Goal: Task Accomplishment & Management: Use online tool/utility

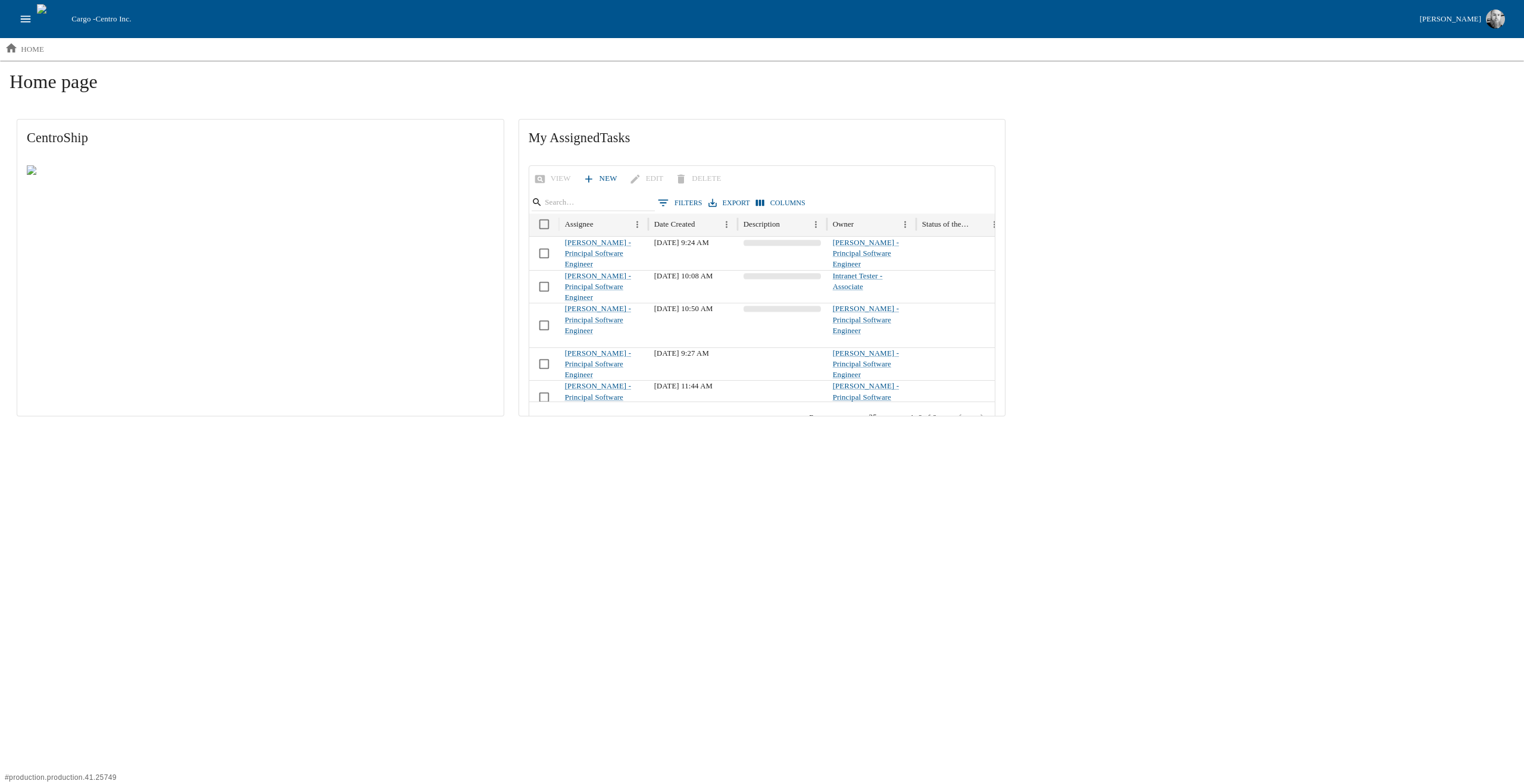
click at [28, 20] on icon "open drawer" at bounding box center [25, 18] width 13 height 13
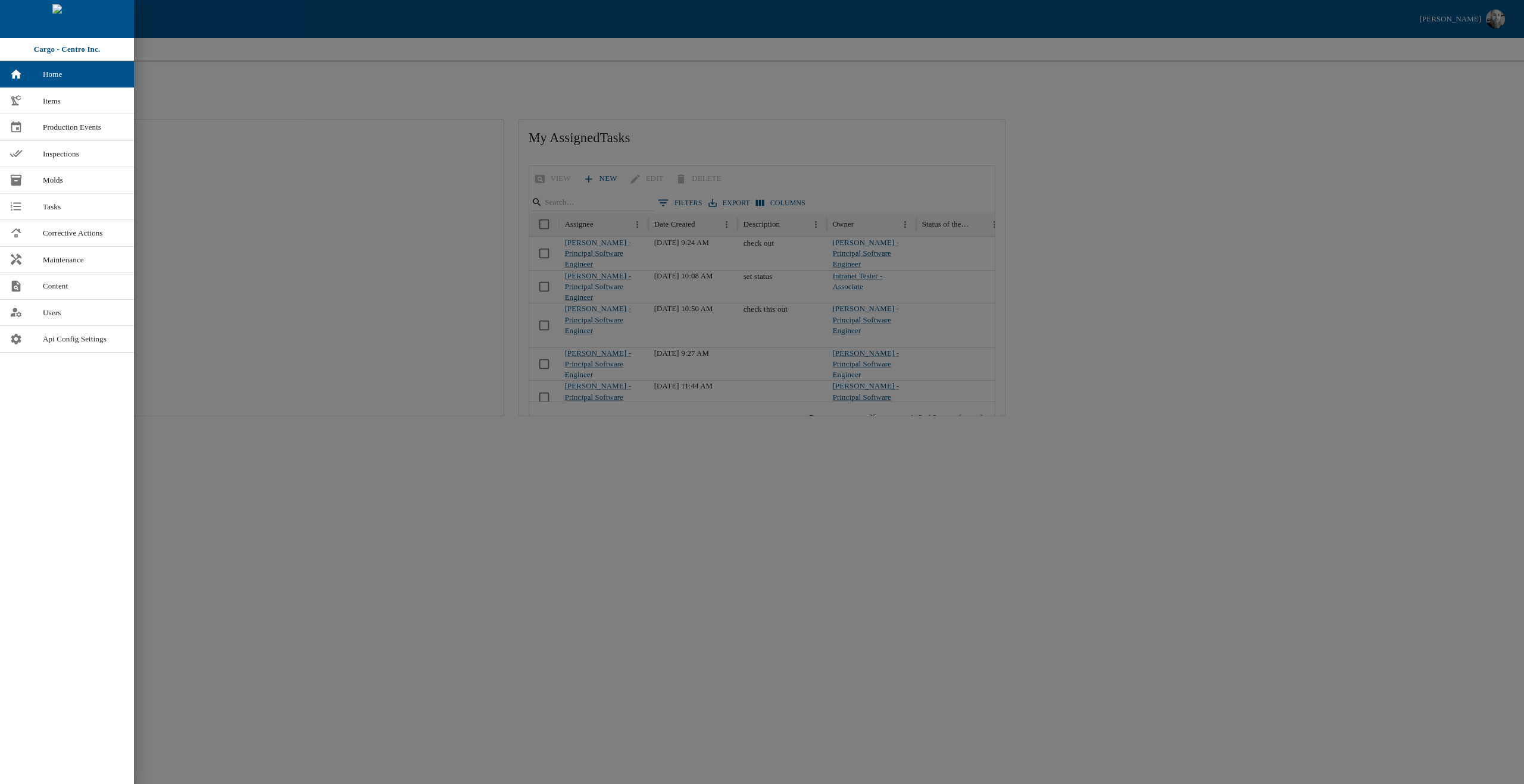
click at [435, 95] on div at bounding box center [762, 392] width 1524 height 784
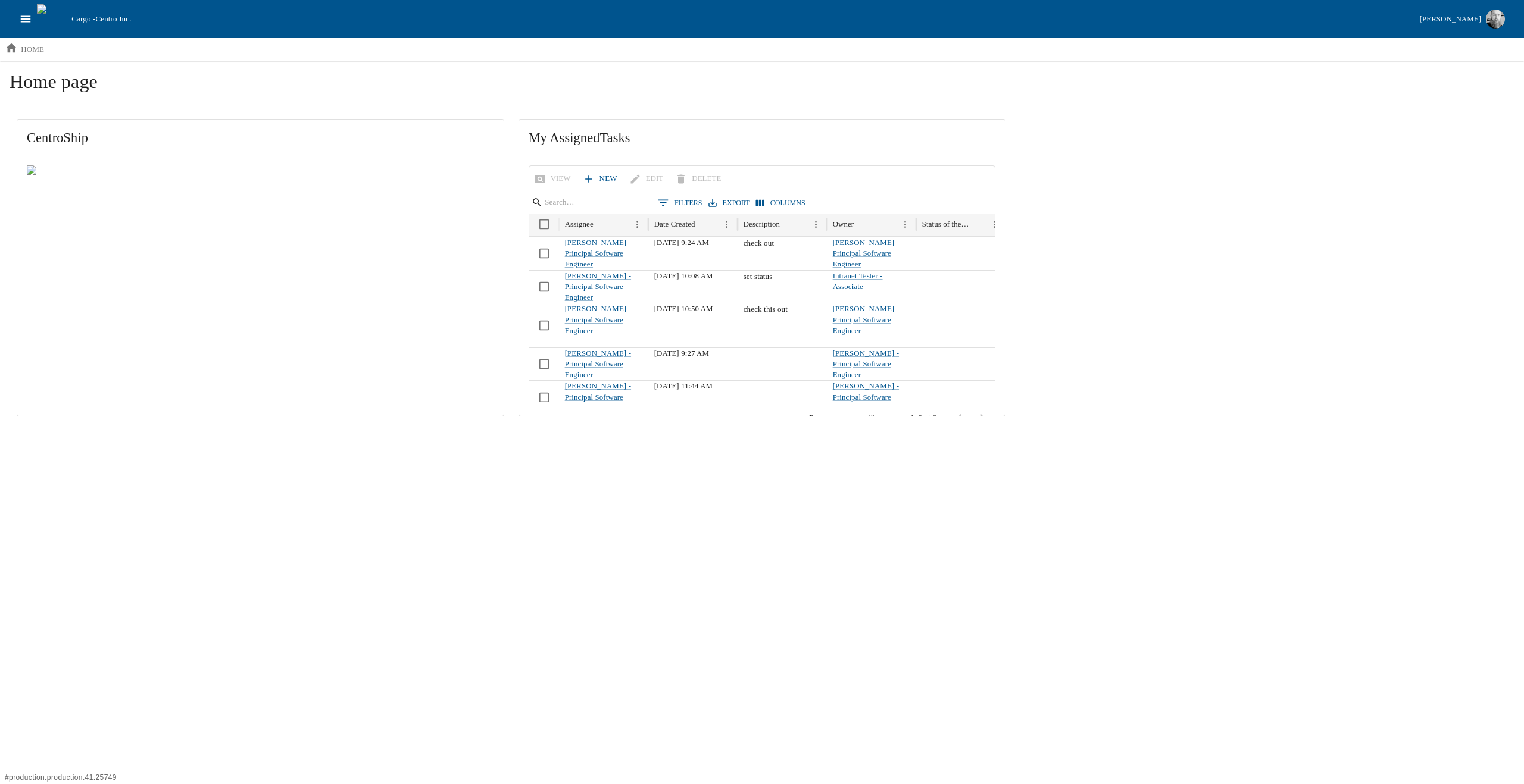
click at [1174, 80] on h1 "Home page" at bounding box center [761, 86] width 1505 height 32
click at [1305, 93] on h1 "Home page" at bounding box center [761, 86] width 1505 height 32
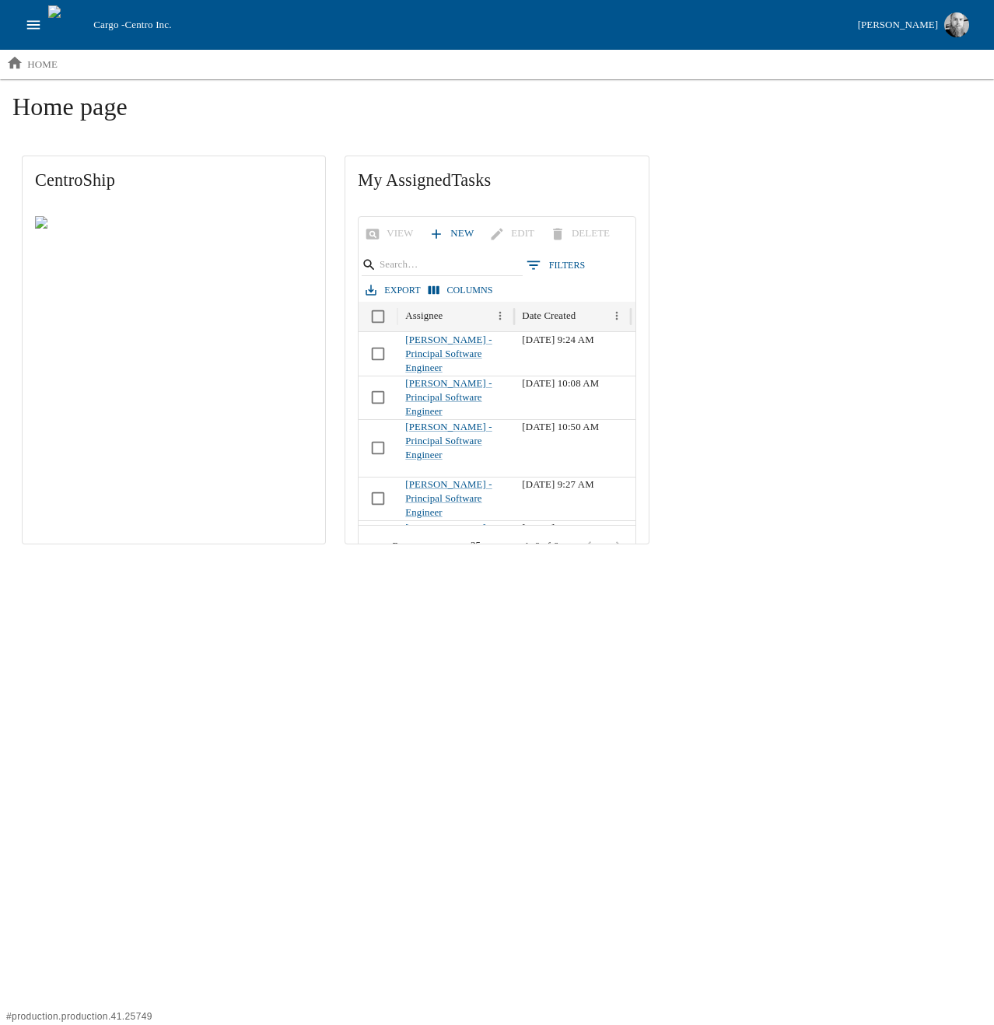
click at [431, 566] on html "Cargo - Centro Inc. [PERSON_NAME] home Home page CentroShip My Assigned Tasks V…" at bounding box center [497, 283] width 994 height 566
click at [422, 566] on html "Cargo - Centro Inc. [PERSON_NAME] home Home page CentroShip My Assigned Tasks V…" at bounding box center [497, 283] width 994 height 566
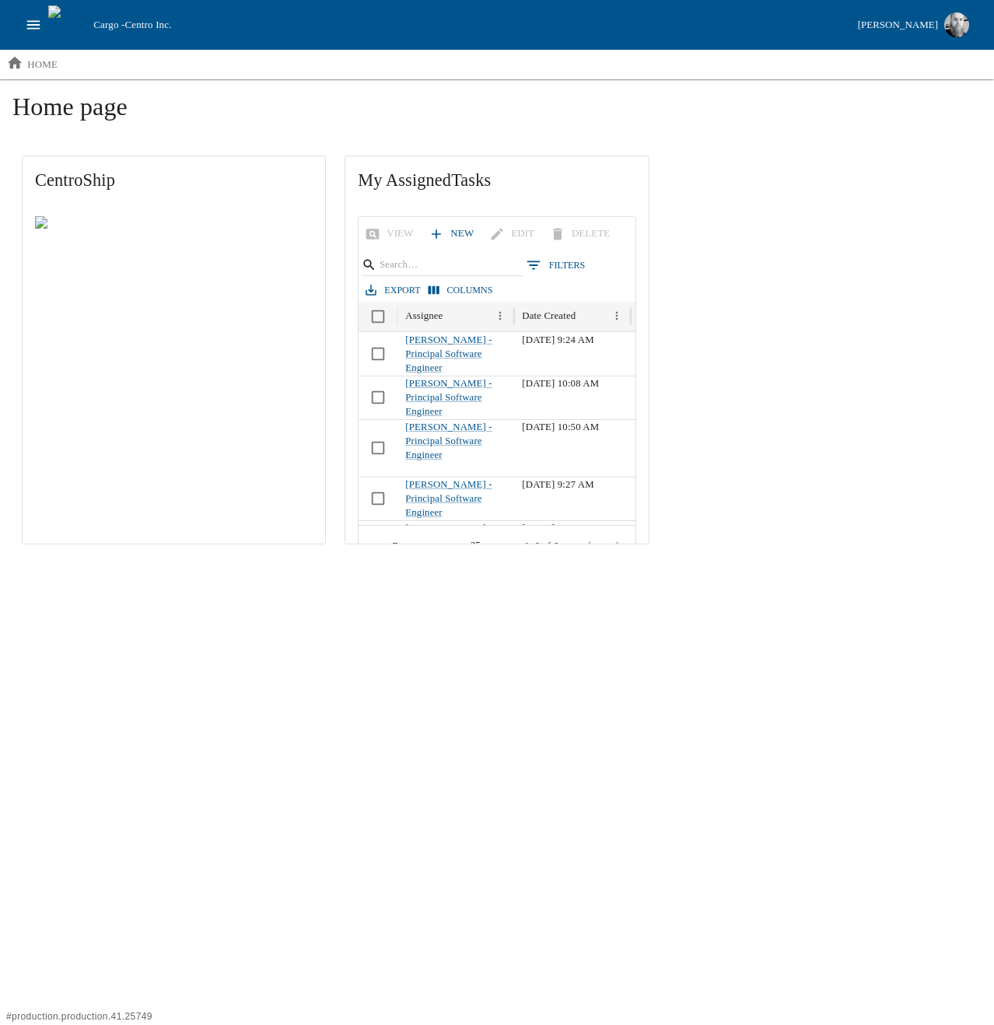
click at [422, 566] on html "Cargo - Centro Inc. [PERSON_NAME] home Home page CentroShip My Assigned Tasks V…" at bounding box center [497, 283] width 994 height 566
click at [319, 566] on html "Cargo - Centro Inc. [PERSON_NAME] home Home page CentroShip My Assigned Tasks V…" at bounding box center [497, 283] width 994 height 566
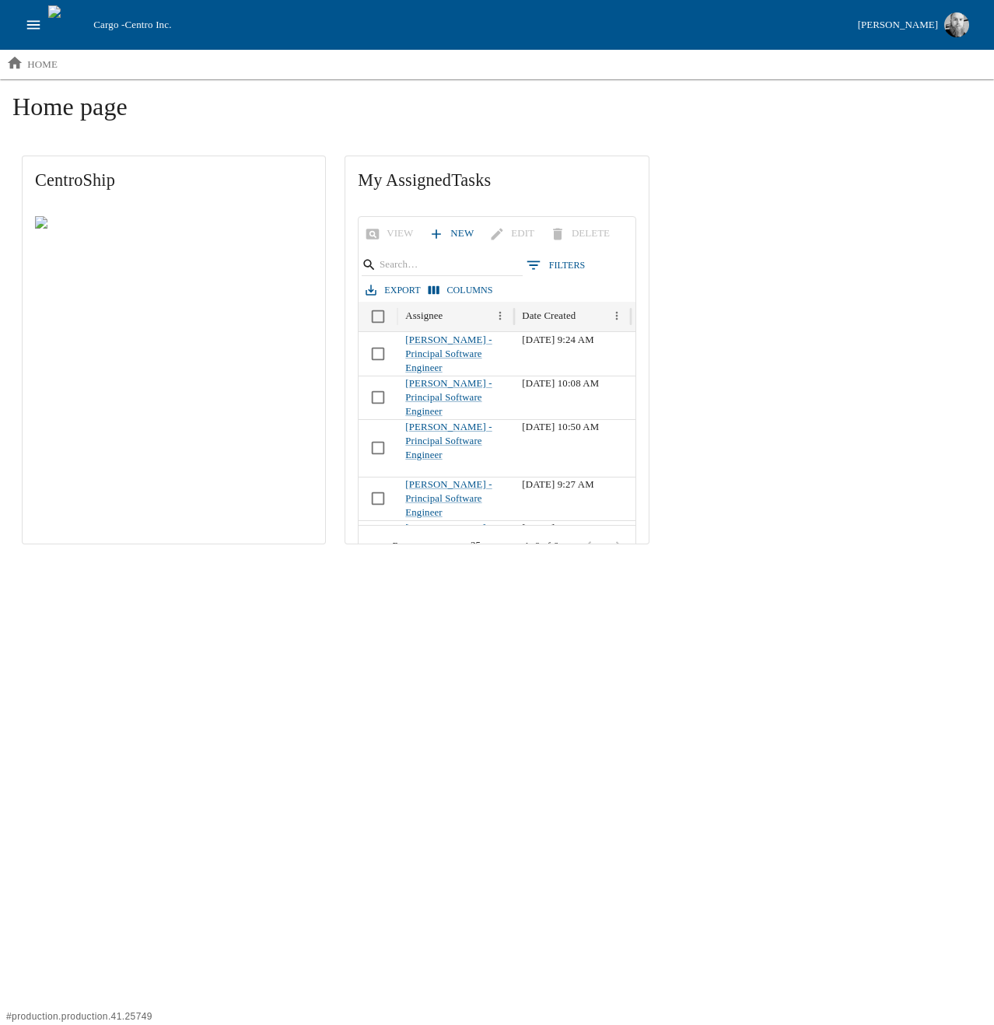
click at [503, 566] on html "Cargo - Centro Inc. [PERSON_NAME] home Home page CentroShip My Assigned Tasks V…" at bounding box center [497, 283] width 994 height 566
click at [82, 113] on h1 "Home page" at bounding box center [496, 113] width 969 height 42
click at [98, 101] on h1 "Home page" at bounding box center [496, 113] width 969 height 42
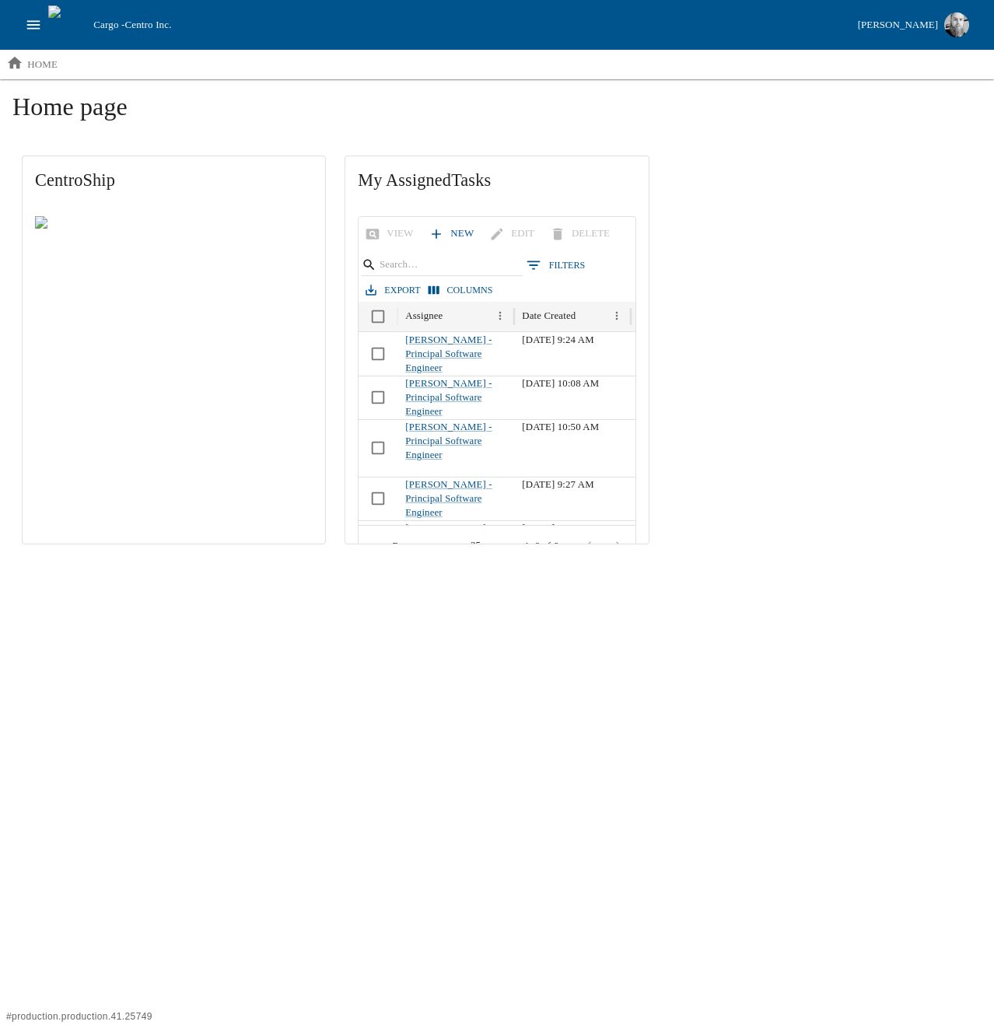
click at [98, 101] on h1 "Home page" at bounding box center [496, 113] width 969 height 42
click at [122, 105] on h1 "Home page" at bounding box center [496, 113] width 969 height 42
click at [47, 99] on h1 "Home page" at bounding box center [496, 113] width 969 height 42
click at [92, 106] on h1 "Home page" at bounding box center [496, 113] width 969 height 42
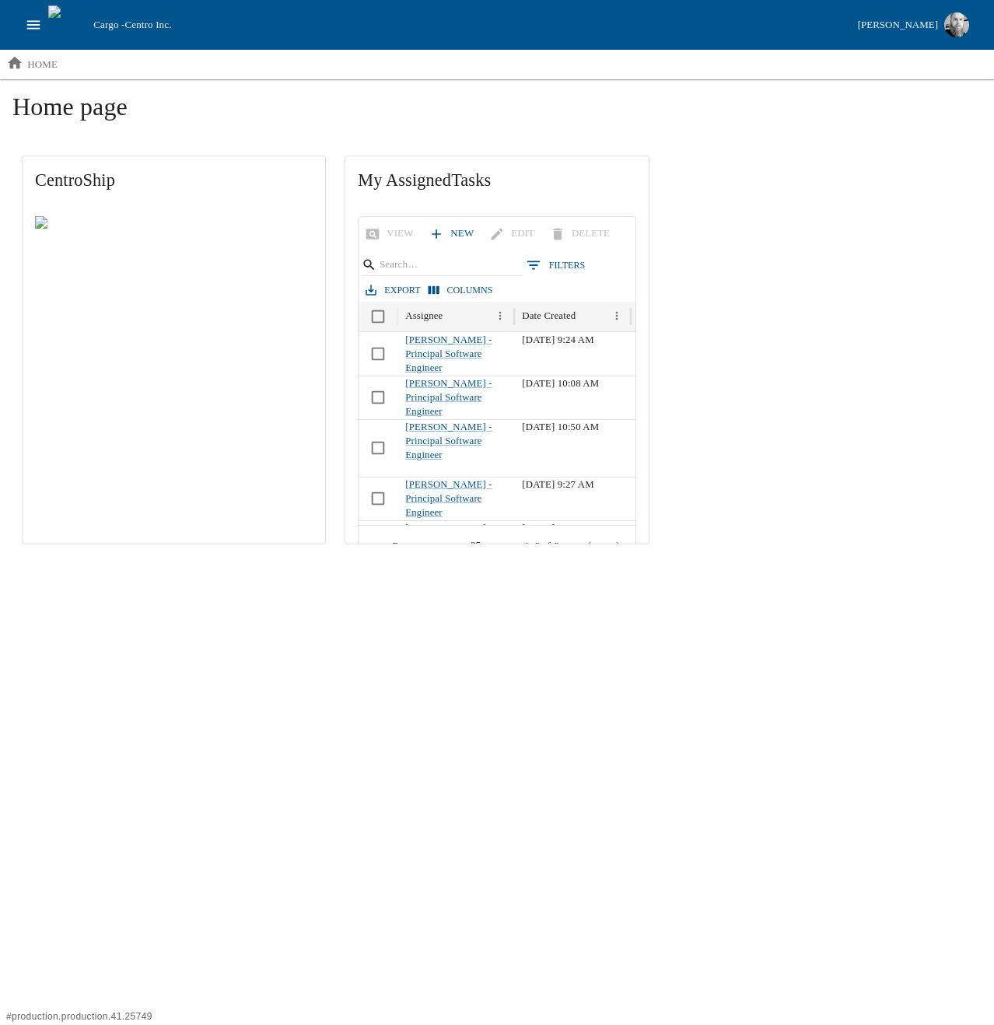
click at [92, 106] on h1 "Home page" at bounding box center [496, 113] width 969 height 42
click at [106, 112] on h1 "Home page" at bounding box center [496, 113] width 969 height 42
click at [65, 110] on h1 "Home page" at bounding box center [496, 113] width 969 height 42
click at [87, 106] on h1 "Home page" at bounding box center [496, 113] width 969 height 42
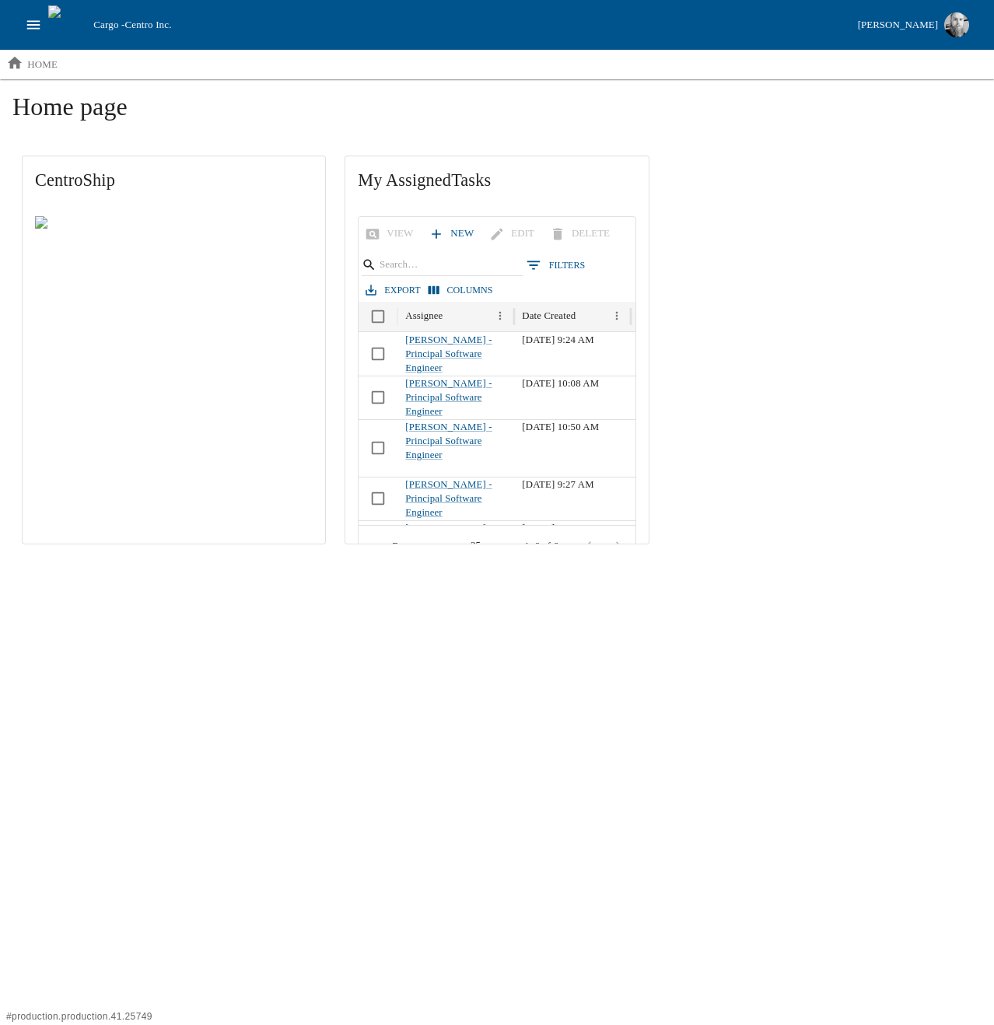
click at [82, 111] on h1 "Home page" at bounding box center [496, 113] width 969 height 42
click at [198, 93] on h1 "Home page" at bounding box center [496, 113] width 969 height 42
click at [51, 25] on img at bounding box center [67, 24] width 39 height 39
click at [34, 24] on icon "open drawer" at bounding box center [33, 24] width 13 height 9
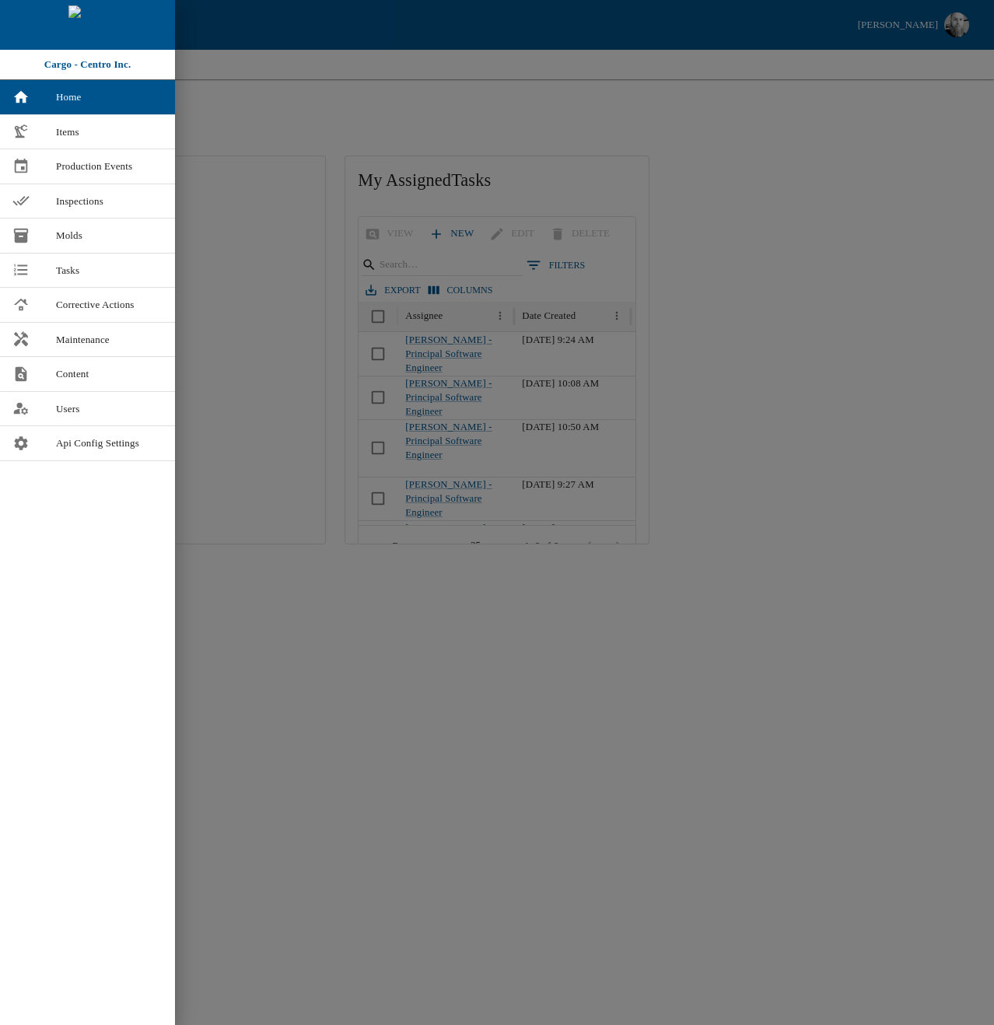
click at [277, 121] on div at bounding box center [497, 512] width 994 height 1025
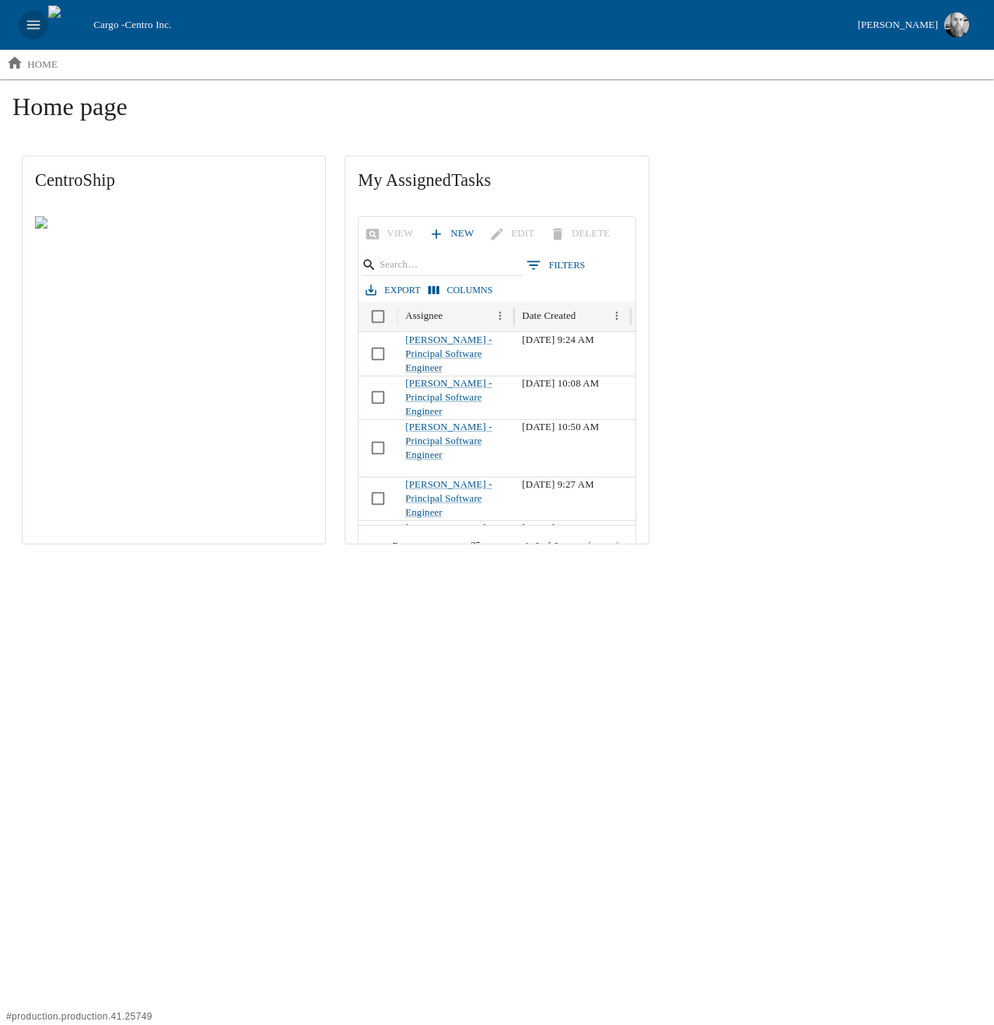
click at [30, 19] on icon "open drawer" at bounding box center [33, 24] width 17 height 17
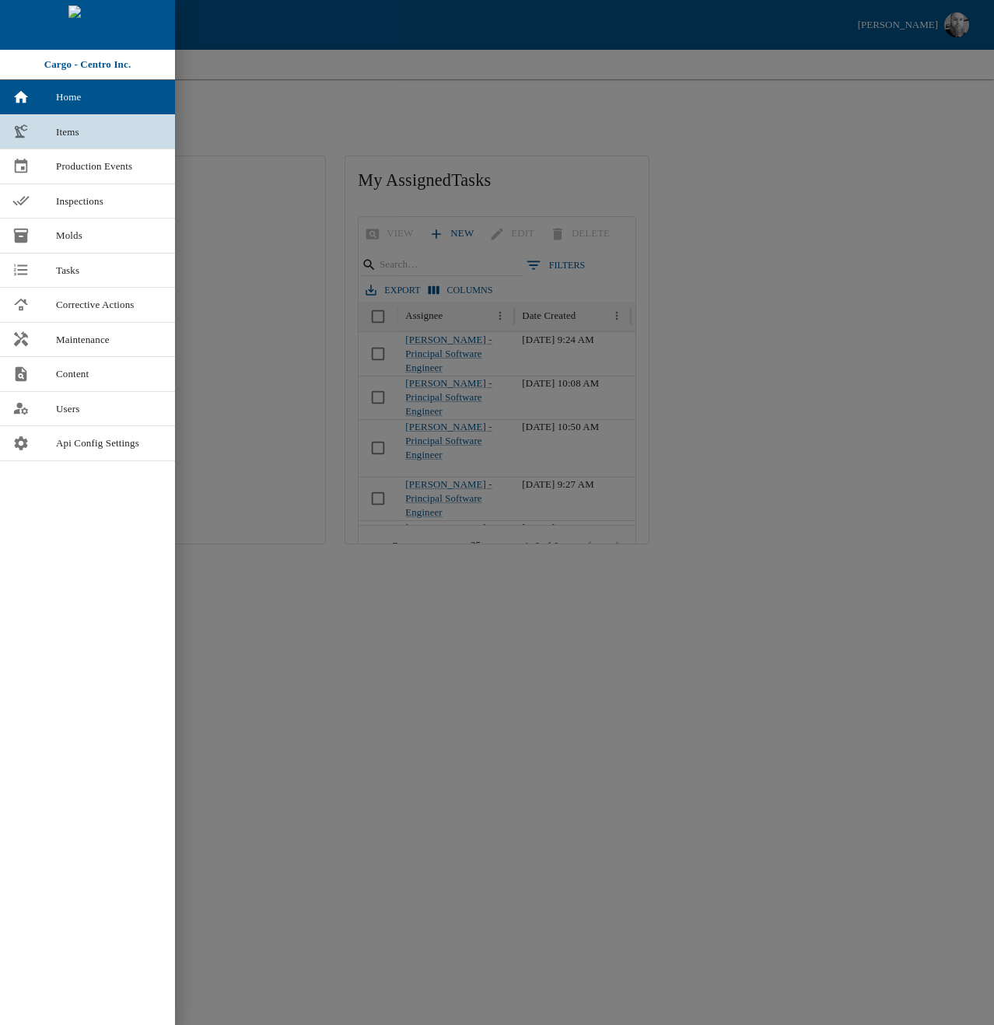
click at [79, 130] on span "Items" at bounding box center [109, 132] width 107 height 16
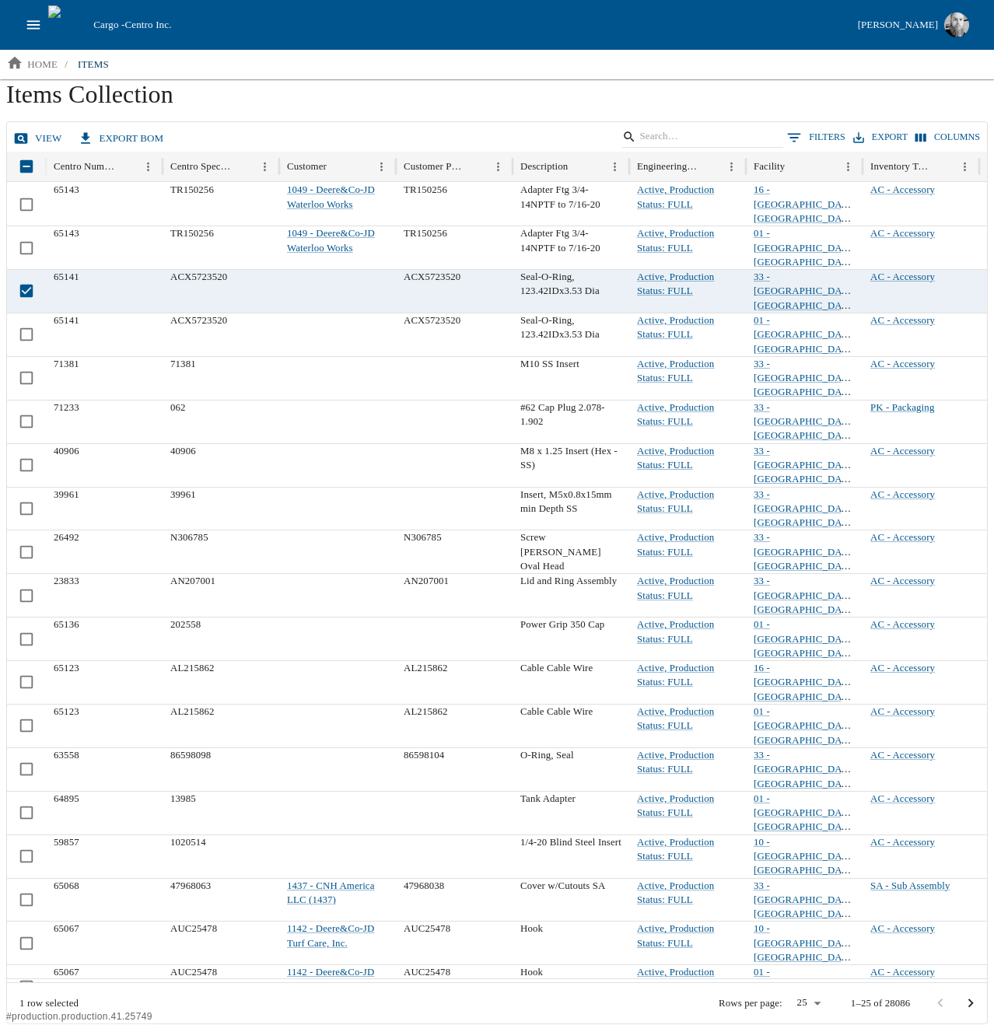
click at [33, 131] on link "view" at bounding box center [39, 138] width 58 height 27
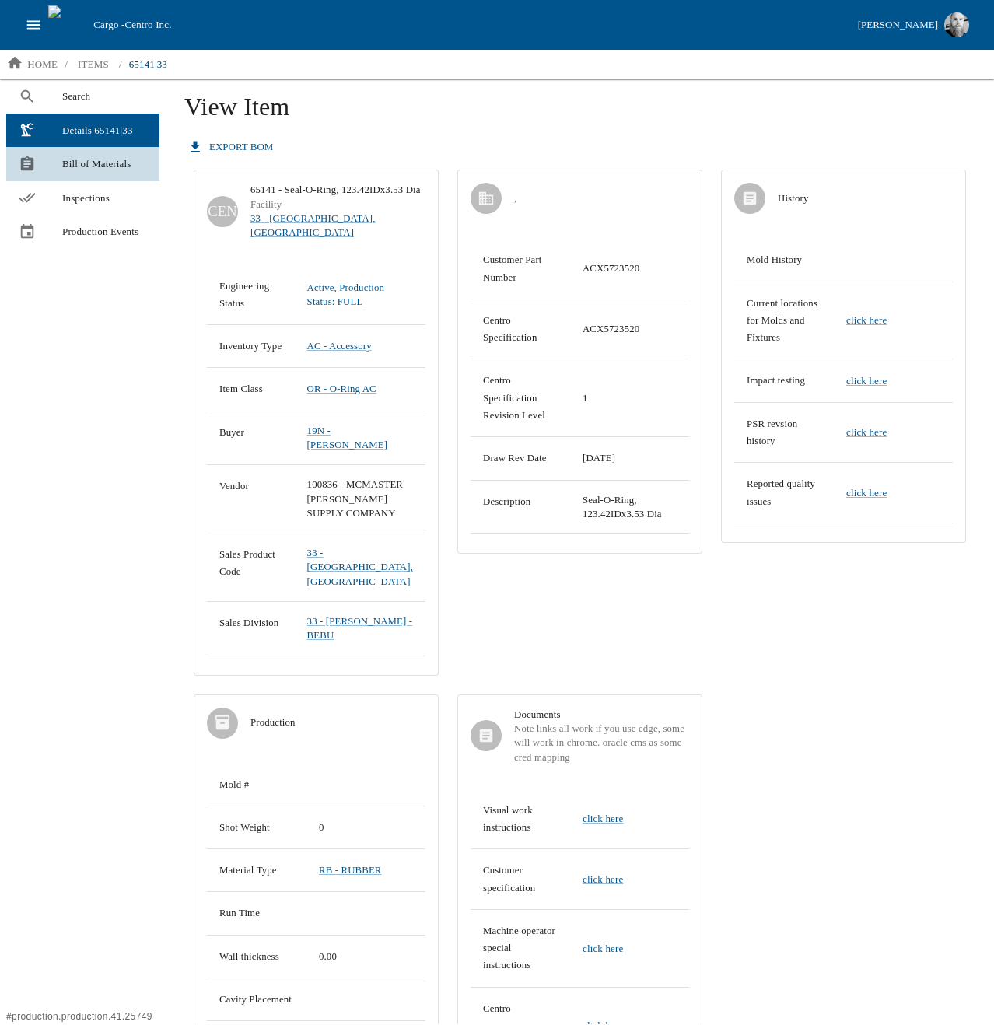
click at [61, 163] on div at bounding box center [41, 164] width 44 height 17
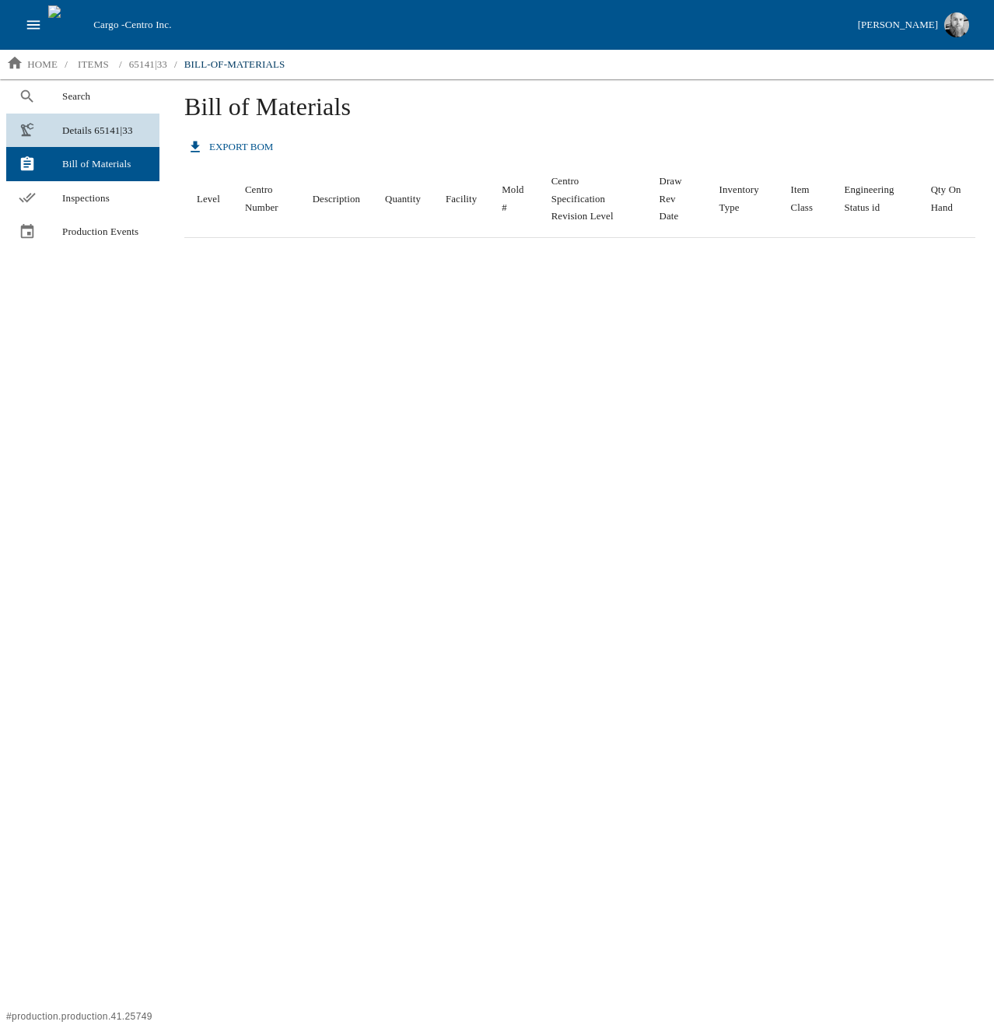
click at [87, 127] on span "Details 65141|33" at bounding box center [104, 131] width 85 height 16
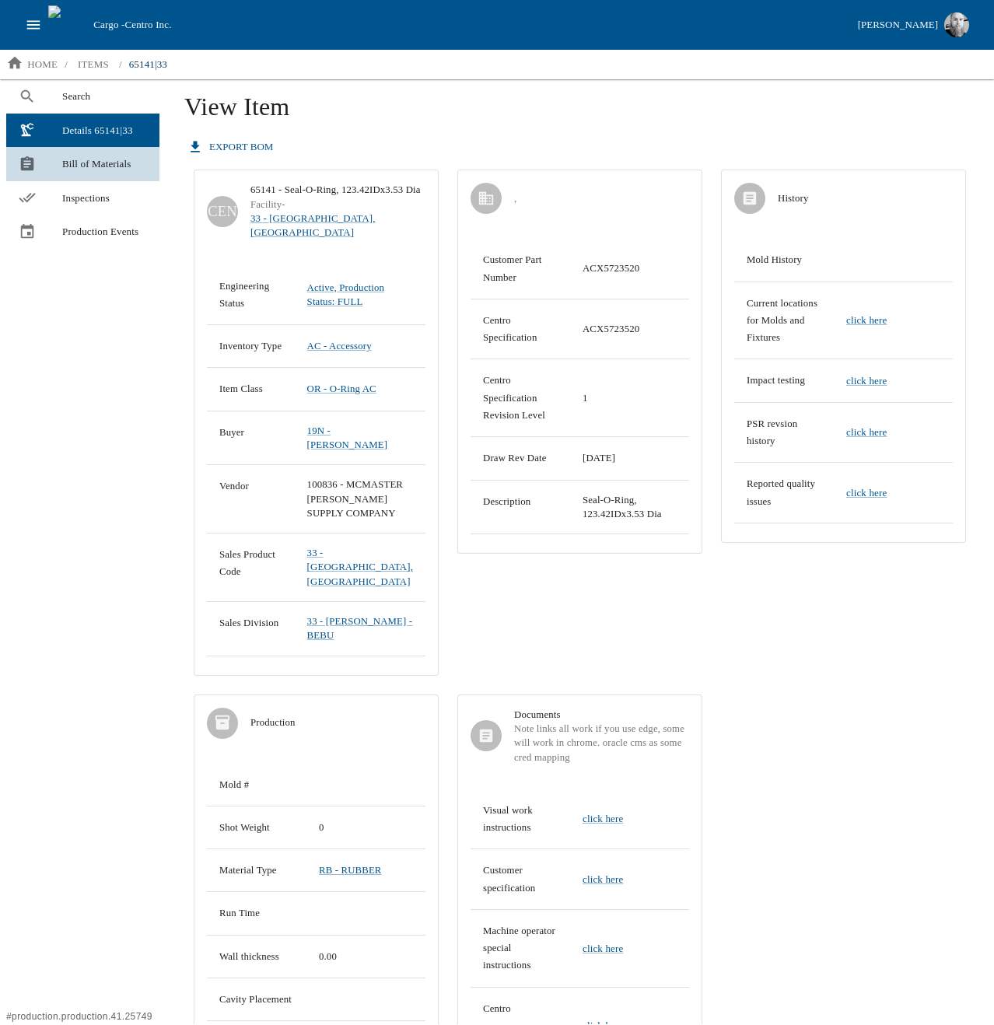
click at [64, 161] on span "Bill of Materials" at bounding box center [104, 164] width 85 height 16
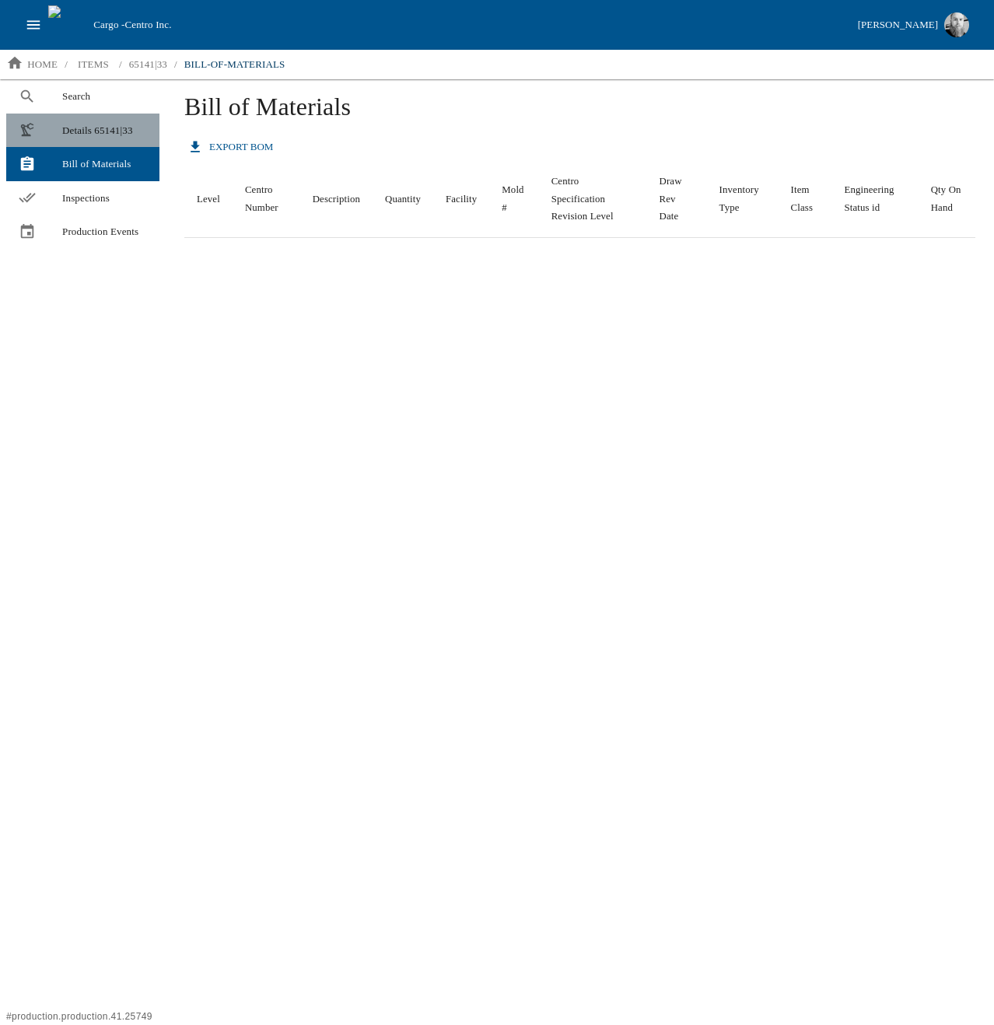
click at [84, 128] on span "Details 65141|33" at bounding box center [104, 131] width 85 height 16
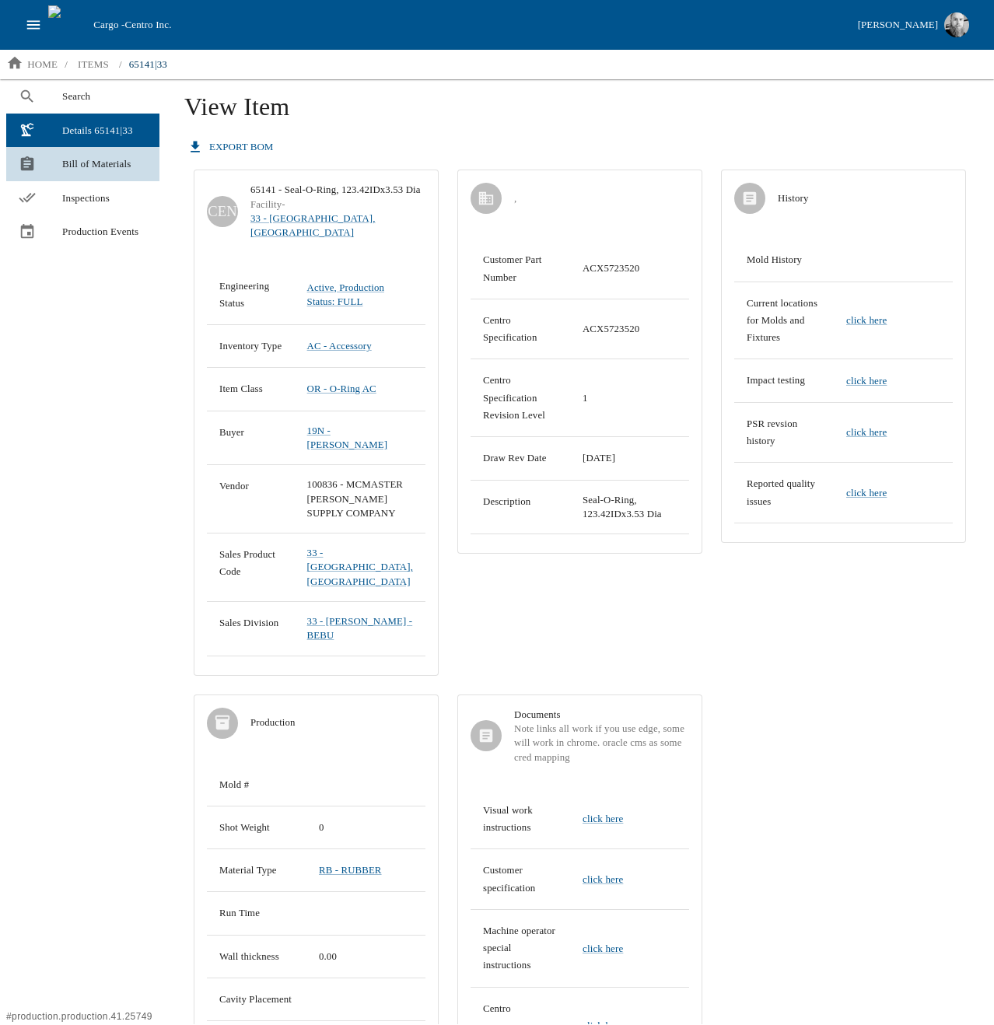
click at [61, 156] on div at bounding box center [41, 164] width 44 height 17
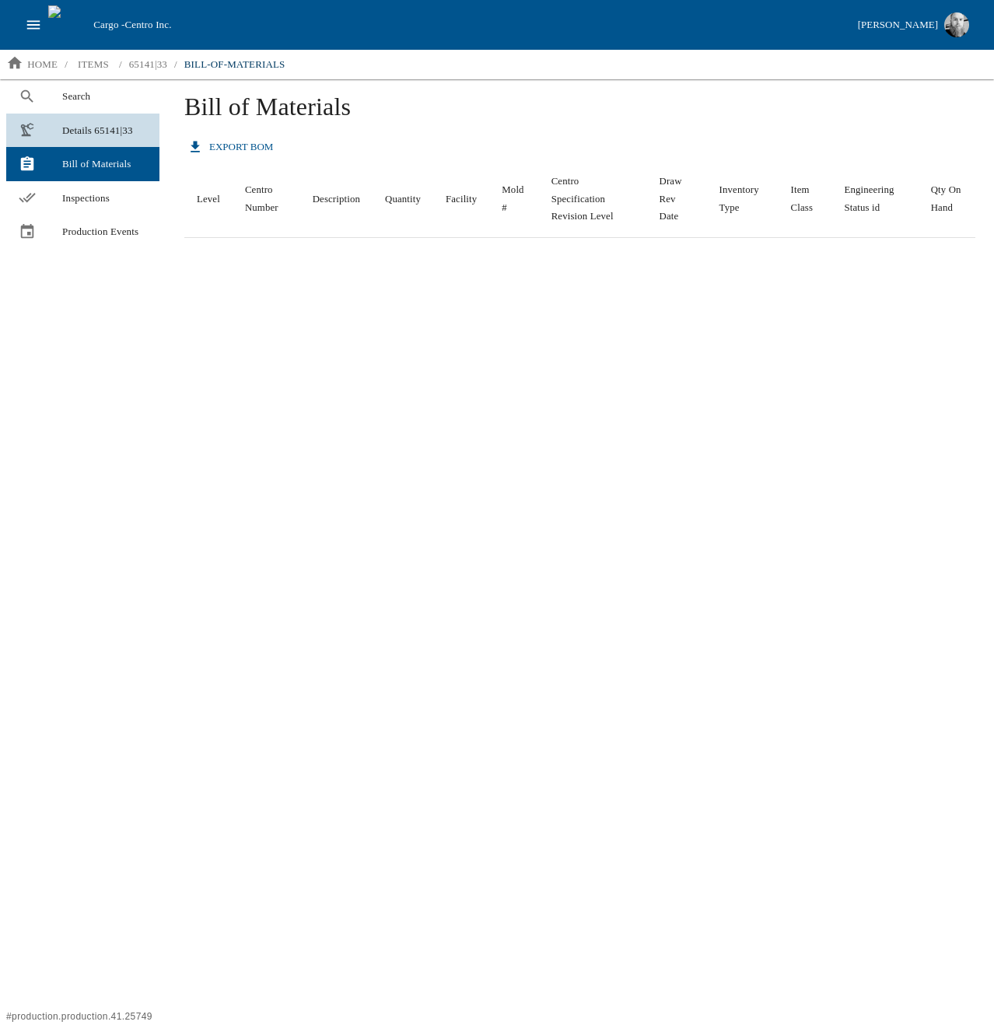
click at [80, 128] on span "Details 65141|33" at bounding box center [104, 131] width 85 height 16
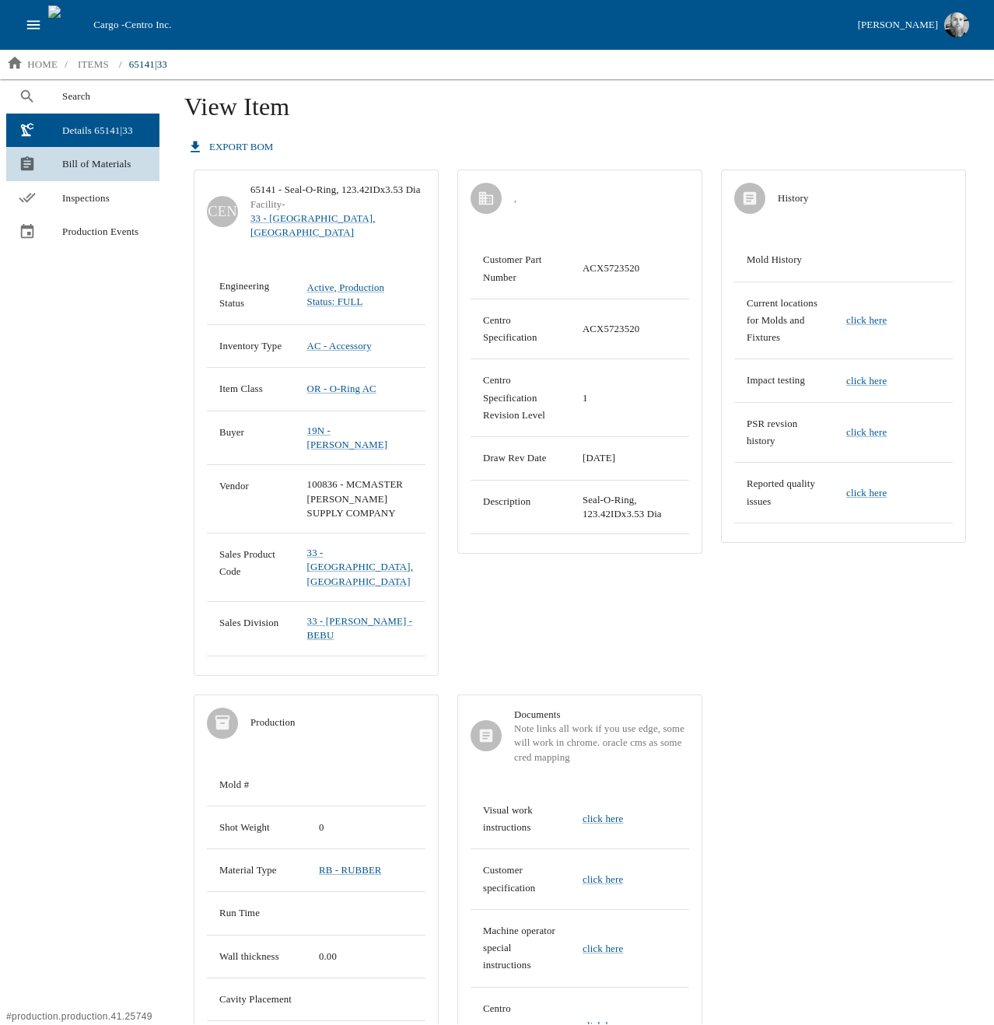
click at [61, 158] on div at bounding box center [41, 164] width 44 height 17
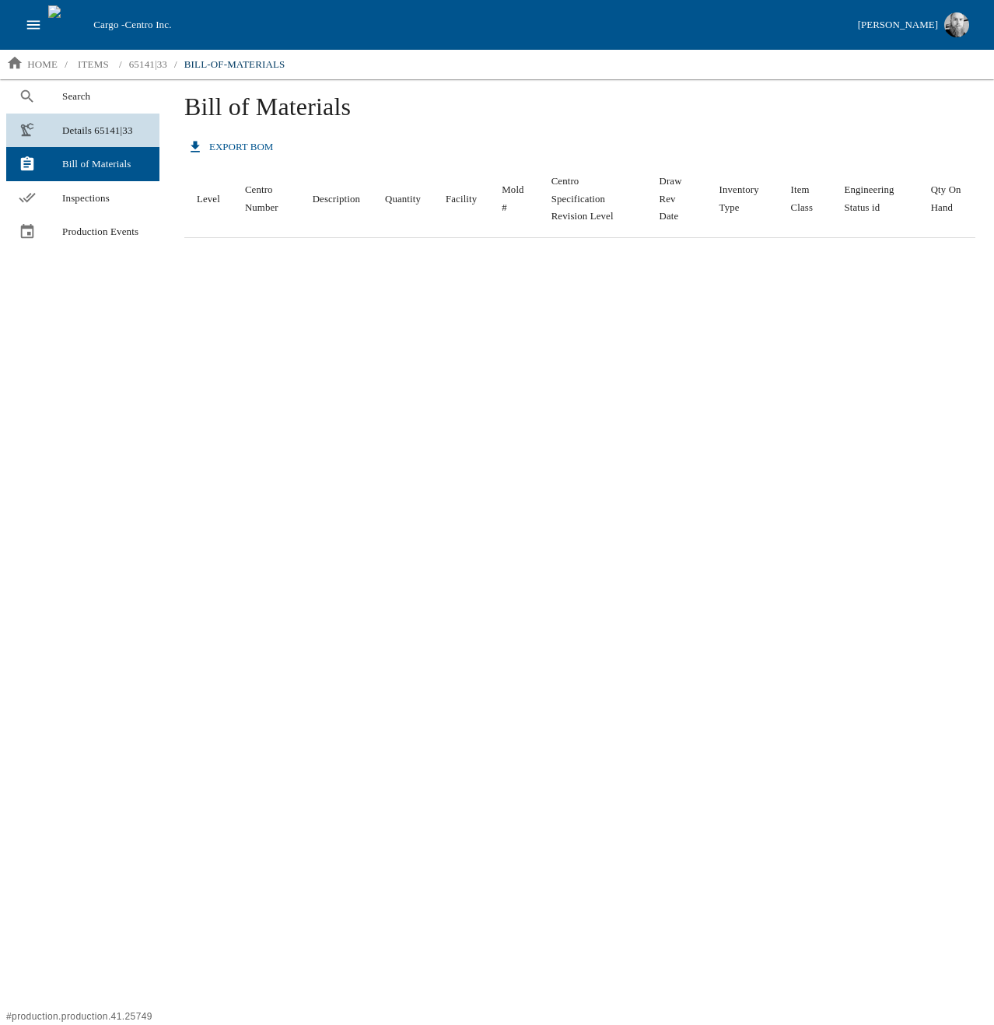
click at [87, 123] on span "Details 65141|33" at bounding box center [104, 131] width 85 height 16
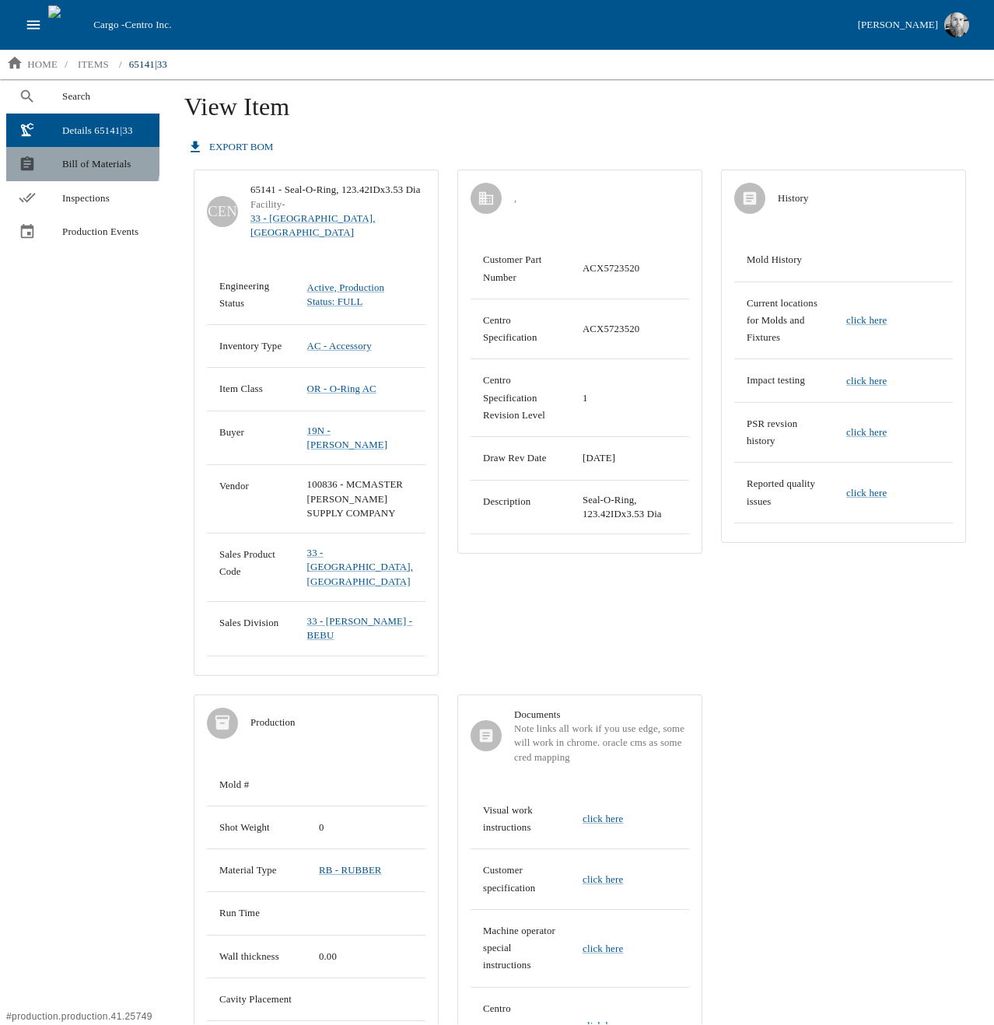
click at [73, 158] on span "Bill of Materials" at bounding box center [104, 164] width 85 height 16
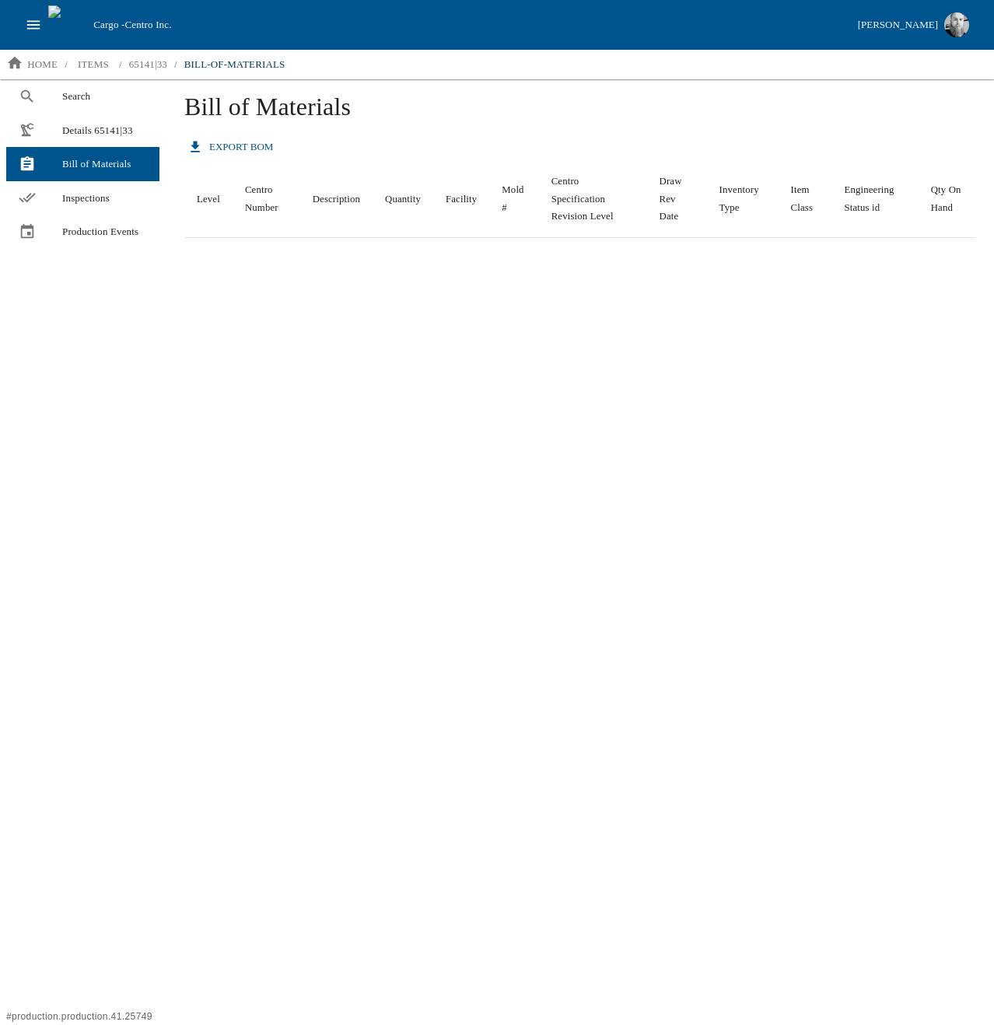
click at [216, 292] on div "Bill of Materials export BOM Level Centro Number Description Quantity Facility …" at bounding box center [580, 551] width 829 height 945
click at [120, 214] on link "Inspections" at bounding box center [82, 198] width 153 height 34
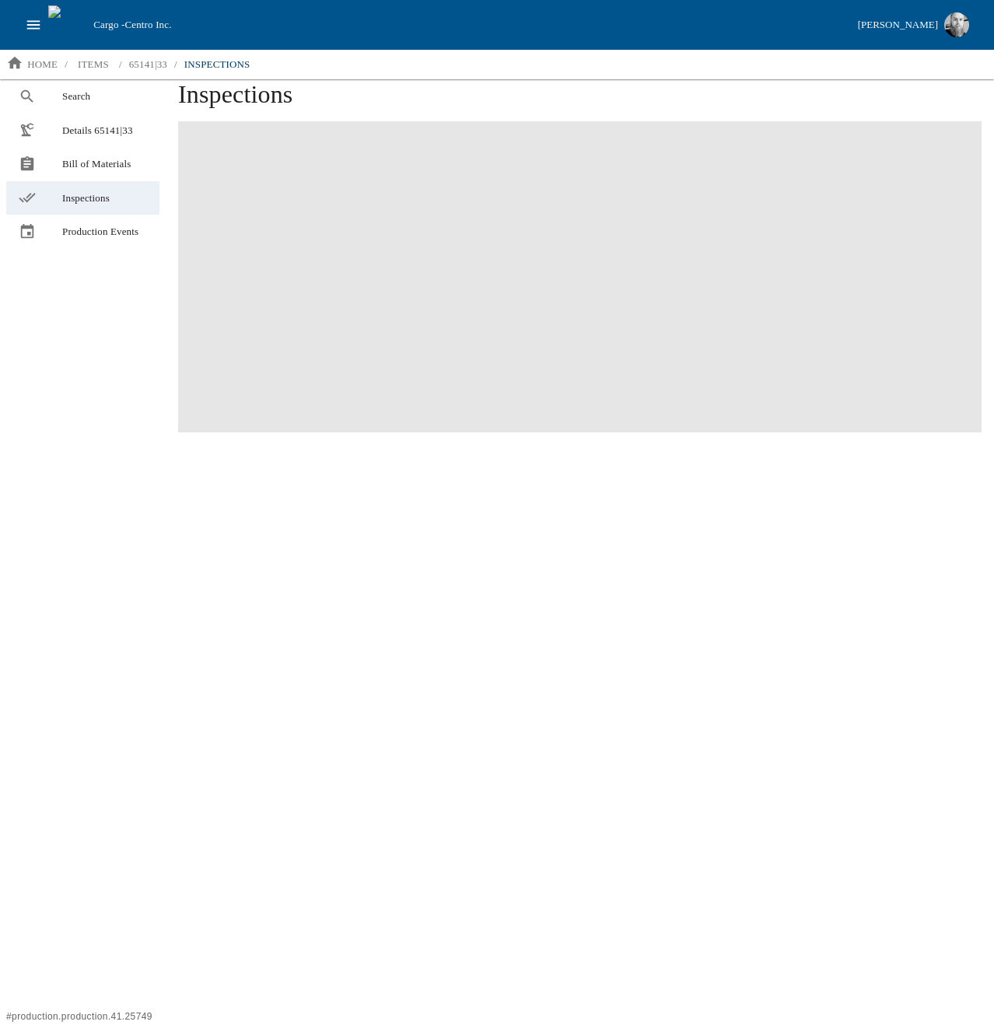
click at [76, 197] on span "Inspections" at bounding box center [104, 199] width 85 height 16
click at [100, 156] on span "Bill of Materials" at bounding box center [104, 164] width 85 height 16
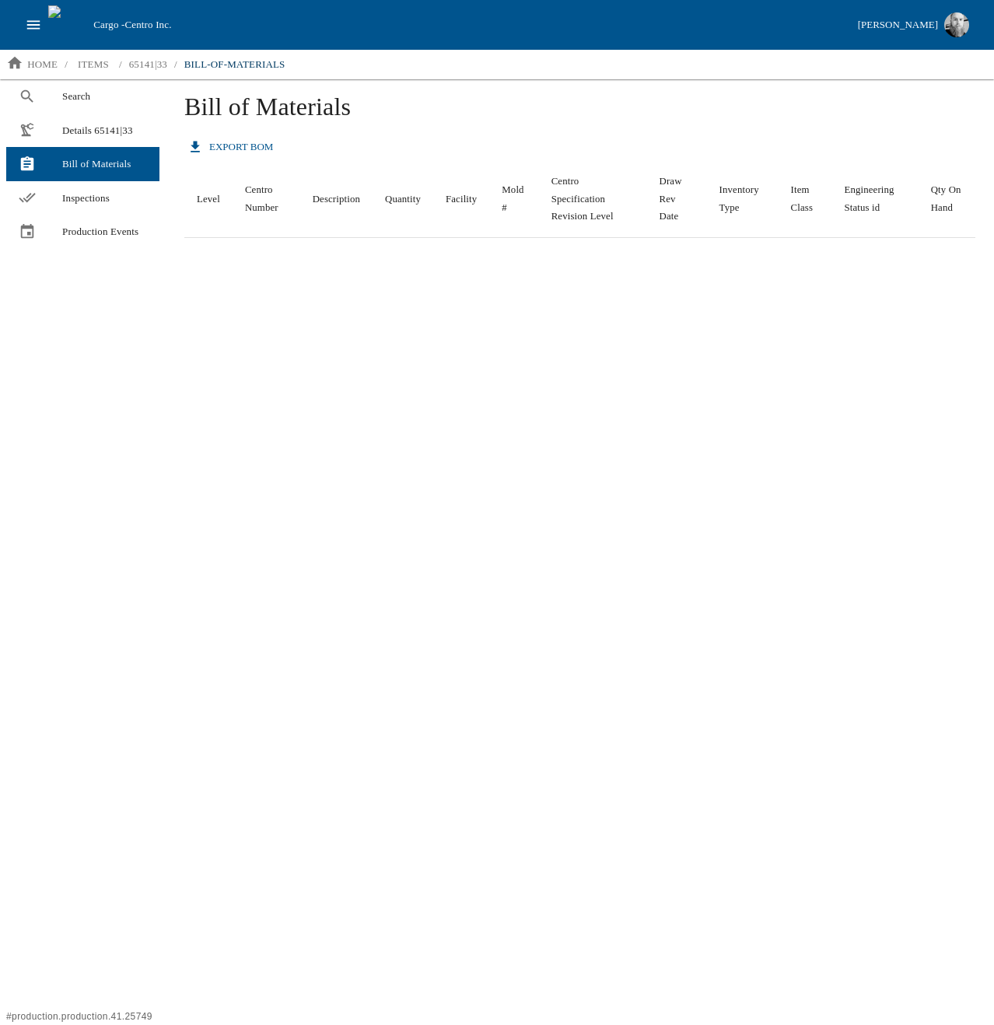
click at [394, 424] on div "Bill of Materials export BOM Level Centro Number Description Quantity Facility …" at bounding box center [580, 551] width 829 height 945
click at [283, 192] on th "Centro Number" at bounding box center [267, 198] width 68 height 77
click at [413, 196] on th "Quantity" at bounding box center [403, 198] width 61 height 77
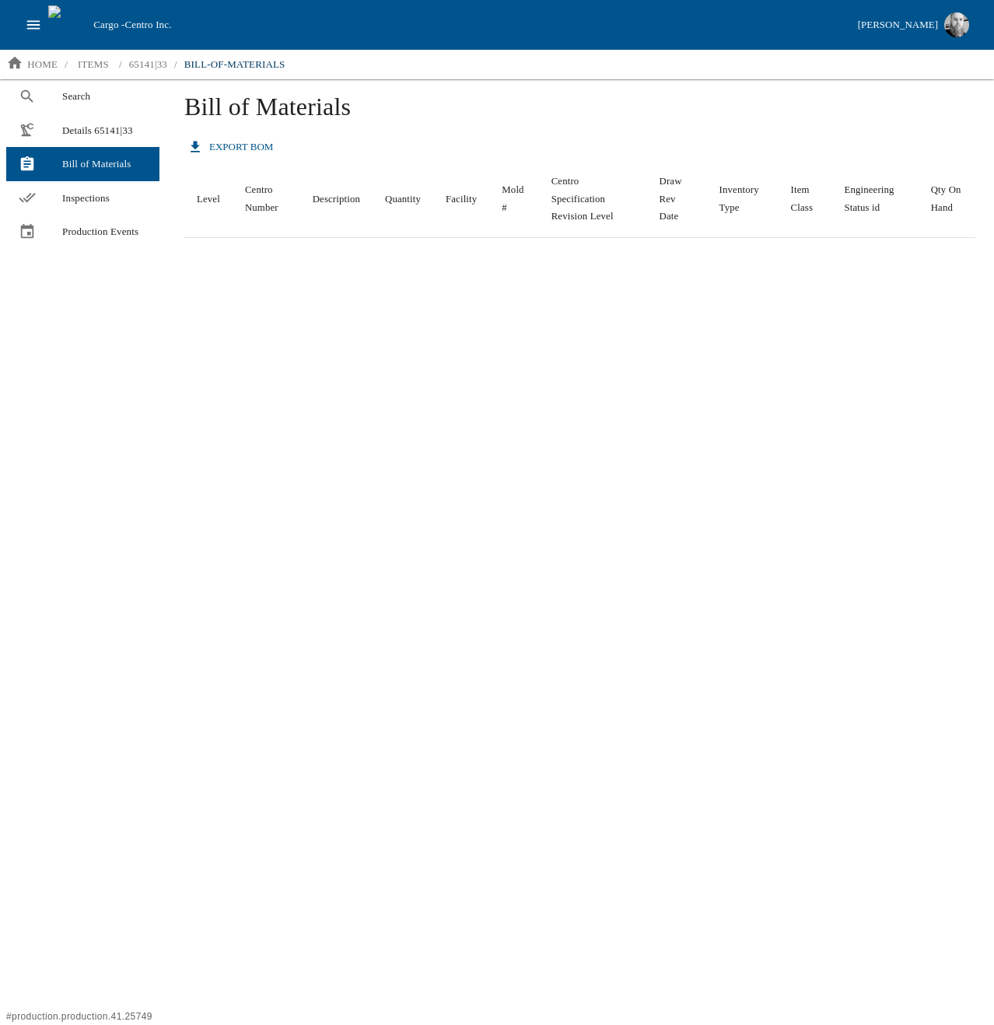
click at [389, 223] on th "Quantity" at bounding box center [403, 198] width 61 height 77
click at [429, 194] on th "Quantity" at bounding box center [403, 198] width 61 height 77
drag, startPoint x: 429, startPoint y: 194, endPoint x: 405, endPoint y: 205, distance: 27.5
click at [429, 194] on th "Quantity" at bounding box center [403, 198] width 61 height 77
click at [335, 379] on div "Bill of Materials export BOM Level Centro Number Description Quantity Facility …" at bounding box center [580, 551] width 829 height 945
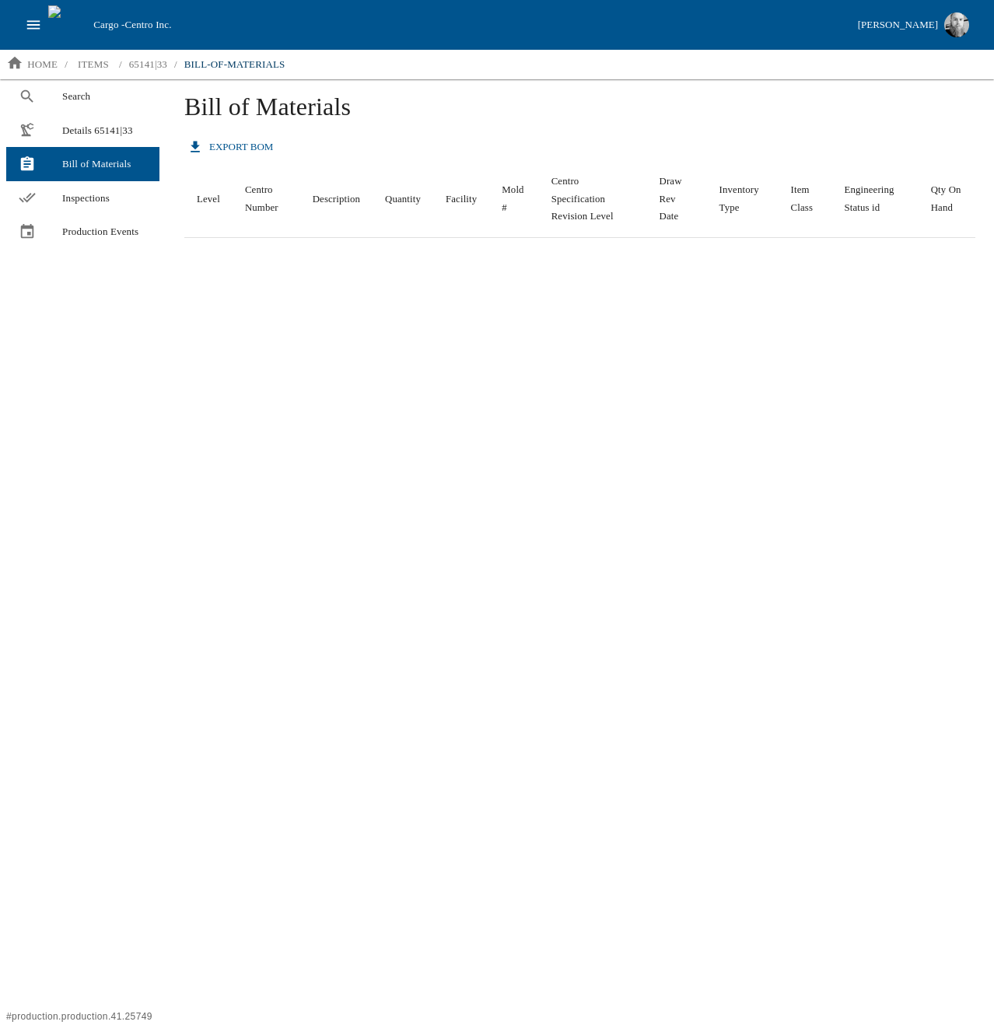
click at [328, 332] on div "Bill of Materials export BOM Level Centro Number Description Quantity Facility …" at bounding box center [580, 551] width 829 height 945
click at [349, 342] on div "Bill of Materials export BOM Level Centro Number Description Quantity Facility …" at bounding box center [580, 551] width 829 height 945
click at [111, 201] on span "Inspections" at bounding box center [104, 199] width 85 height 16
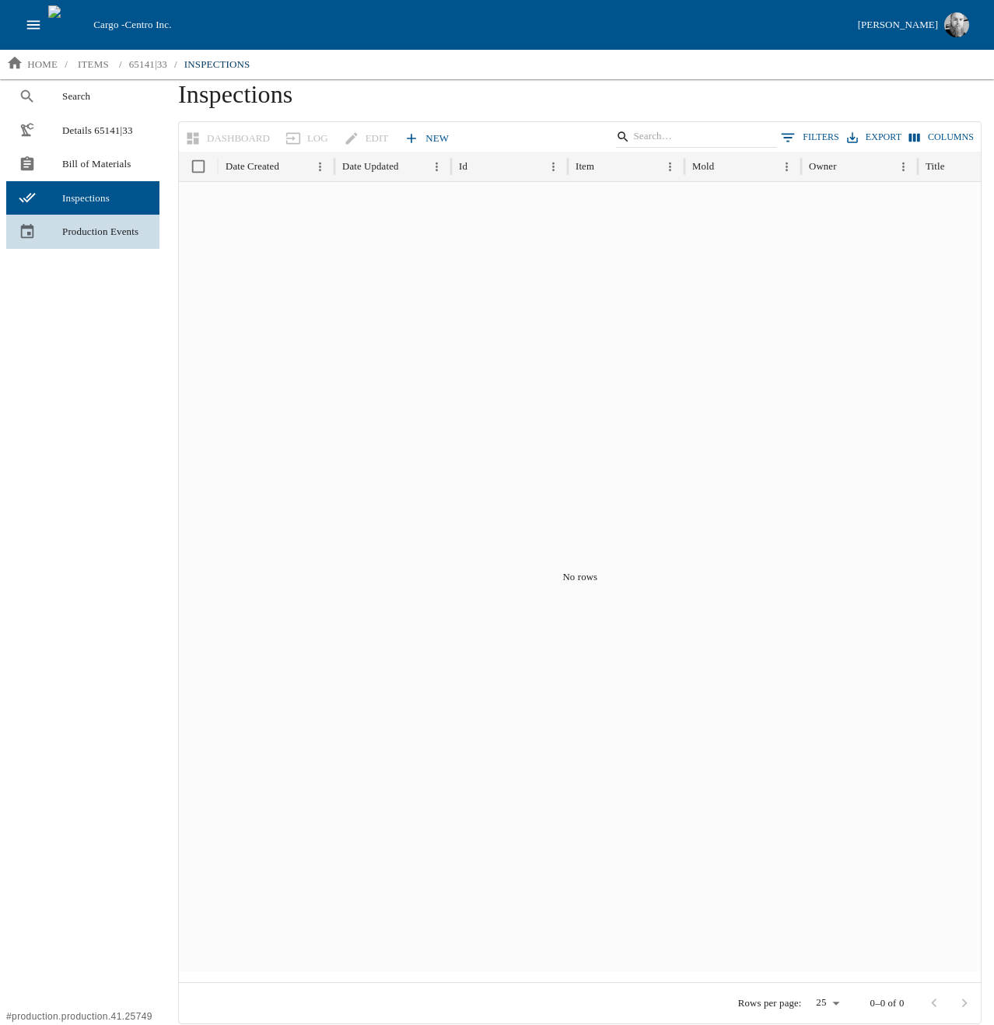
click at [95, 219] on link "Production Events" at bounding box center [82, 232] width 153 height 34
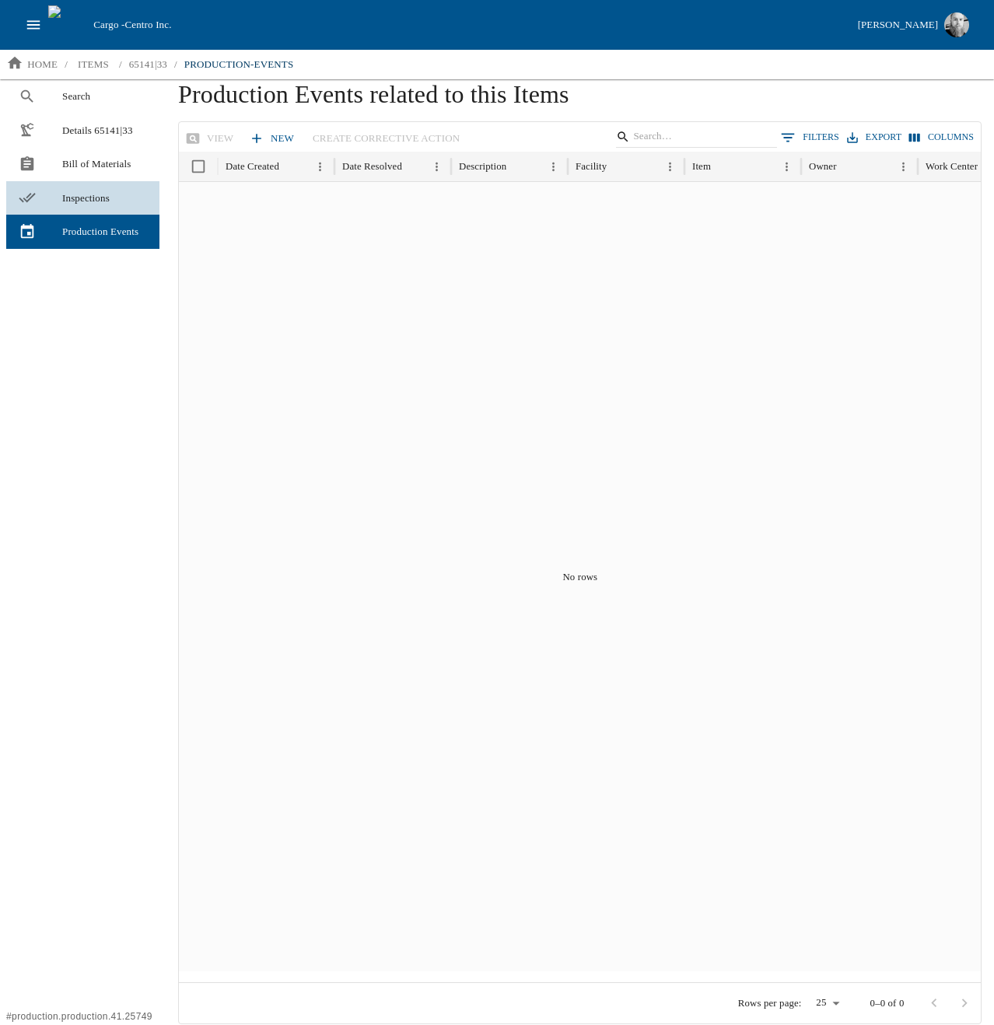
click at [104, 199] on span "Inspections" at bounding box center [104, 199] width 85 height 16
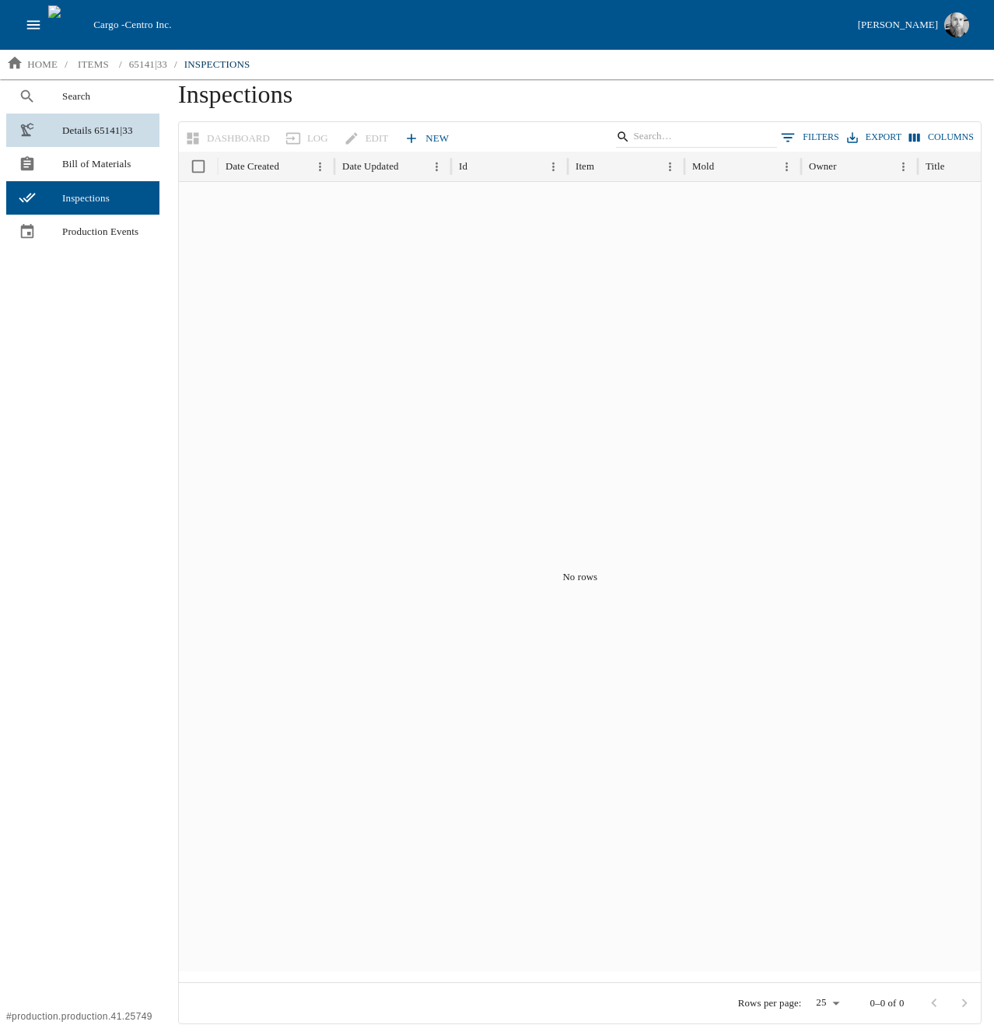
click at [70, 123] on span "Details 65141|33" at bounding box center [104, 131] width 85 height 16
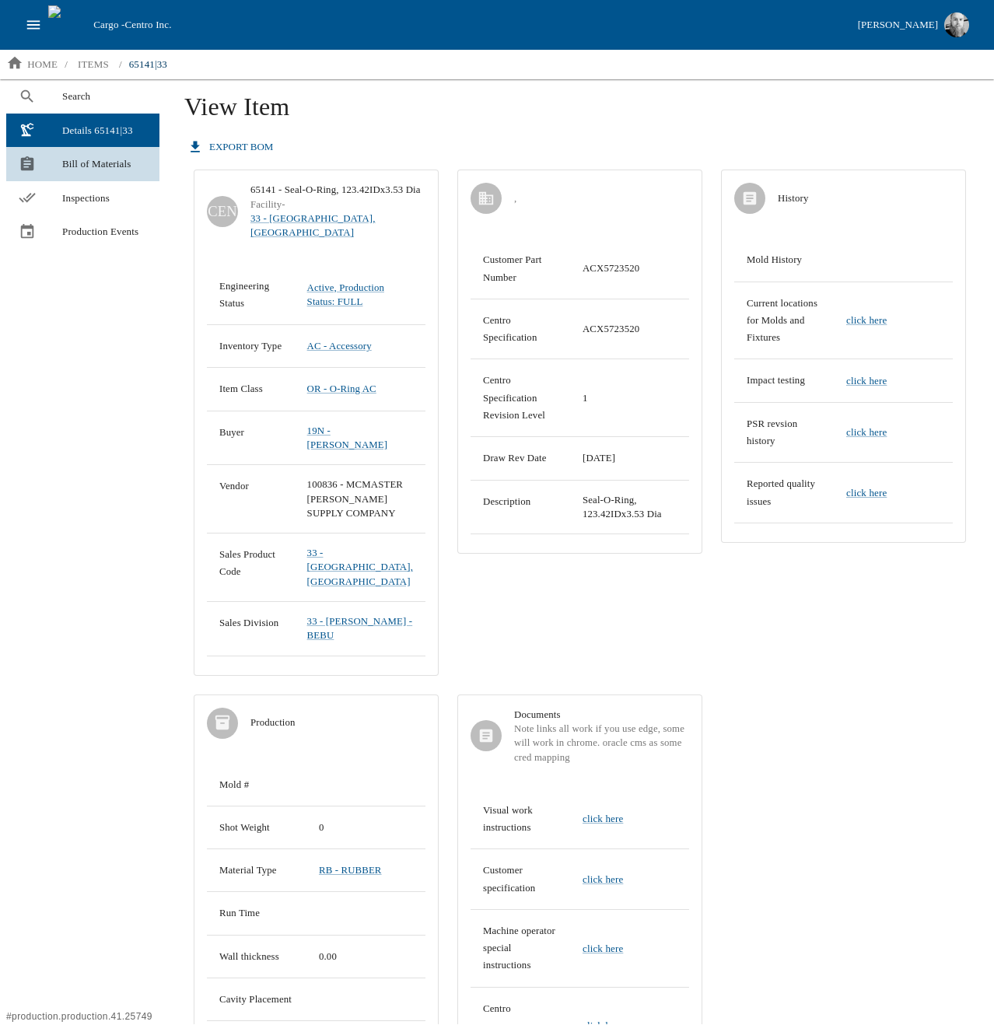
click at [93, 162] on span "Bill of Materials" at bounding box center [104, 164] width 85 height 16
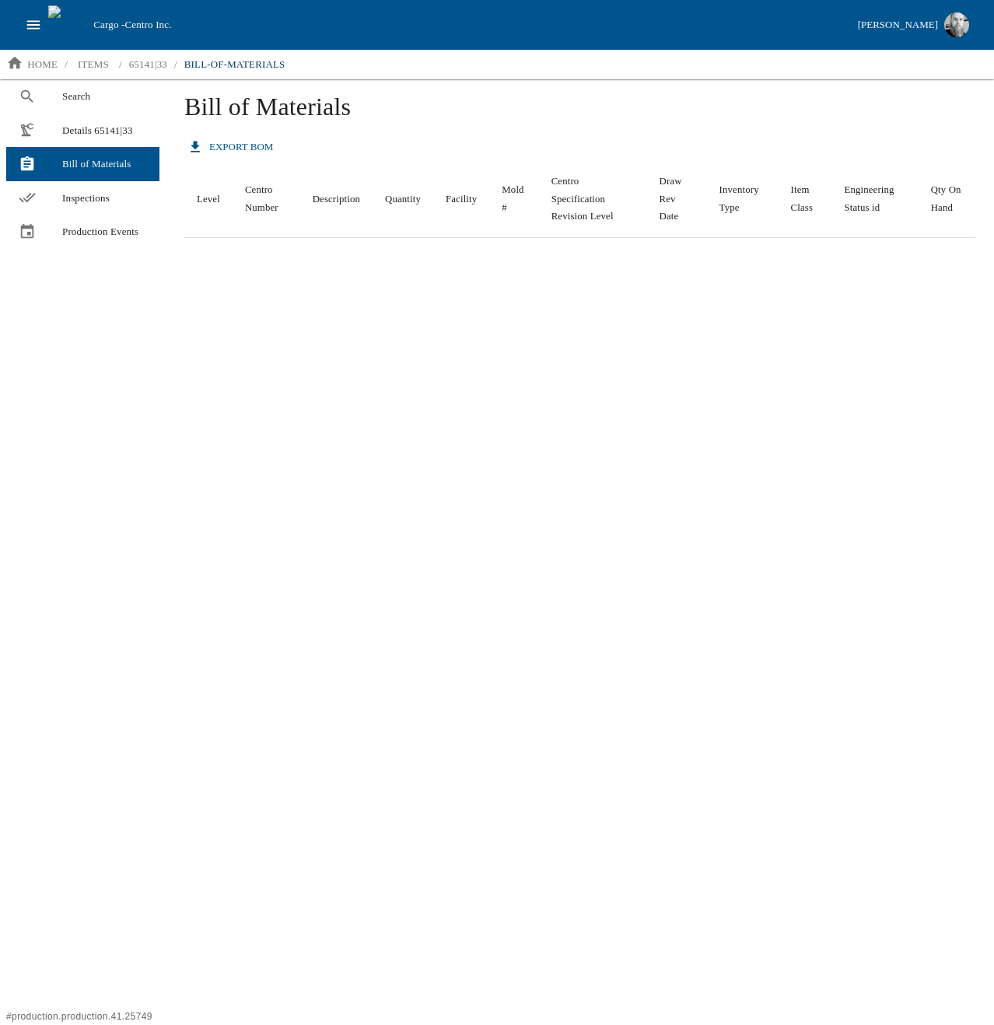
drag, startPoint x: 471, startPoint y: 534, endPoint x: 237, endPoint y: 241, distance: 375.8
click at [473, 534] on div "Bill of Materials export BOM Level Centro Number Description Quantity Facility …" at bounding box center [580, 551] width 829 height 945
click at [68, 129] on span "Details 65141|33" at bounding box center [104, 131] width 85 height 16
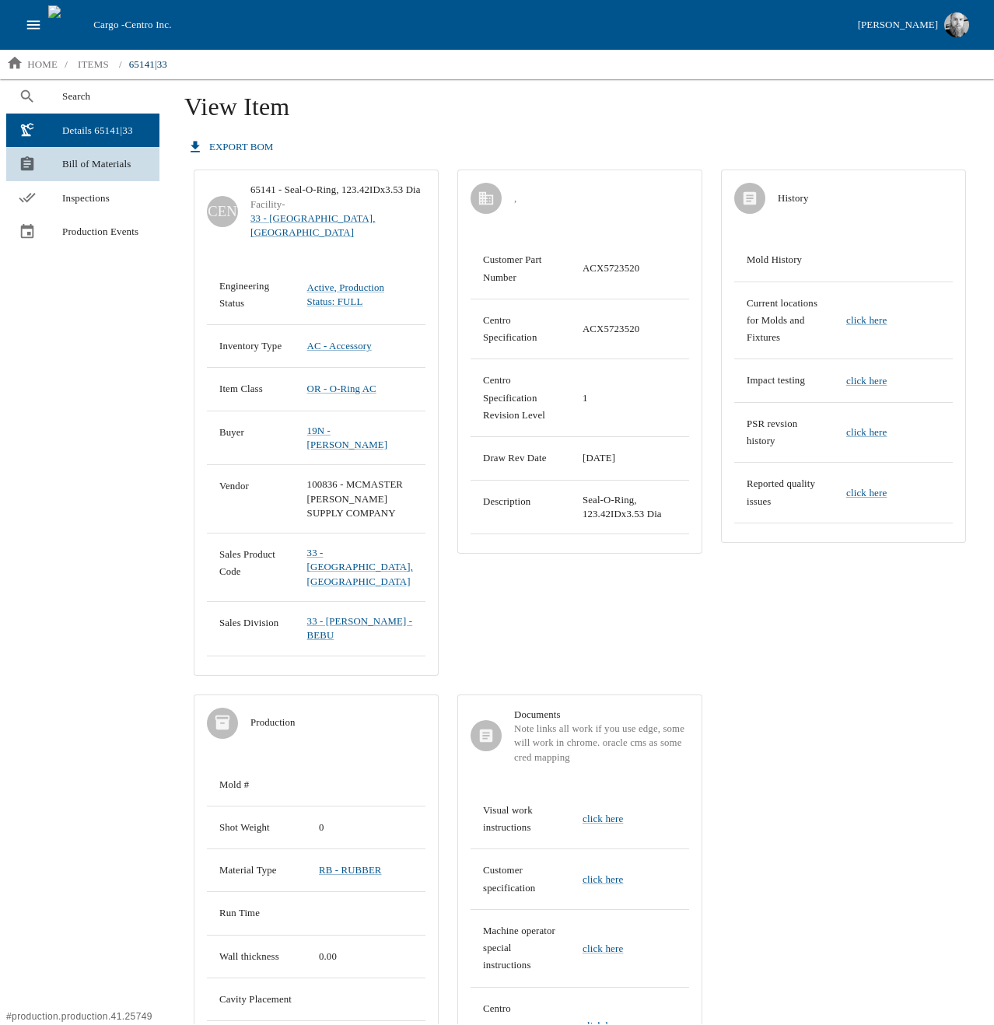
click at [56, 178] on link "Bill of Materials" at bounding box center [82, 164] width 153 height 34
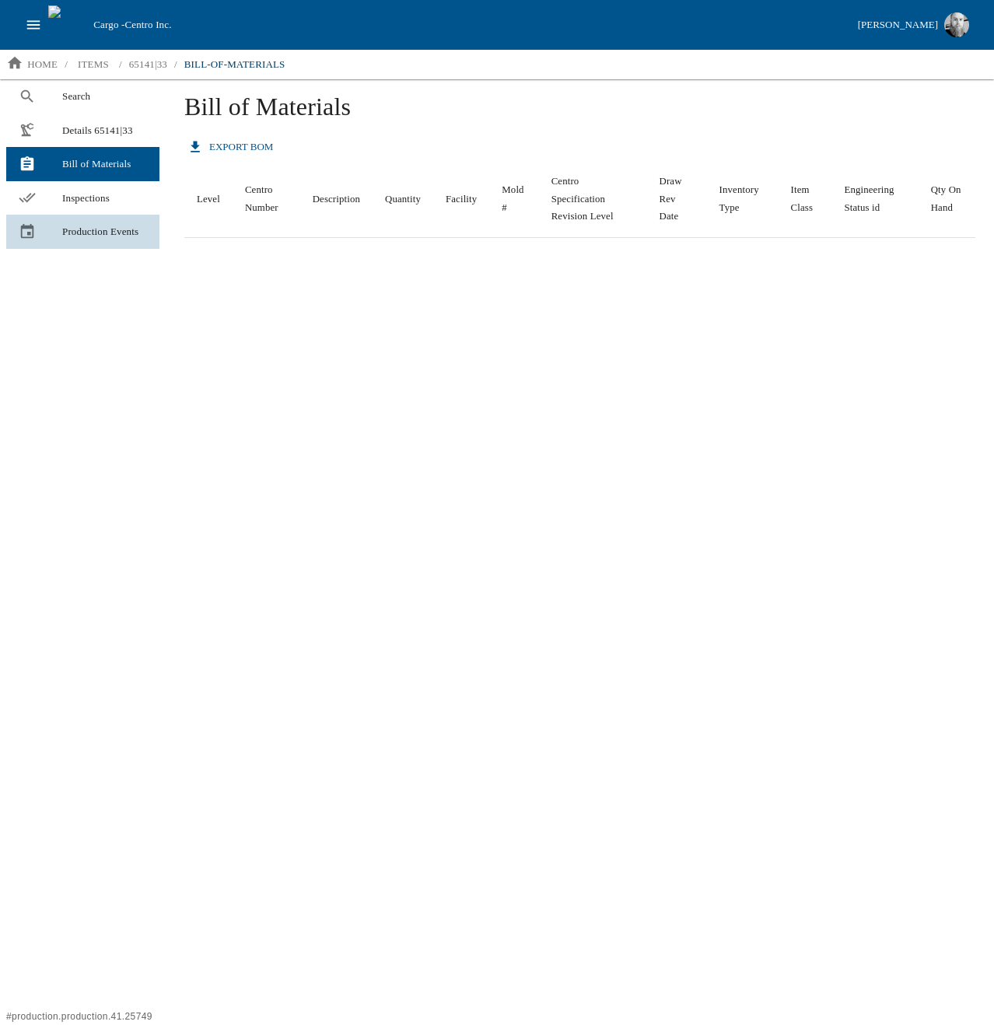
click at [48, 215] on link "Production Events" at bounding box center [82, 232] width 153 height 34
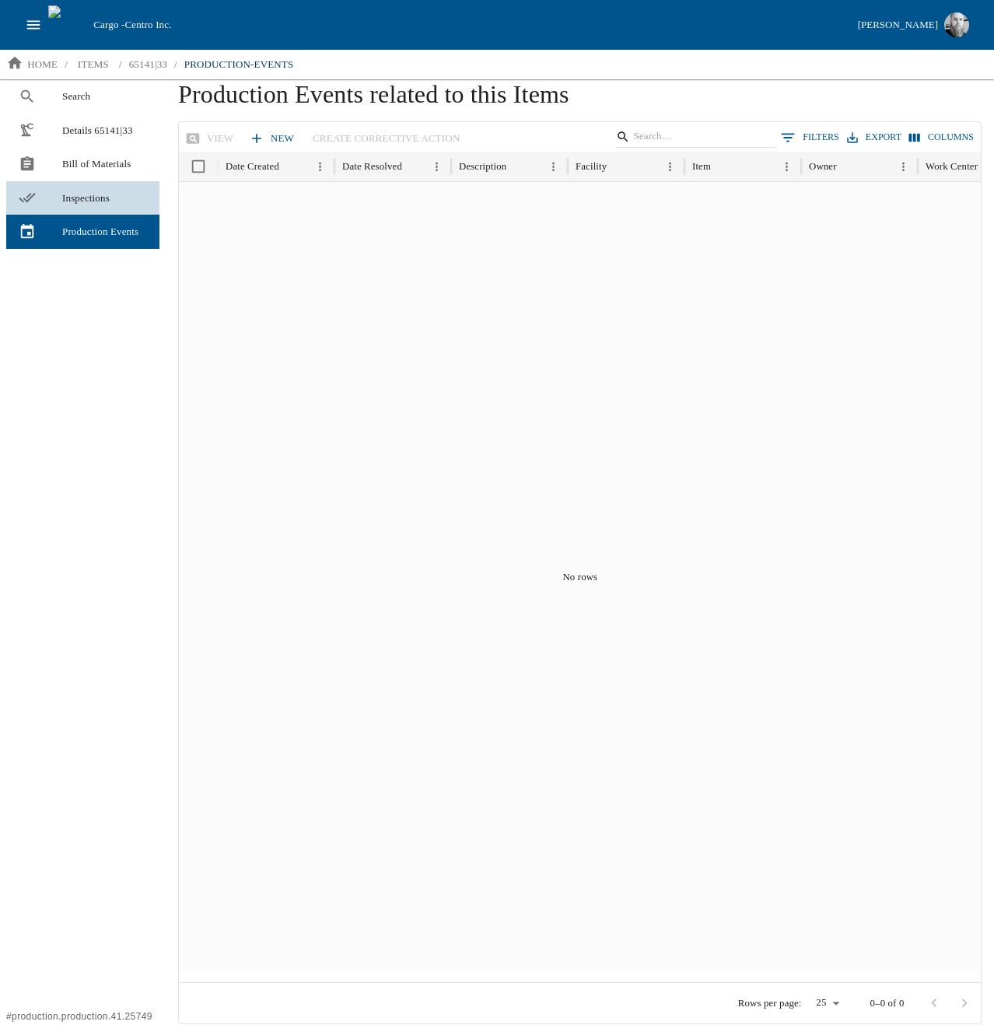
click at [104, 188] on link "Inspections" at bounding box center [82, 198] width 153 height 34
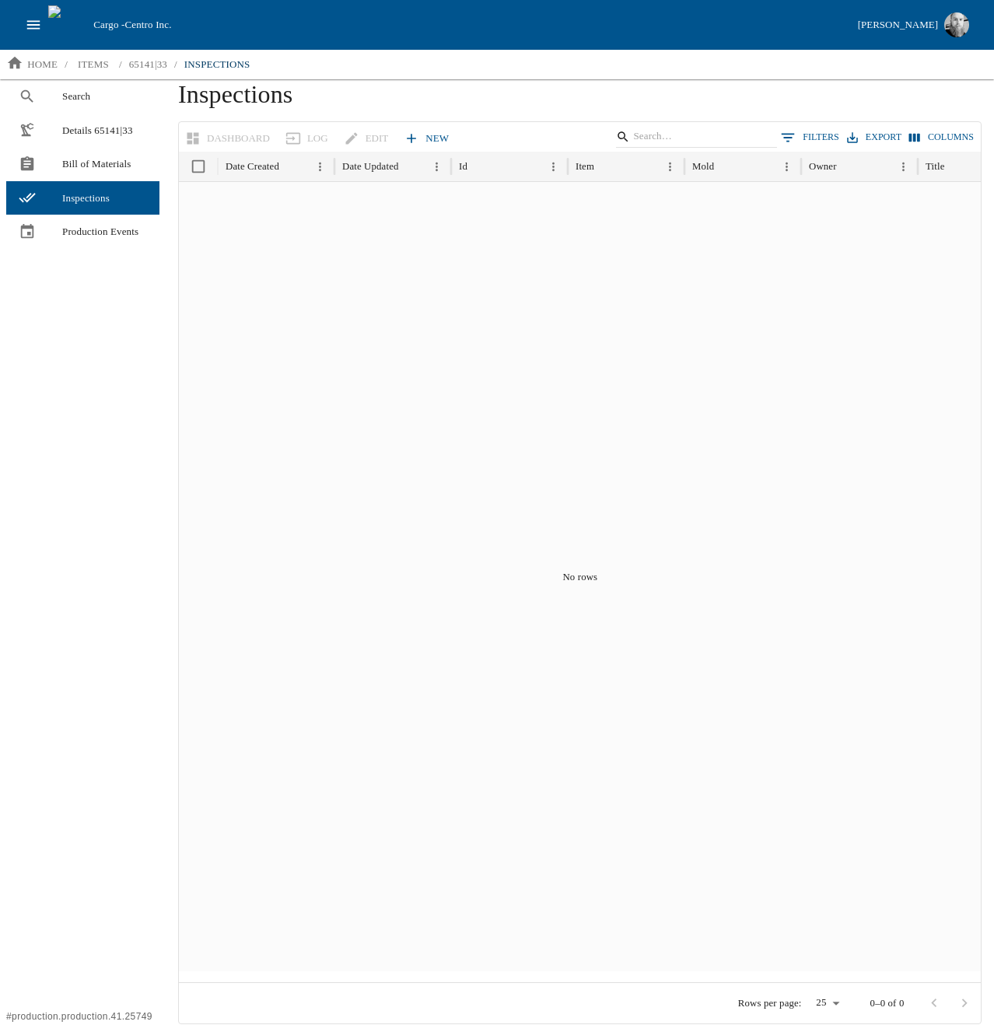
click at [456, 434] on div "No rows" at bounding box center [580, 577] width 803 height 790
click at [373, 653] on div "No rows" at bounding box center [580, 577] width 803 height 790
click at [356, 657] on div "No rows" at bounding box center [580, 577] width 803 height 790
click at [94, 62] on p "items" at bounding box center [93, 65] width 31 height 16
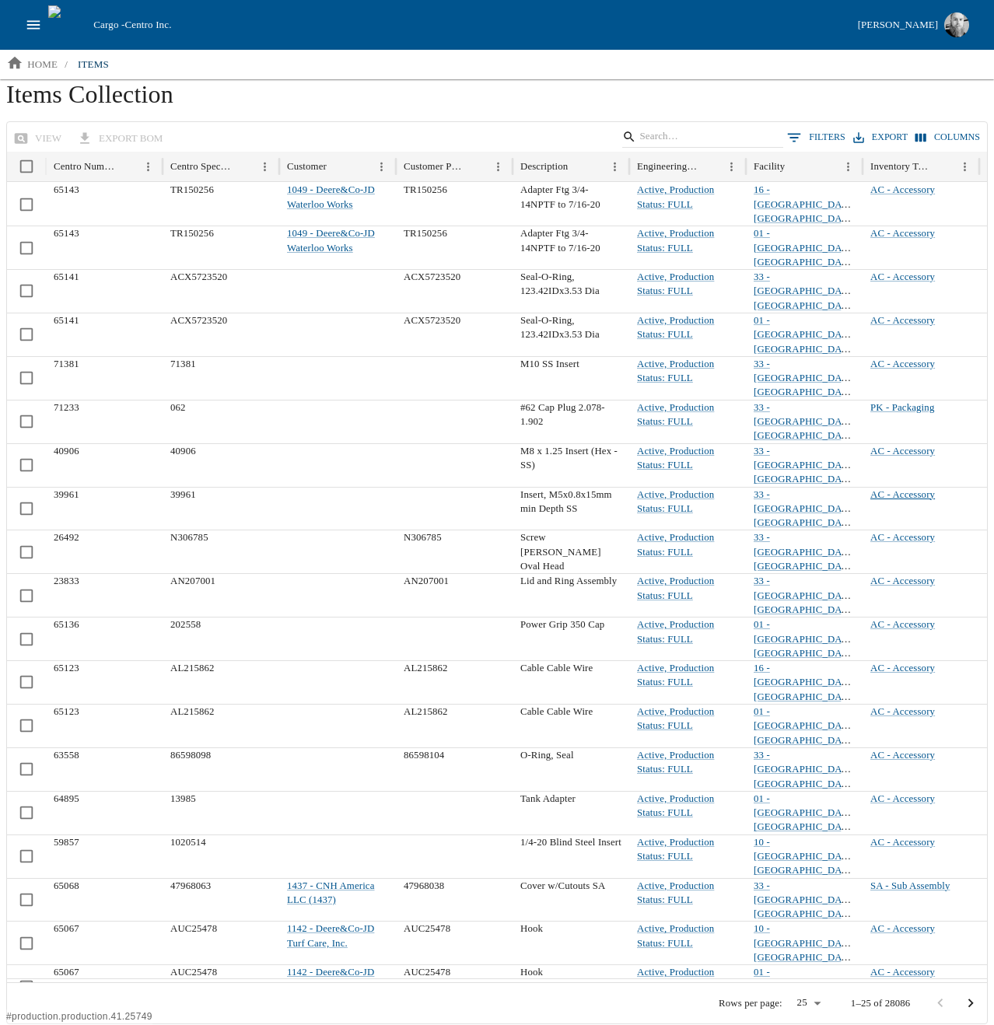
scroll to position [5, 0]
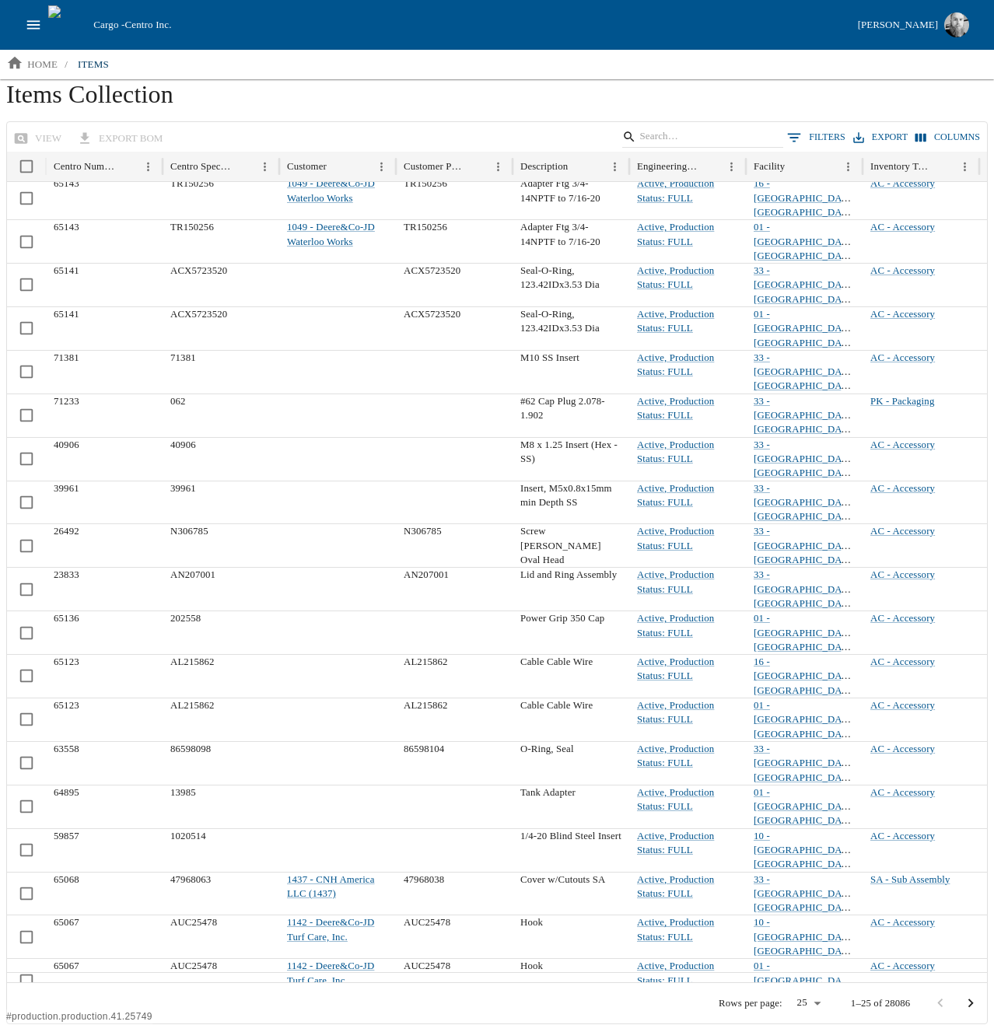
click at [468, 38] on div "Cargo - Centro Inc. [PERSON_NAME]" at bounding box center [497, 25] width 994 height 50
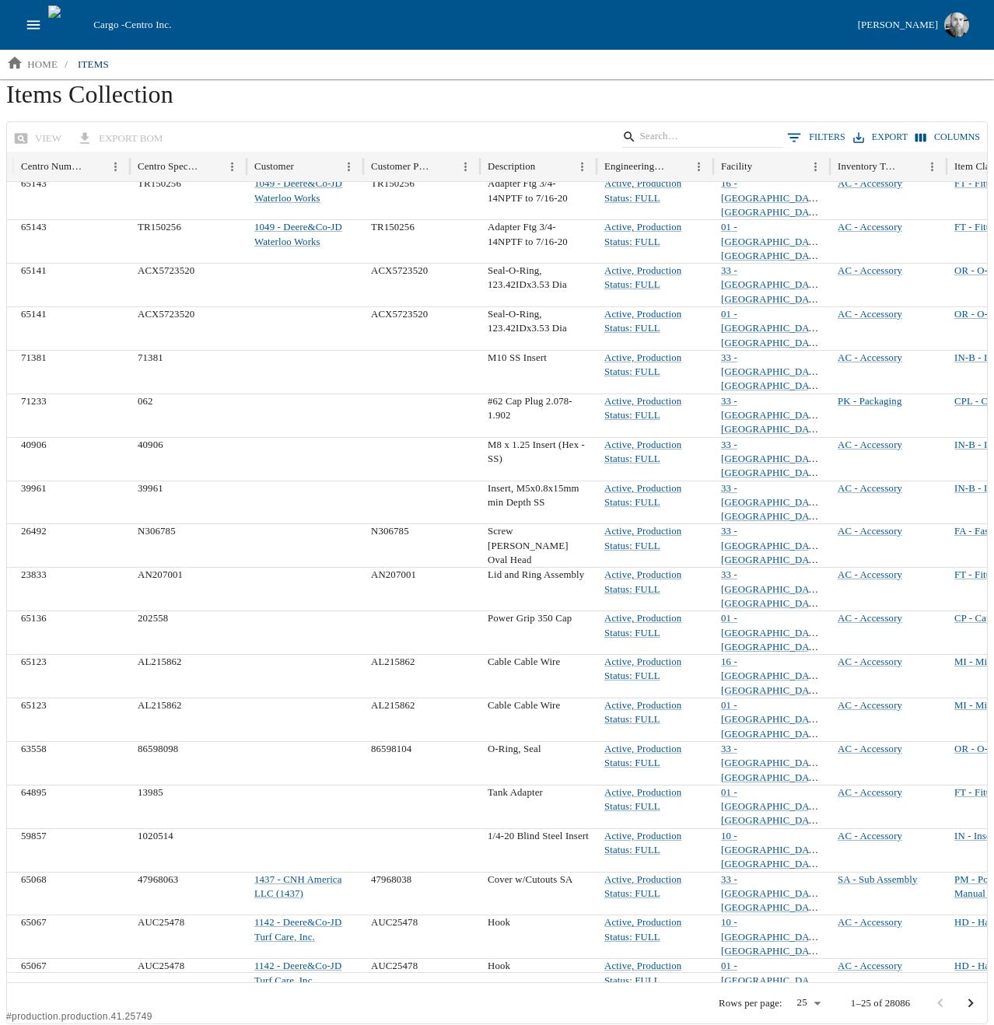
scroll to position [0, 0]
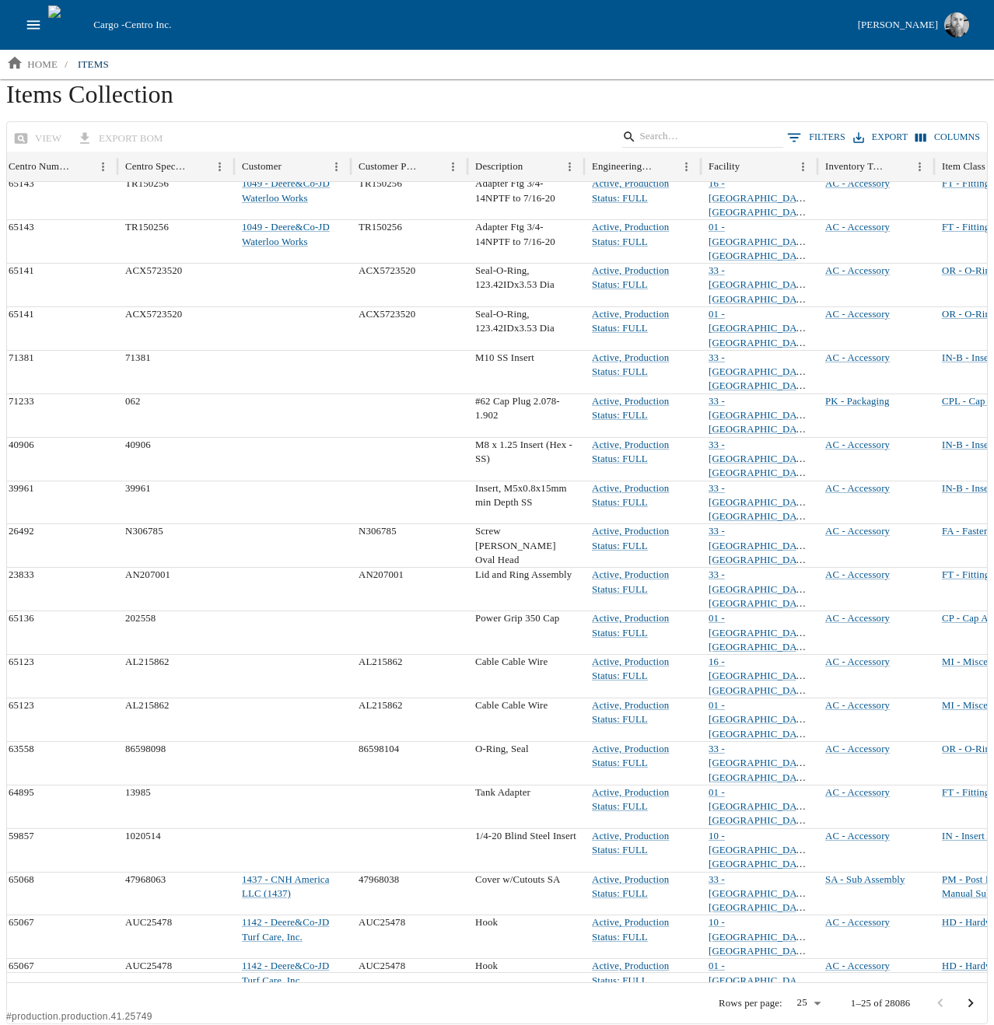
click at [239, 82] on h1 "Items Collection" at bounding box center [497, 100] width 982 height 42
click at [100, 65] on p "items" at bounding box center [93, 65] width 31 height 16
click at [682, 134] on input "Search" at bounding box center [700, 137] width 121 height 22
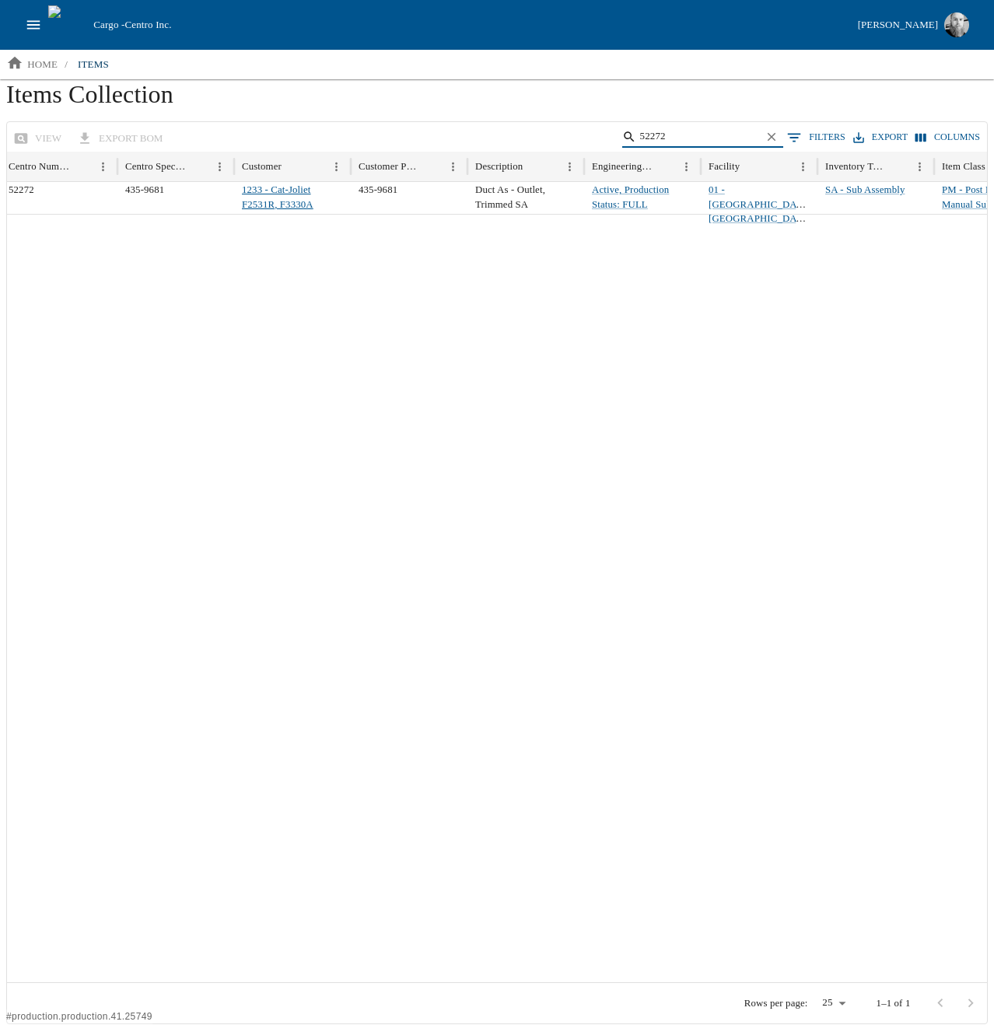
type input "52272"
click at [279, 198] on link "1233 - Cat-Joliet F2531R, F3330A" at bounding box center [278, 196] width 72 height 25
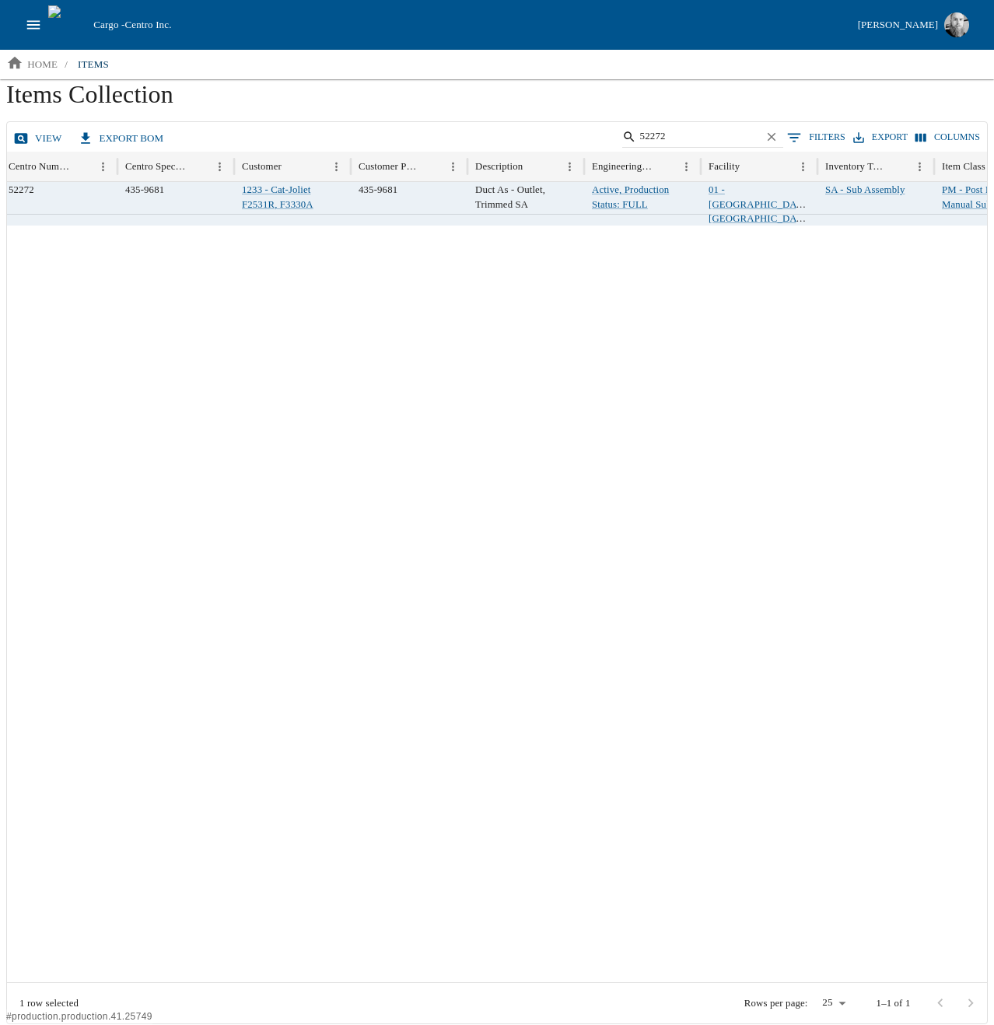
click at [30, 138] on link "view" at bounding box center [39, 138] width 58 height 27
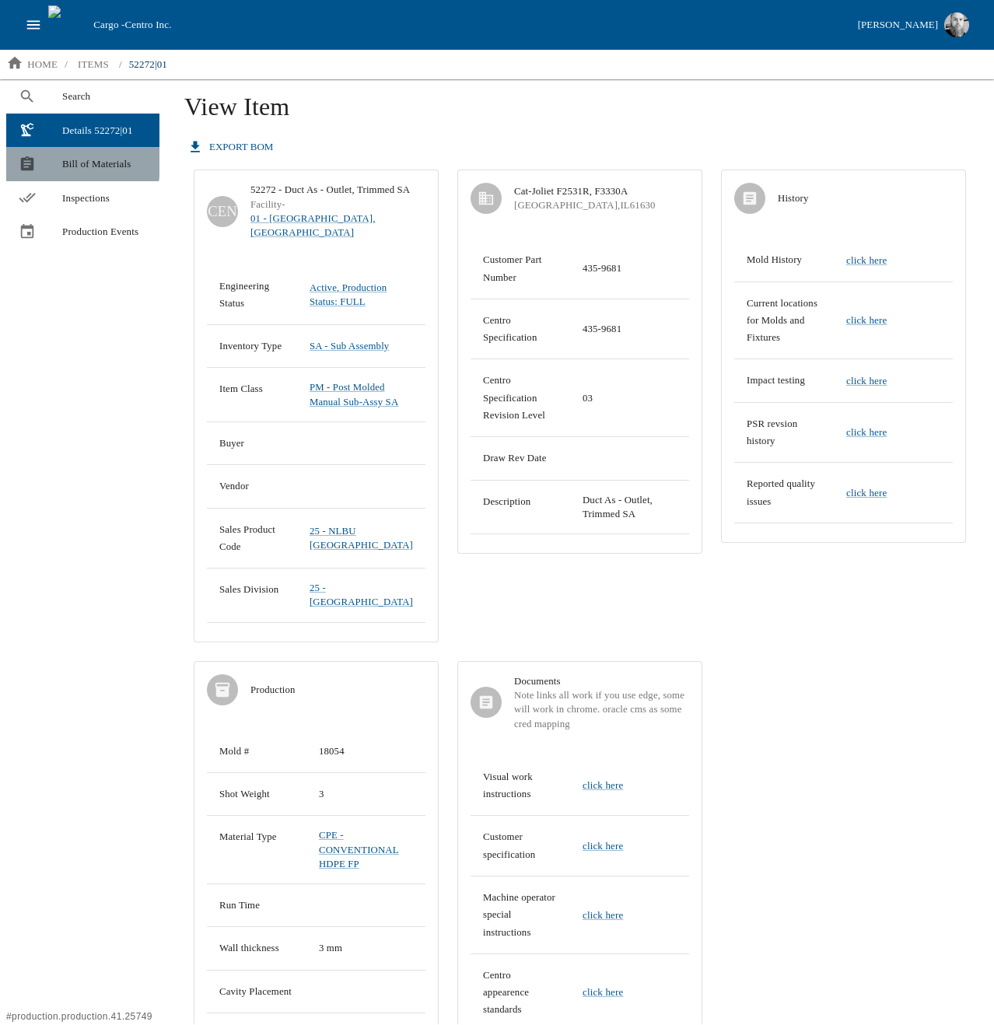
click at [68, 159] on span "Bill of Materials" at bounding box center [104, 164] width 85 height 16
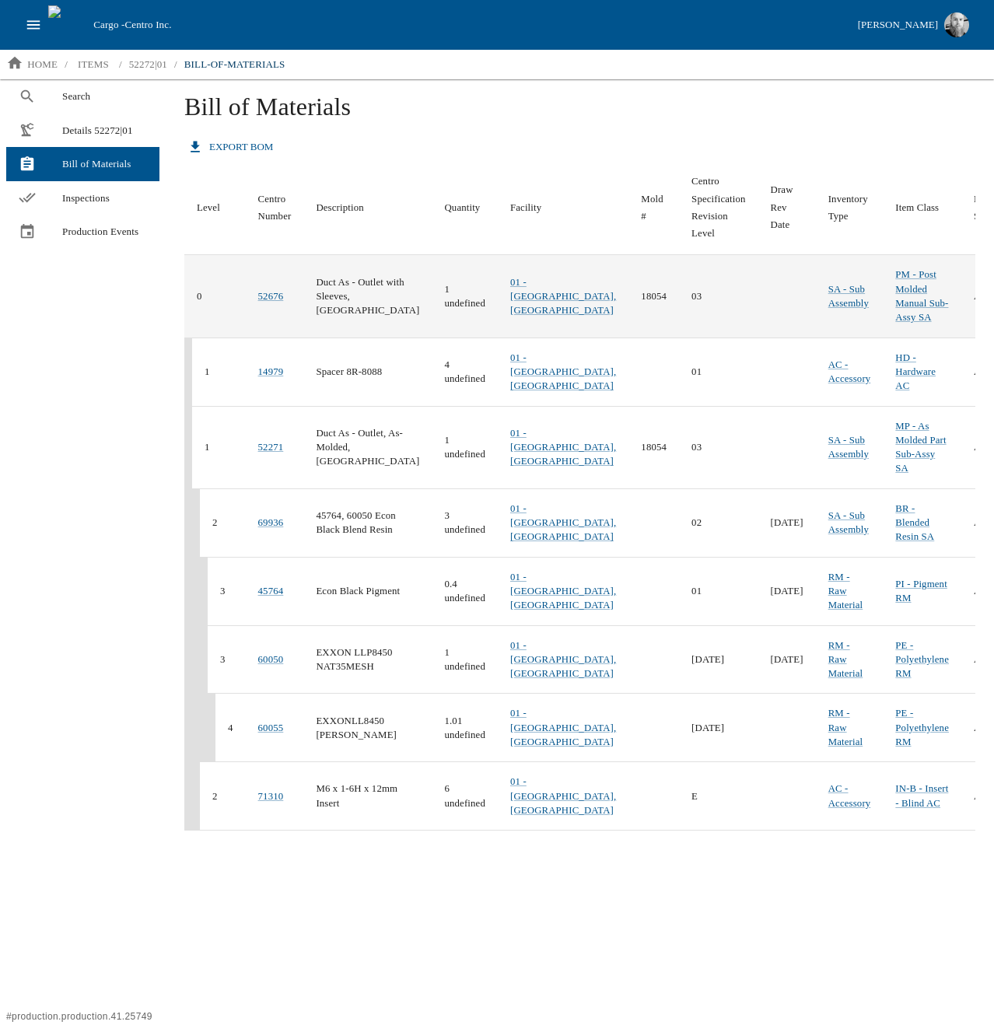
click at [432, 300] on td "1 undefined" at bounding box center [465, 296] width 66 height 82
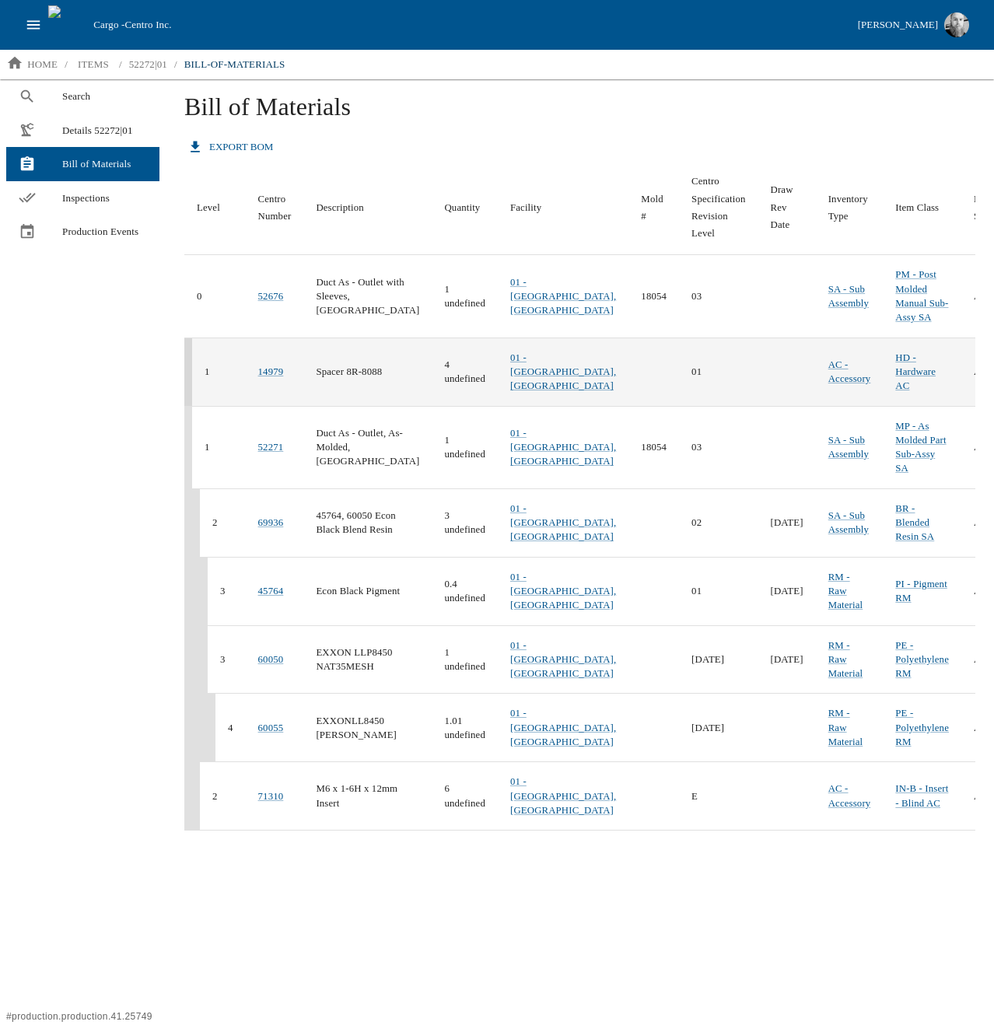
click at [447, 381] on td "4 undefined" at bounding box center [465, 372] width 66 height 68
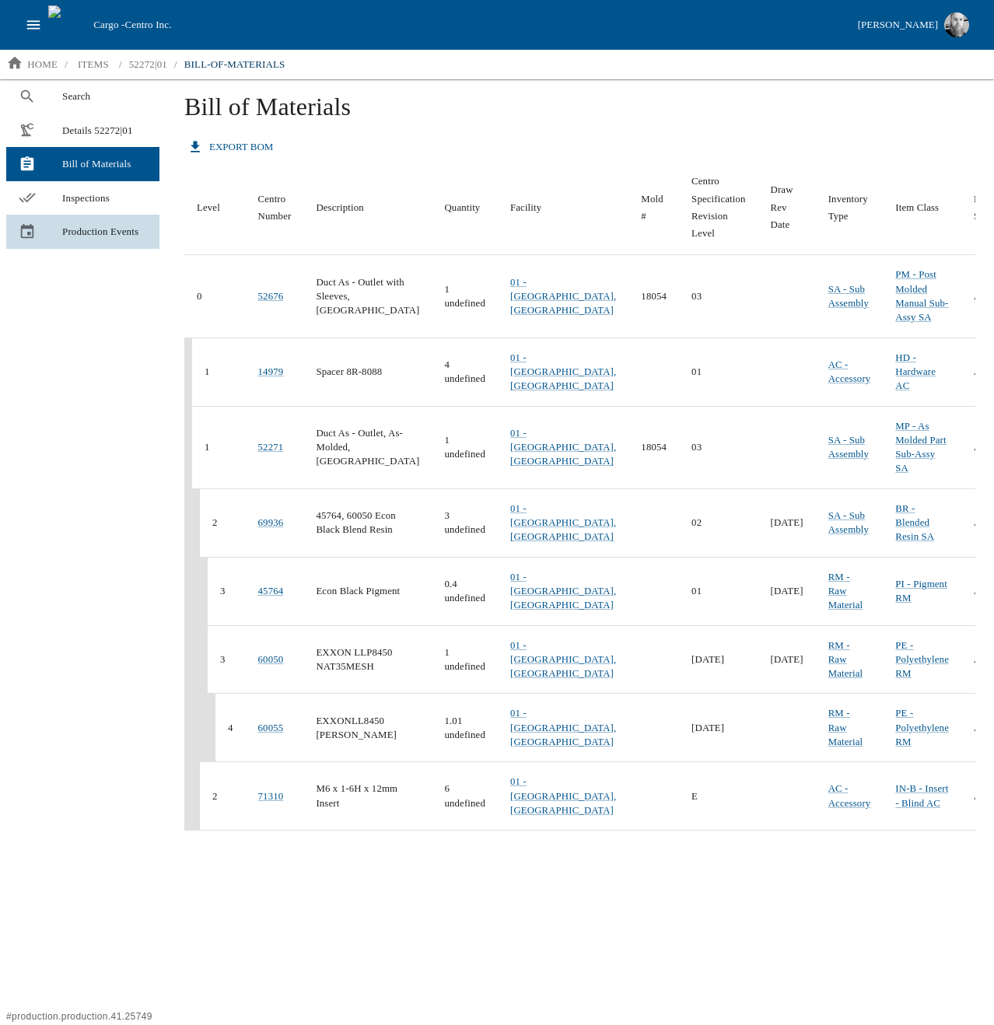
click at [86, 221] on link "Production Events" at bounding box center [82, 232] width 153 height 34
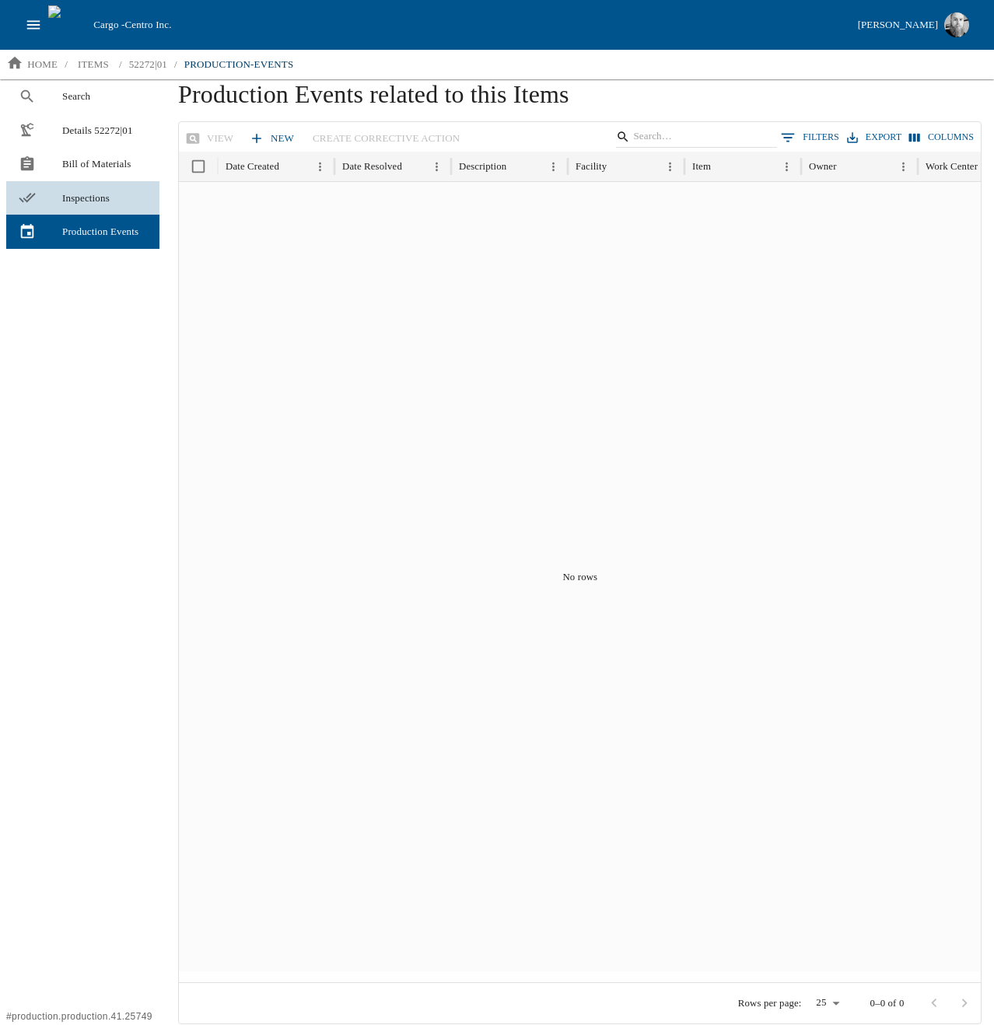
click at [65, 201] on span "Inspections" at bounding box center [104, 199] width 85 height 16
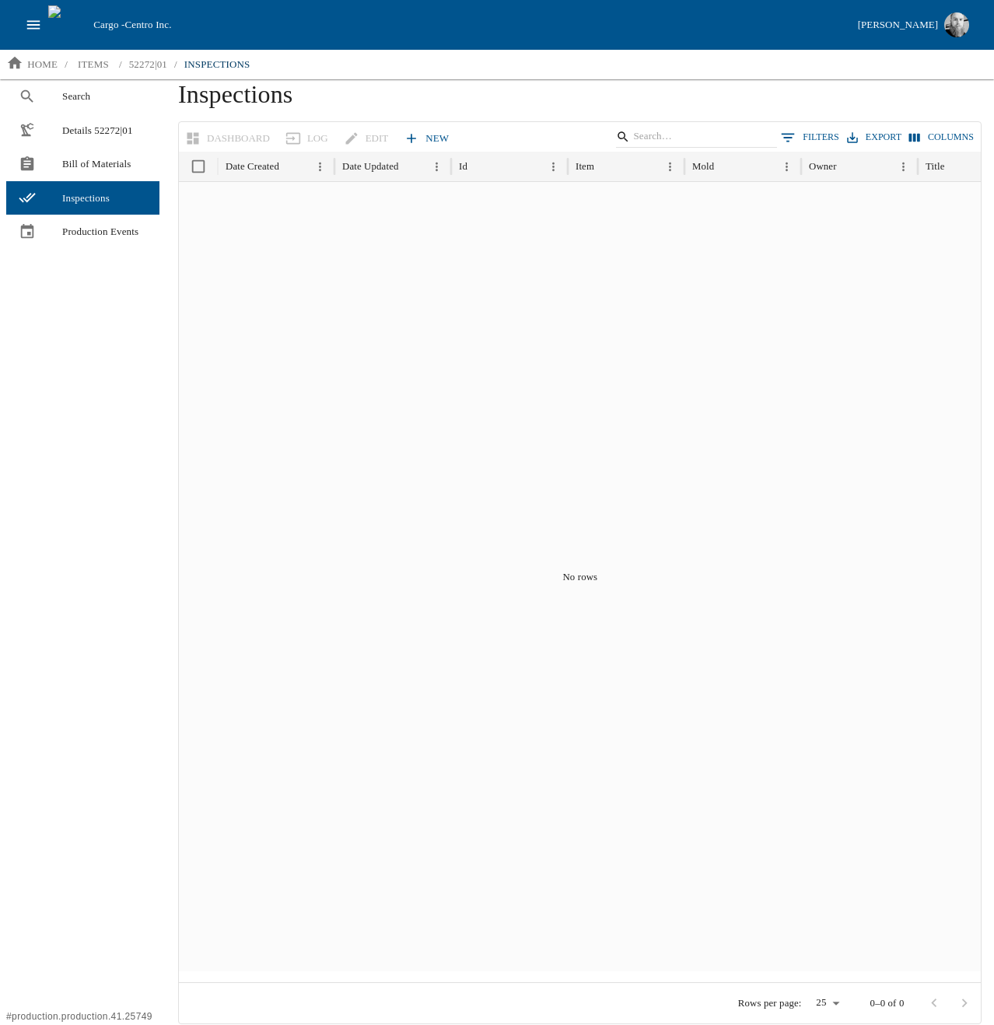
click at [79, 435] on div "Search Details 52272|01 Bill of Materials Inspections Production Events" at bounding box center [83, 551] width 166 height 945
click at [65, 163] on span "Bill of Materials" at bounding box center [104, 164] width 85 height 16
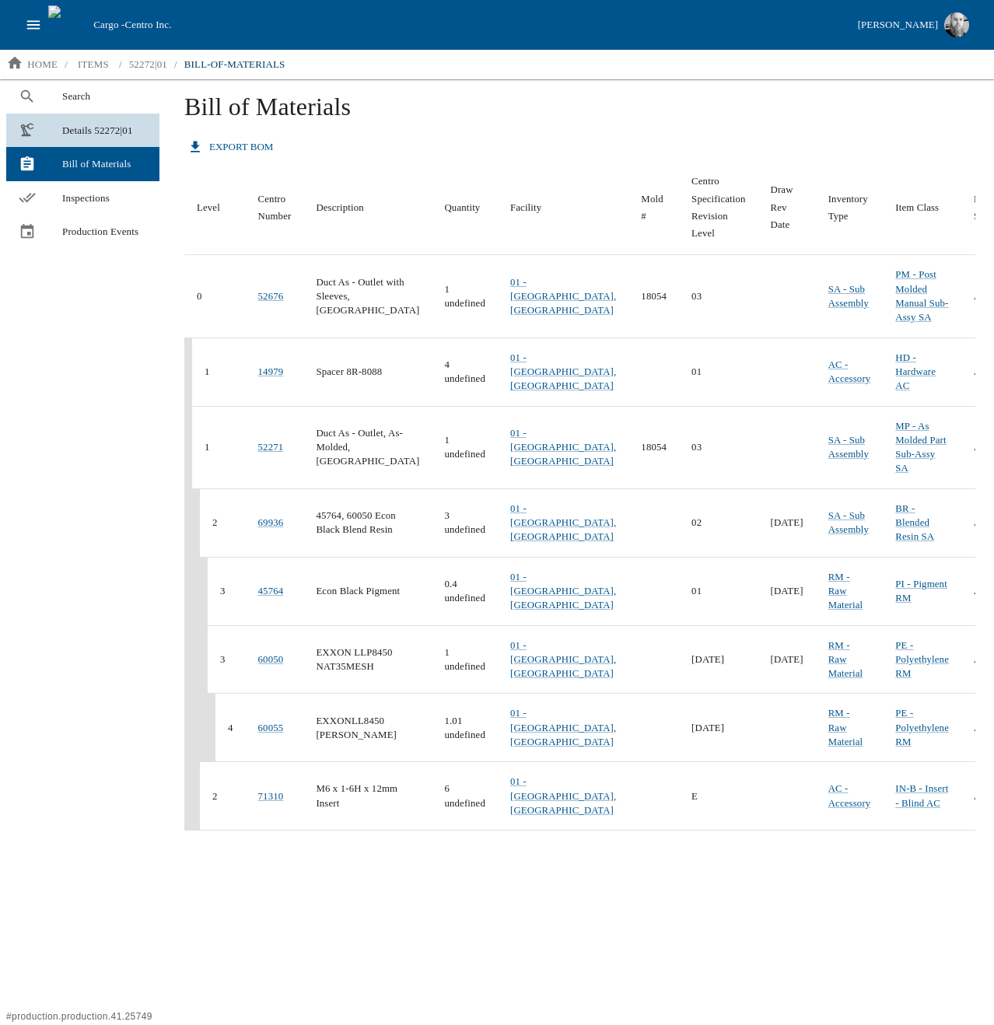
click at [81, 124] on span "Details 52272|01" at bounding box center [104, 131] width 85 height 16
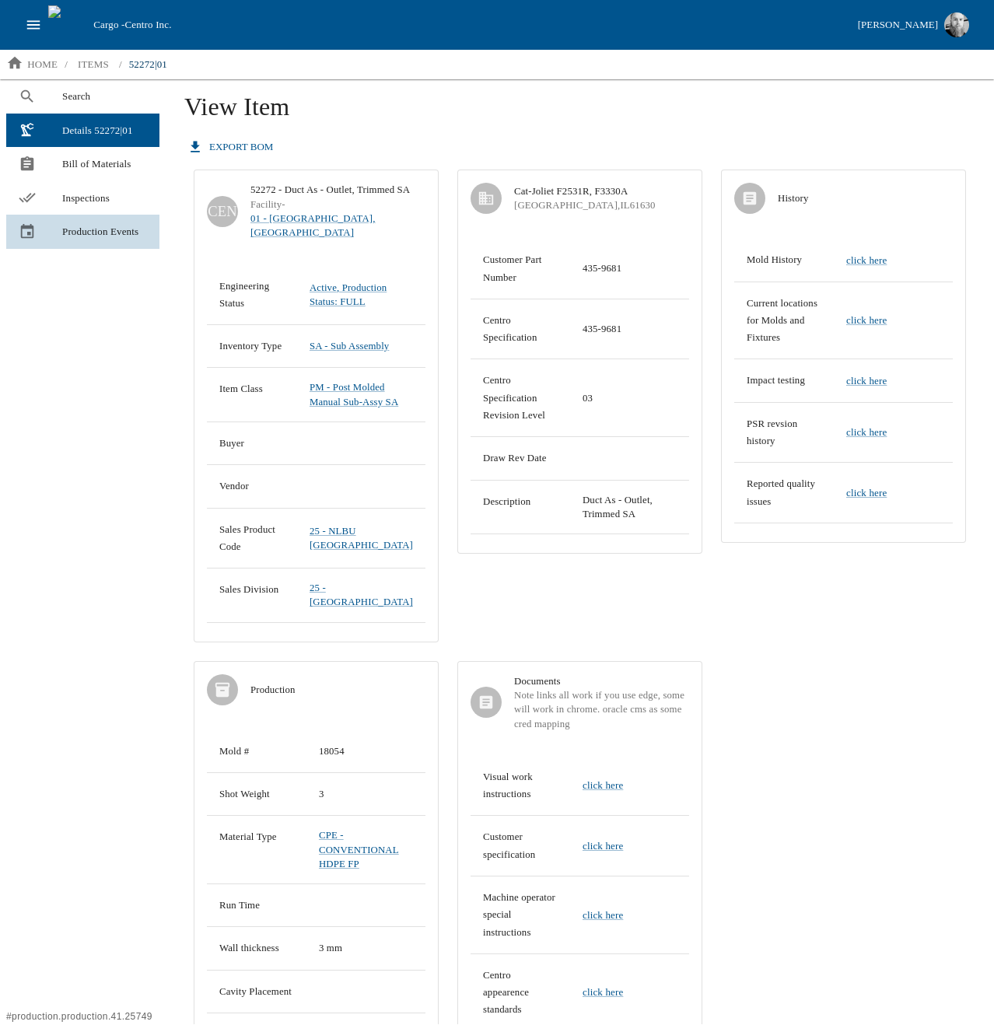
click at [54, 240] on div at bounding box center [41, 231] width 44 height 17
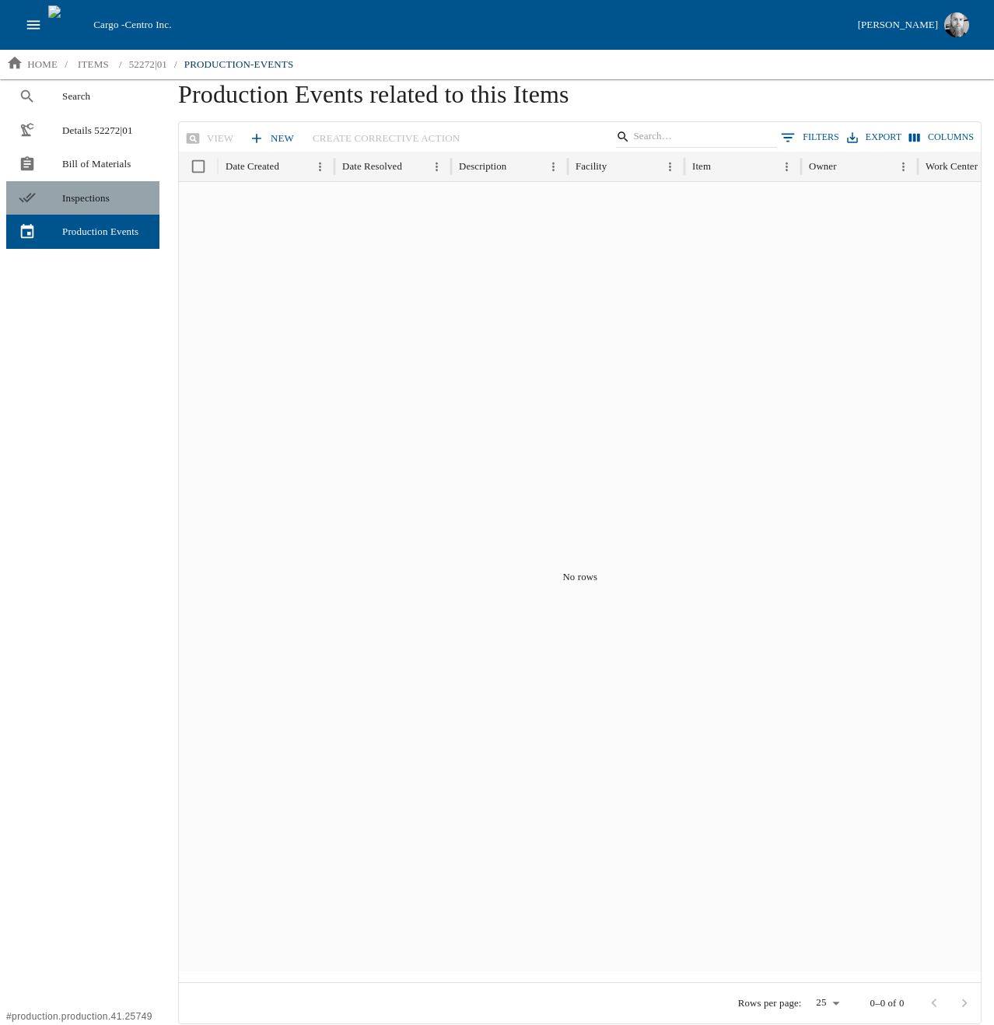
click at [93, 187] on link "Inspections" at bounding box center [82, 198] width 153 height 34
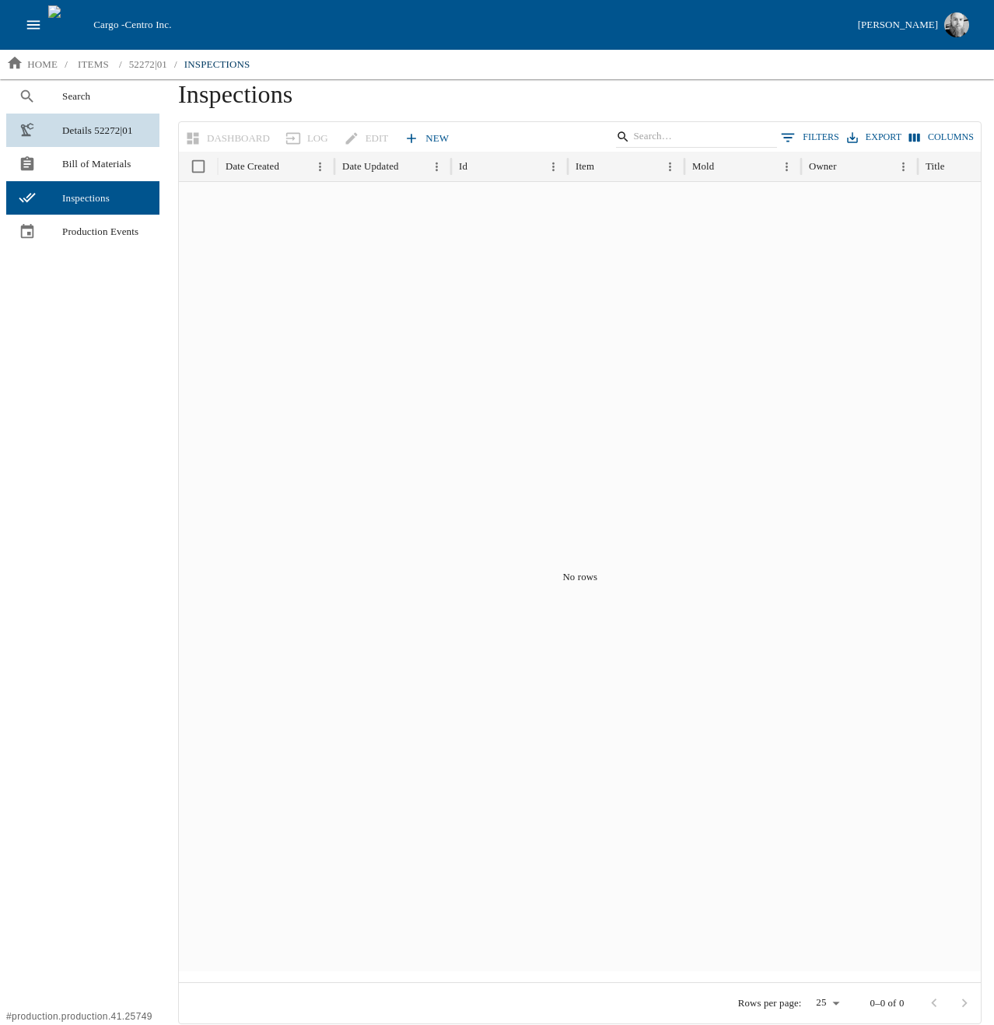
click at [101, 144] on link "Details 52272|01" at bounding box center [82, 131] width 153 height 34
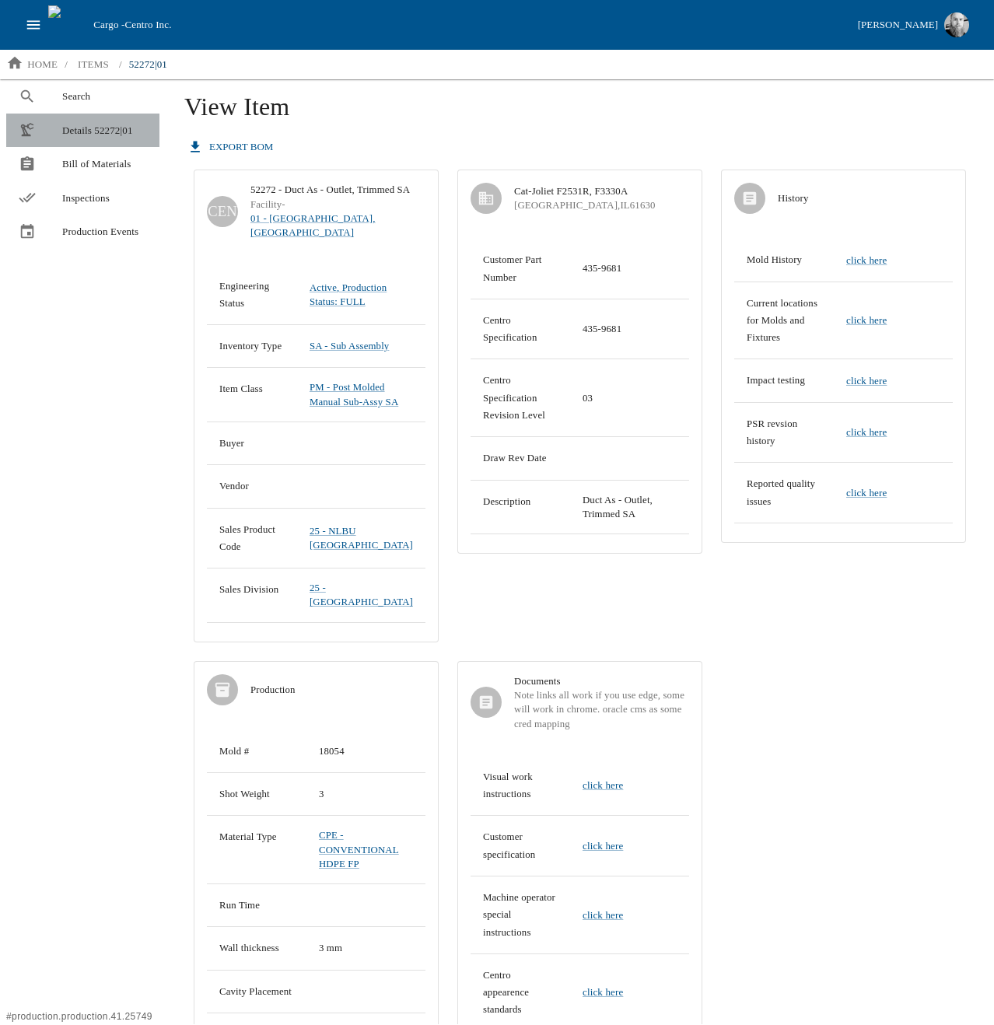
click at [101, 133] on span "Details 52272|01" at bounding box center [104, 131] width 85 height 16
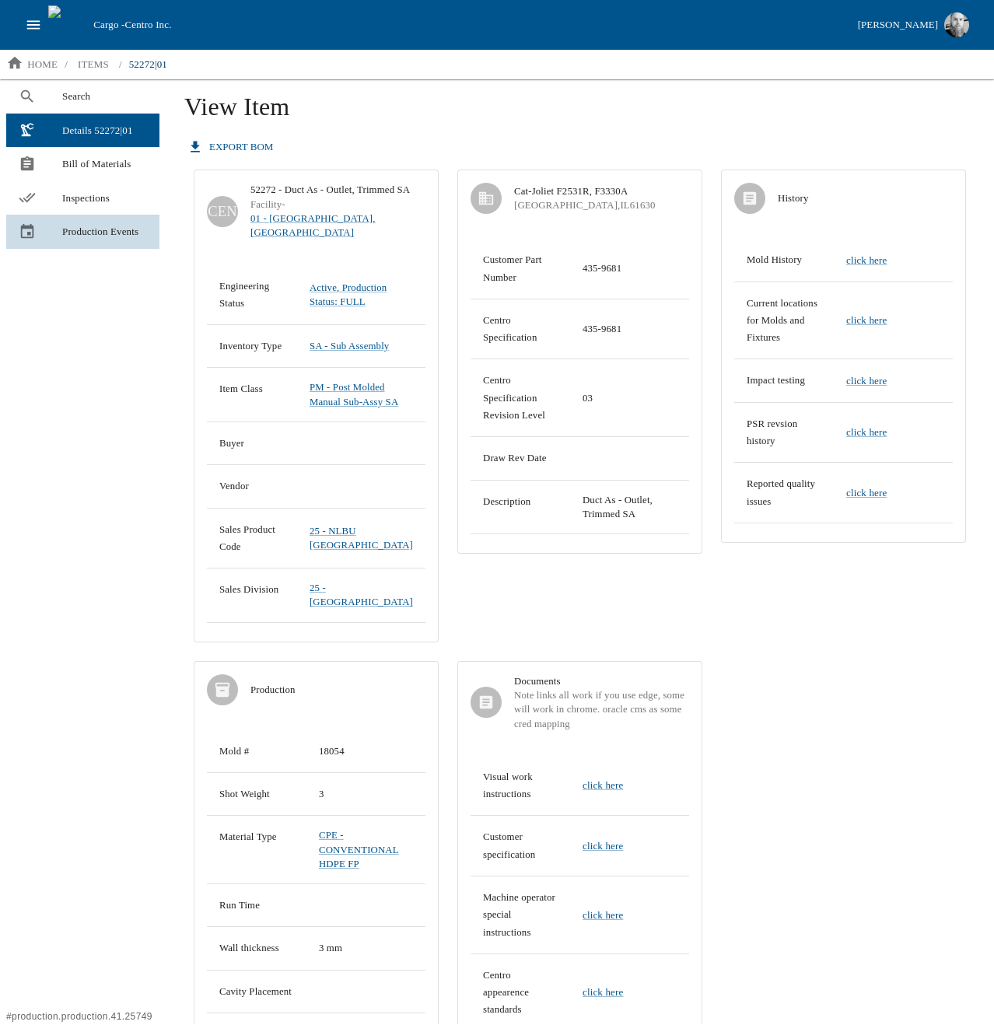
click at [75, 237] on span "Production Events" at bounding box center [104, 232] width 85 height 16
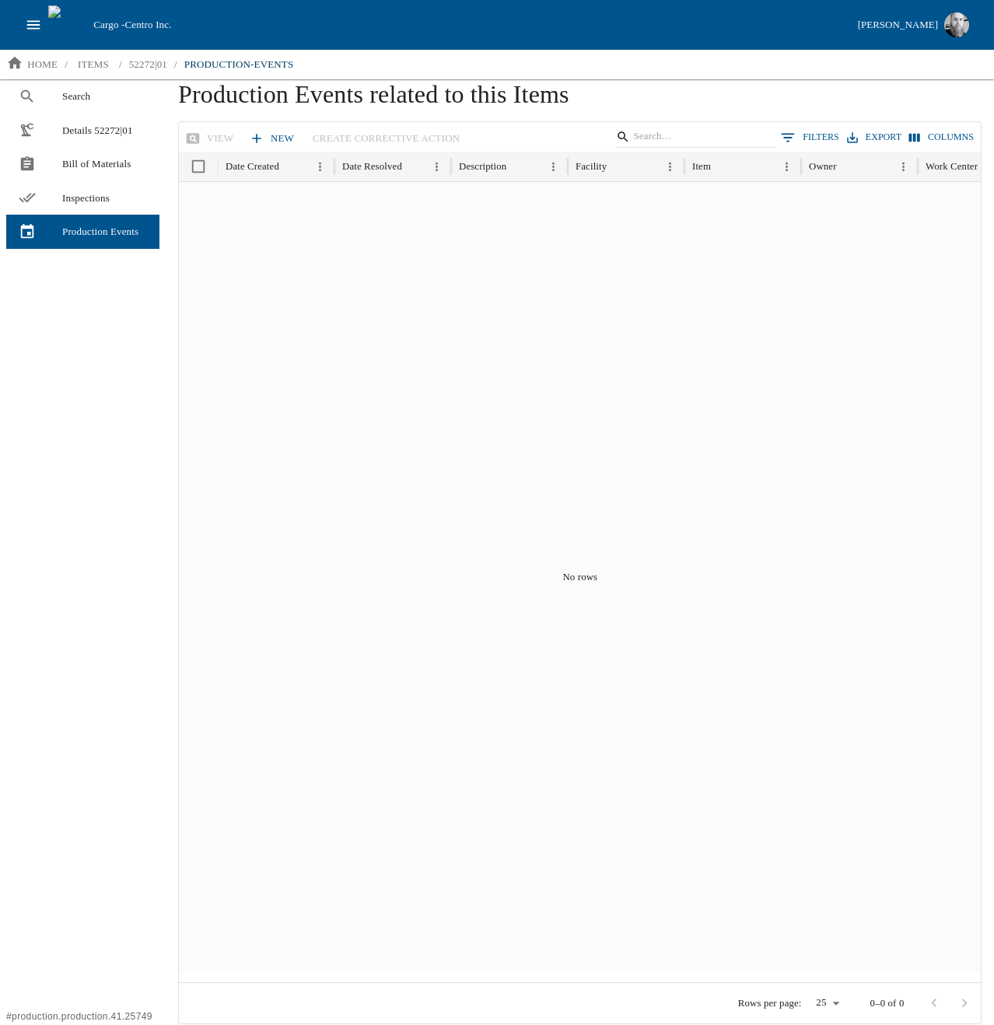
click at [101, 490] on div "Search Details 52272|01 Bill of Materials Inspections Production Events" at bounding box center [83, 551] width 166 height 945
click at [317, 342] on div "No rows" at bounding box center [580, 577] width 803 height 790
click at [107, 458] on div "Search Details 52272|01 Bill of Materials Inspections Production Events" at bounding box center [83, 551] width 166 height 945
click at [145, 382] on div "Search Details 52272|01 Bill of Materials Inspections Production Events" at bounding box center [83, 551] width 166 height 945
click at [98, 173] on link "Bill of Materials" at bounding box center [82, 164] width 153 height 34
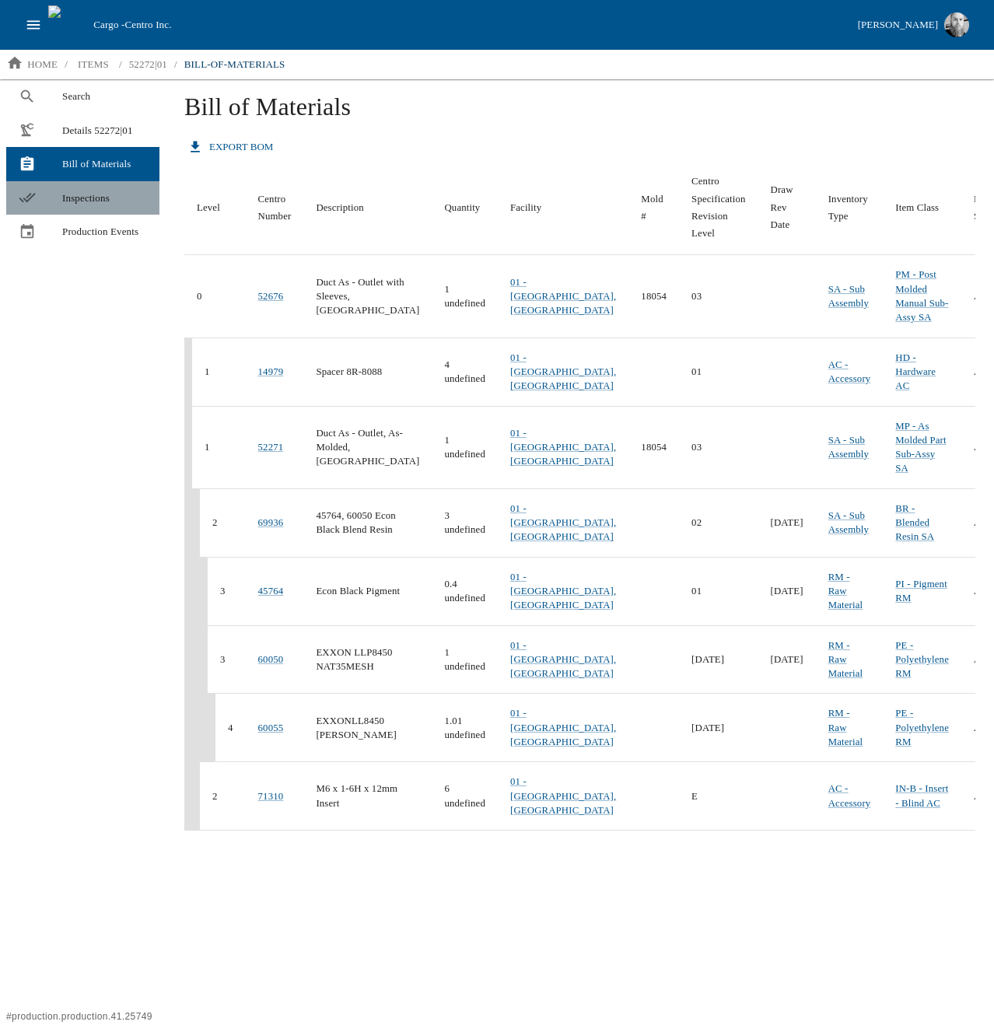
click at [86, 194] on span "Inspections" at bounding box center [104, 199] width 85 height 16
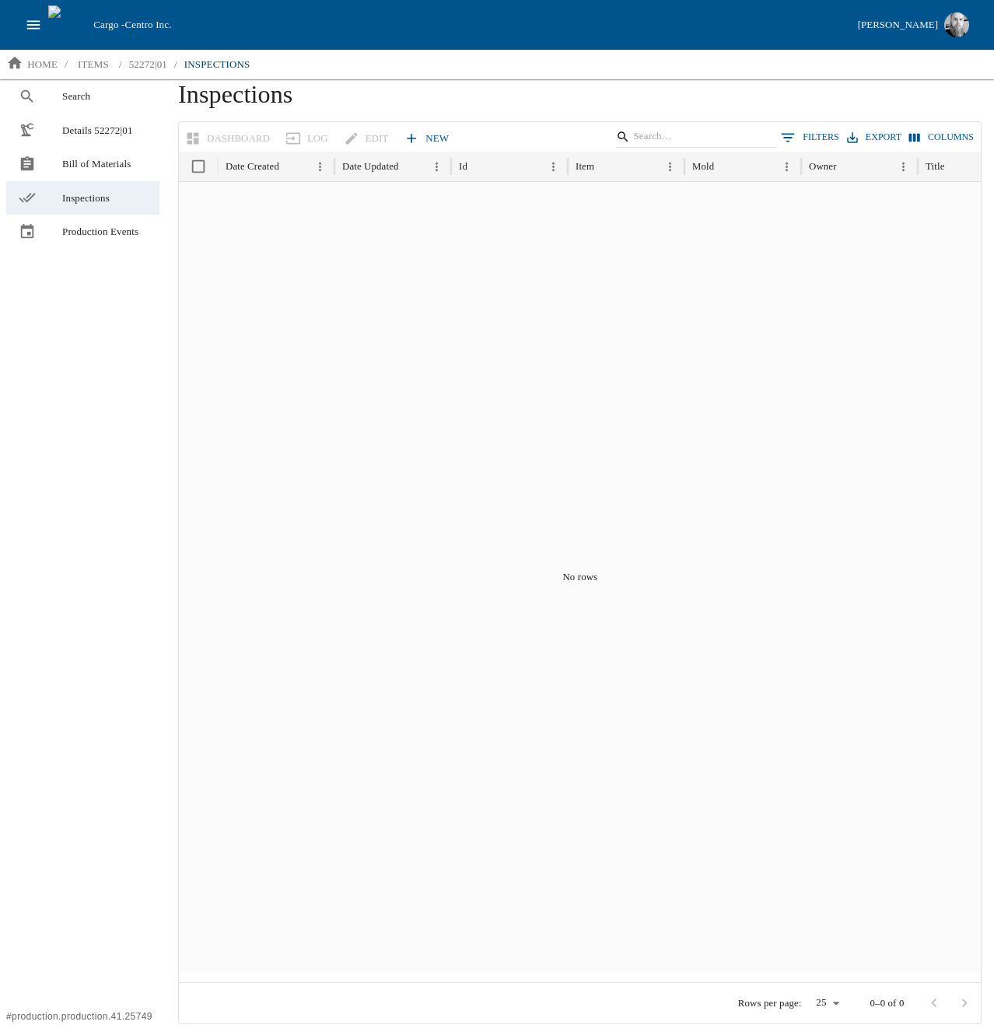
click at [86, 194] on span "Inspections" at bounding box center [104, 199] width 85 height 16
click at [92, 334] on div "Search Details 52272|01 Bill of Materials Inspections Production Events" at bounding box center [83, 551] width 166 height 945
click at [73, 394] on div "Search Details 52272|01 Bill of Materials Inspections Production Events" at bounding box center [83, 551] width 166 height 945
click at [120, 447] on div "Search Details 52272|01 Bill of Materials Inspections Production Events" at bounding box center [83, 551] width 166 height 945
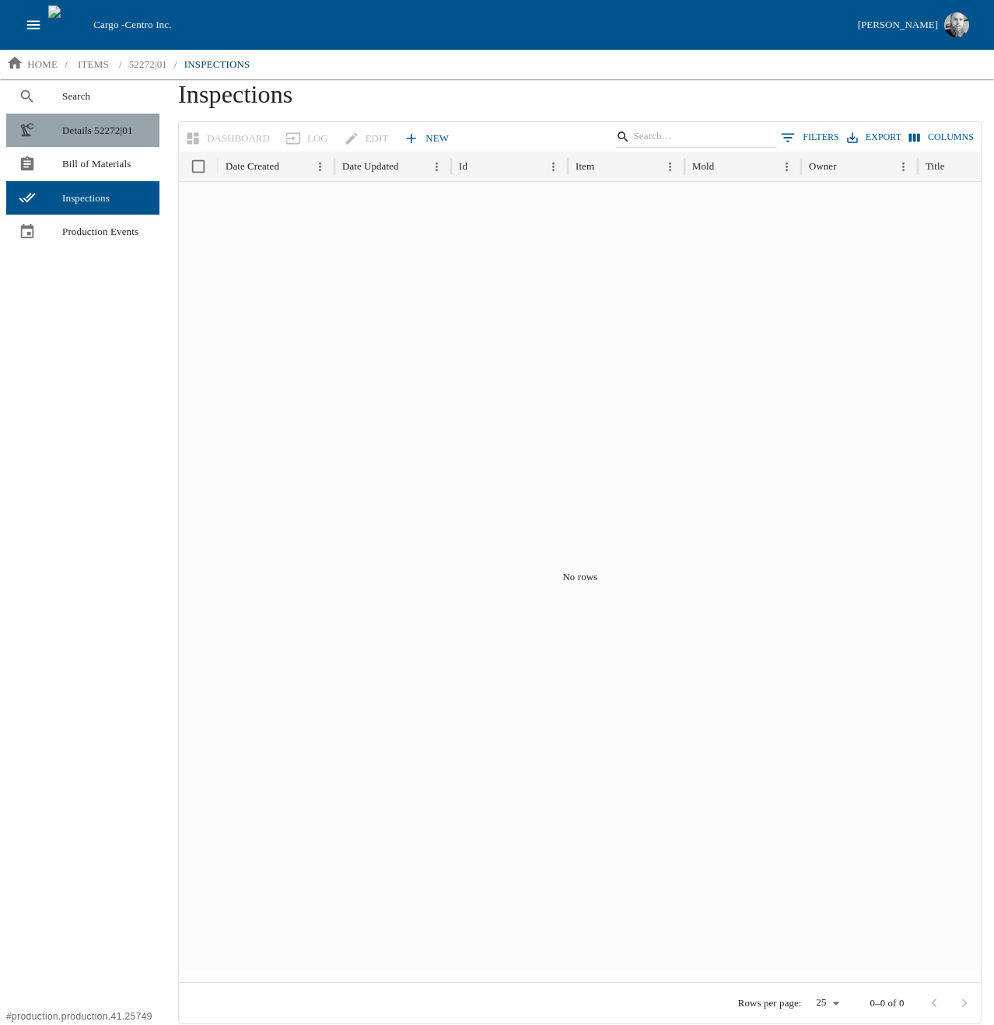
click at [128, 130] on span "Details 52272|01" at bounding box center [104, 131] width 85 height 16
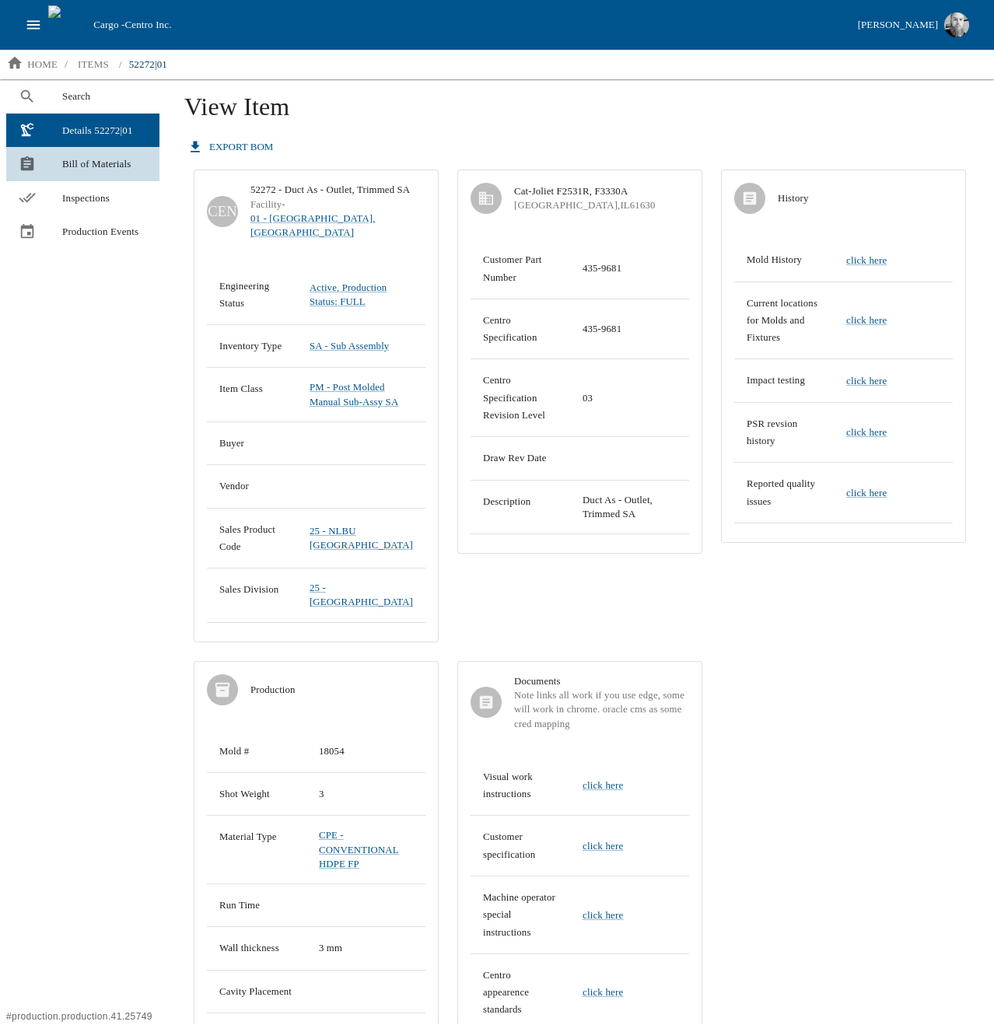
click at [97, 173] on link "Bill of Materials" at bounding box center [82, 164] width 153 height 34
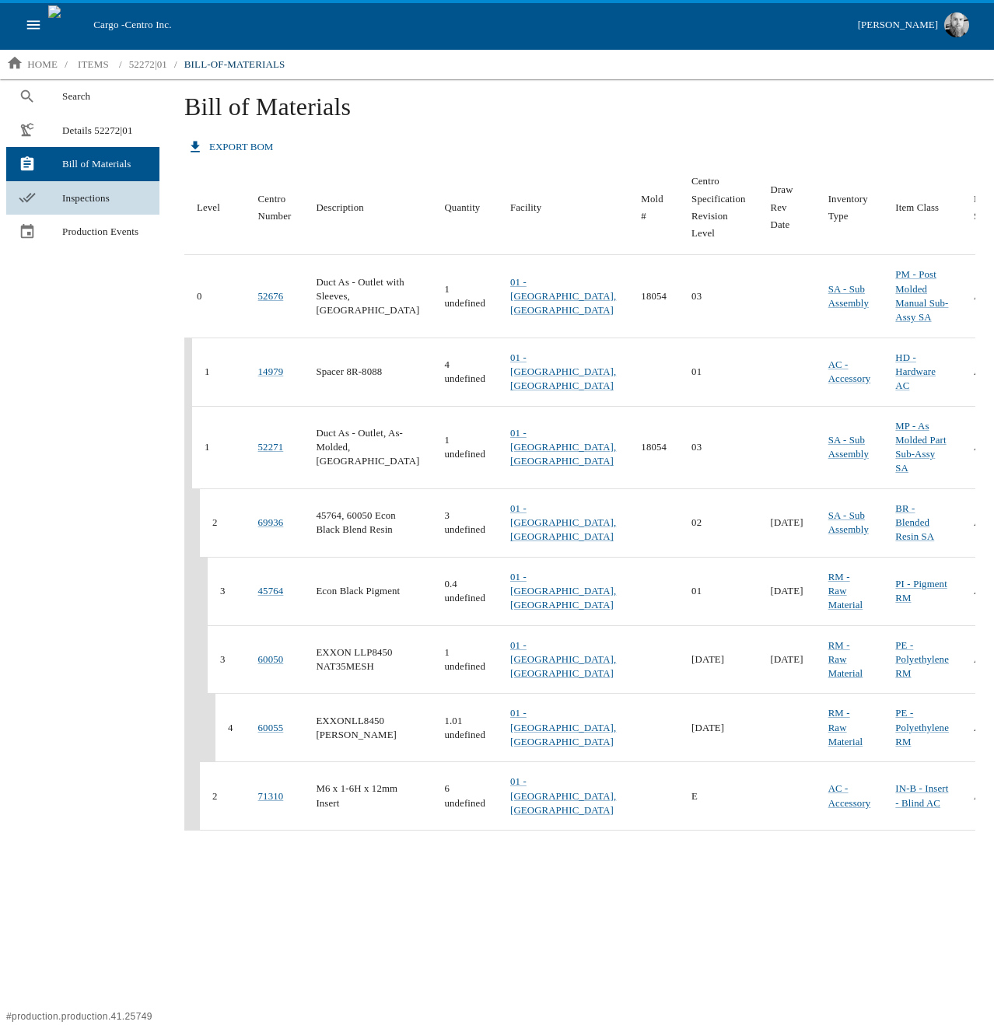
click at [95, 198] on span "Inspections" at bounding box center [104, 199] width 85 height 16
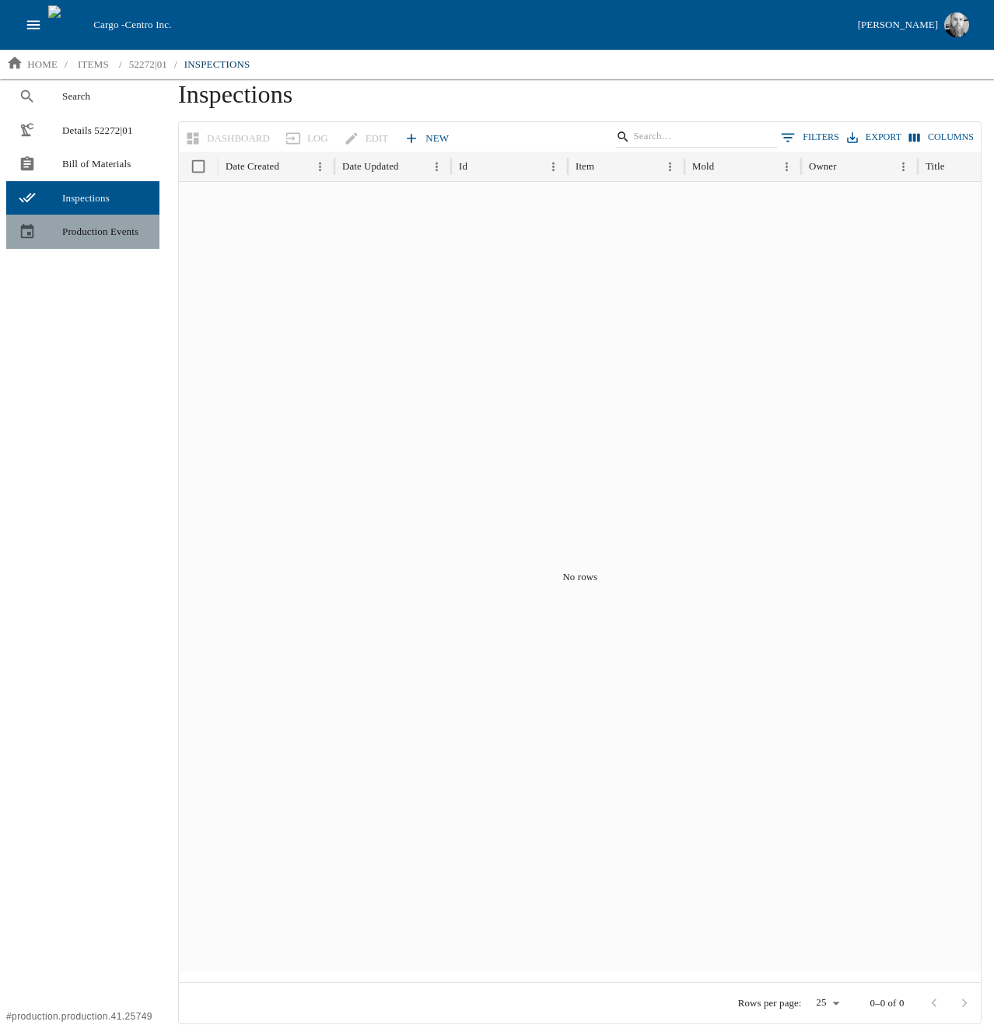
click at [82, 223] on link "Production Events" at bounding box center [82, 232] width 153 height 34
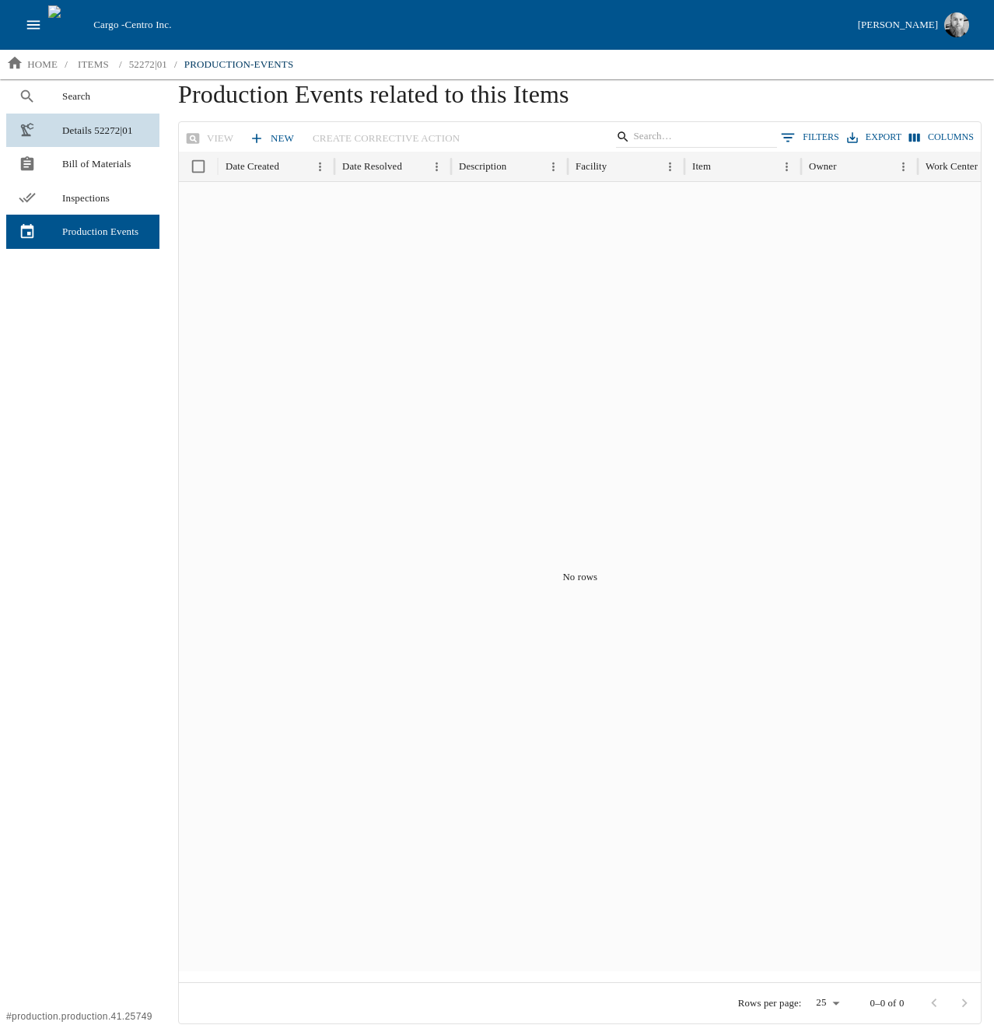
click at [110, 126] on span "Details 52272|01" at bounding box center [104, 131] width 85 height 16
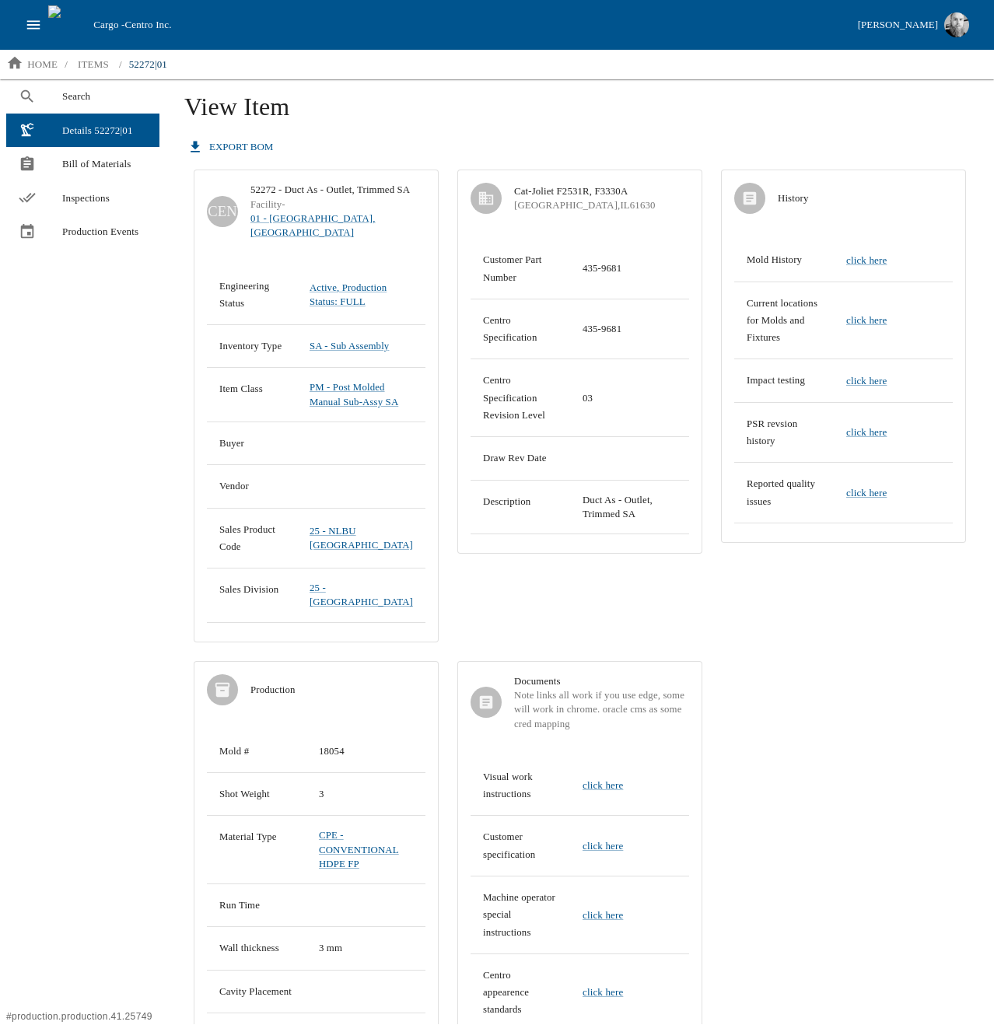
click at [631, 635] on div "Cat-Joliet F2531R, F3330A [GEOGRAPHIC_DATA] Customer Part Number 435-9681 Centr…" at bounding box center [580, 405] width 264 height 491
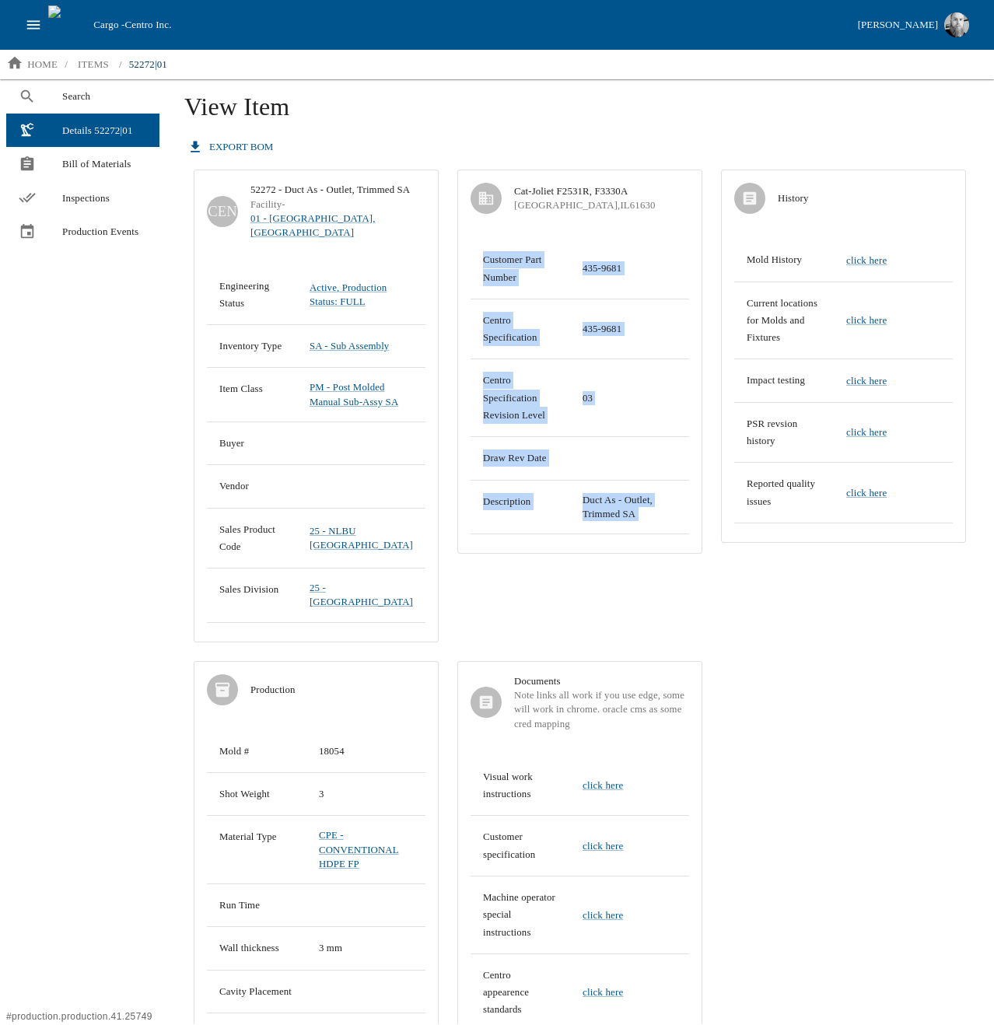
click at [631, 635] on div "Cat-Joliet F2531R, F3330A [GEOGRAPHIC_DATA] Customer Part Number 435-9681 Centr…" at bounding box center [580, 405] width 264 height 491
click at [496, 603] on div "Cat-Joliet F2531R, F3330A [GEOGRAPHIC_DATA] Customer Part Number 435-9681 Centr…" at bounding box center [580, 405] width 264 height 491
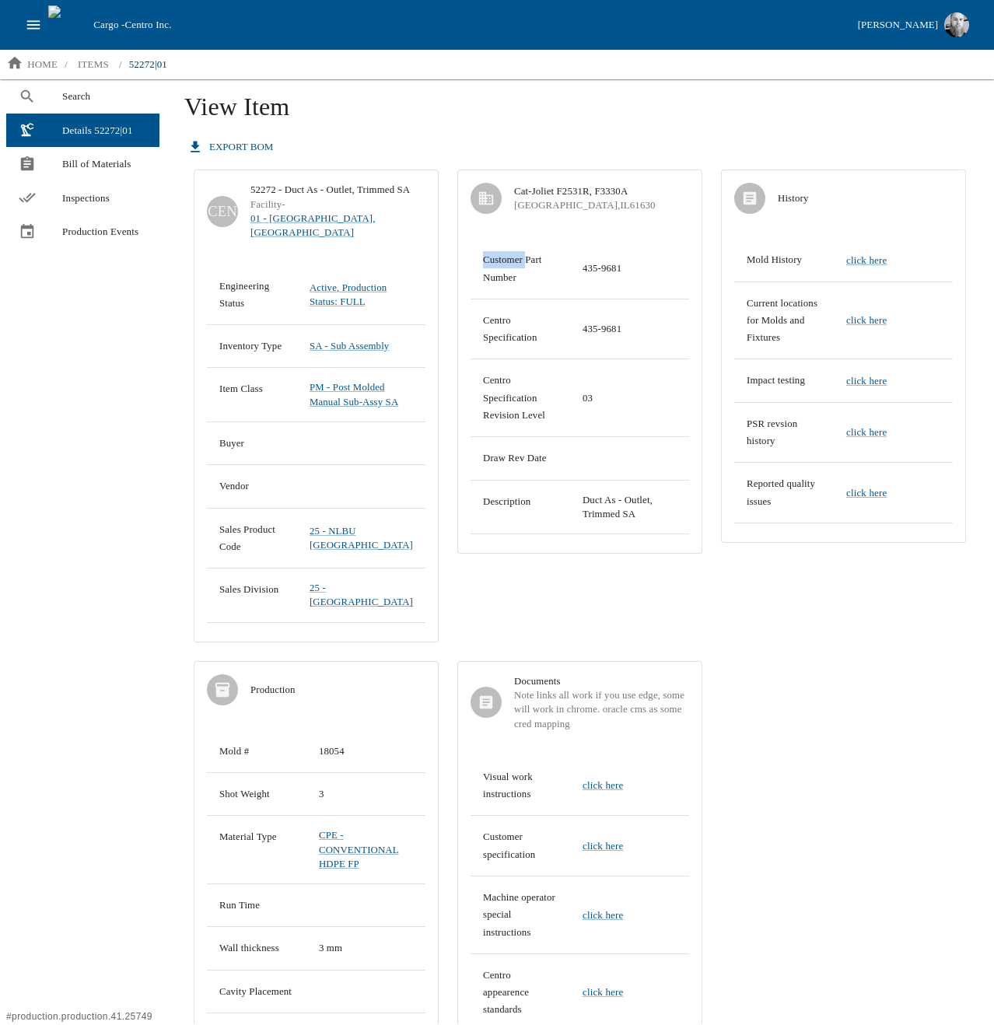
click at [496, 603] on div "Cat-Joliet F2531R, F3330A [GEOGRAPHIC_DATA] Customer Part Number 435-9681 Centr…" at bounding box center [580, 405] width 264 height 491
click at [513, 552] on div "Customer Part Number 435-9681 Centro Specification 435-9681 Centro Specificatio…" at bounding box center [580, 389] width 244 height 327
click at [519, 511] on td "Description" at bounding box center [521, 507] width 100 height 54
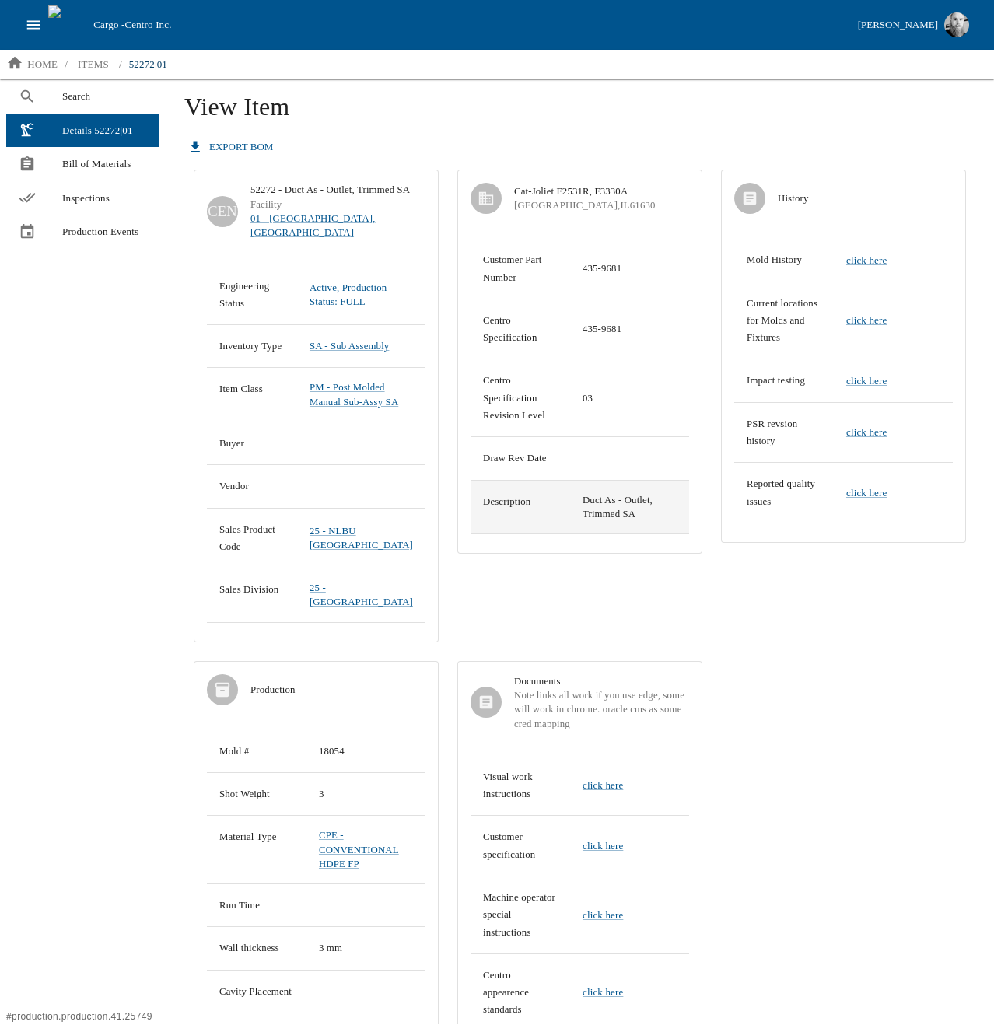
click at [591, 511] on td "Duct As - Outlet, Trimmed SA" at bounding box center [629, 507] width 119 height 54
click at [592, 511] on td "Duct As - Outlet, Trimmed SA" at bounding box center [629, 507] width 119 height 54
click at [625, 501] on td "Duct As - Outlet, Trimmed SA" at bounding box center [629, 507] width 119 height 54
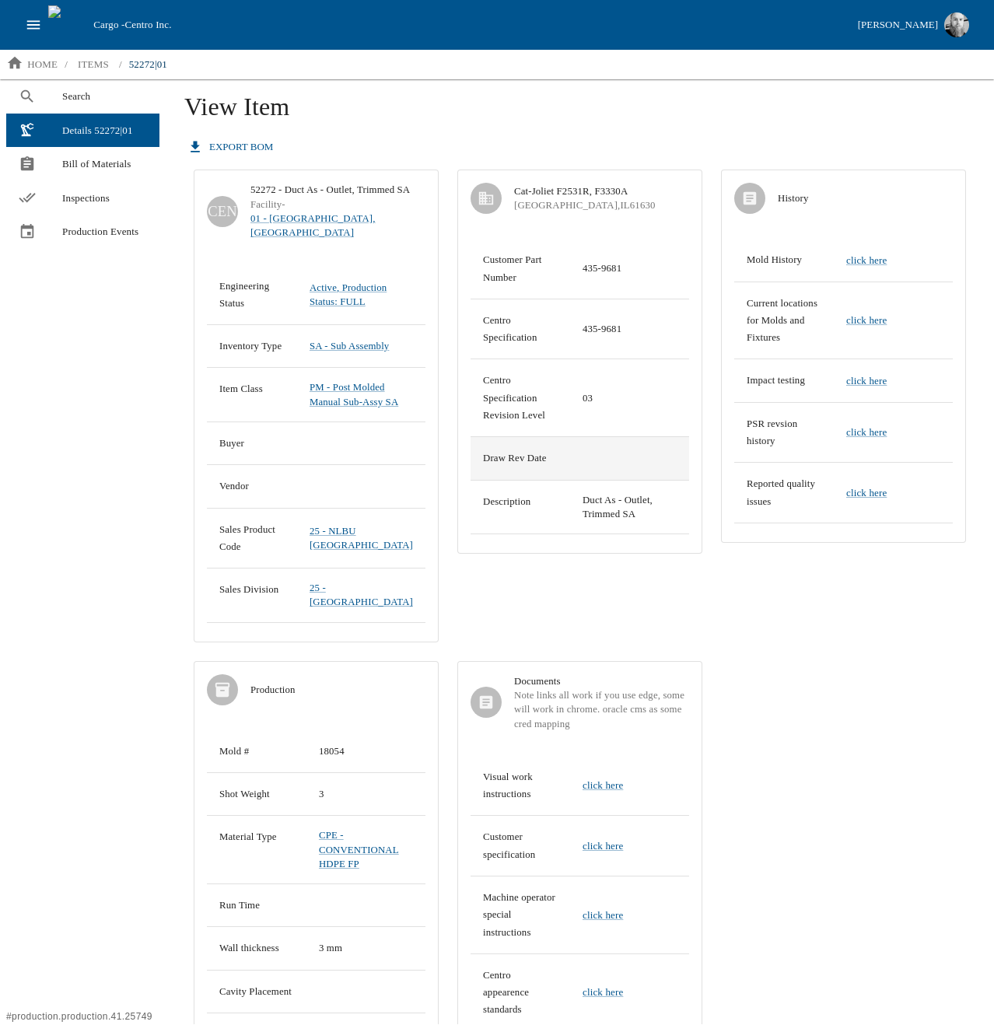
click at [493, 464] on td "Draw Rev Date" at bounding box center [521, 458] width 100 height 43
click at [370, 117] on h1 "View Item" at bounding box center [579, 113] width 791 height 42
click at [314, 142] on div "export BOM CEN 52272 - Duct As - Outlet, Trimmed SA Facility - 01 - [GEOGRAPHIC…" at bounding box center [579, 709] width 791 height 1151
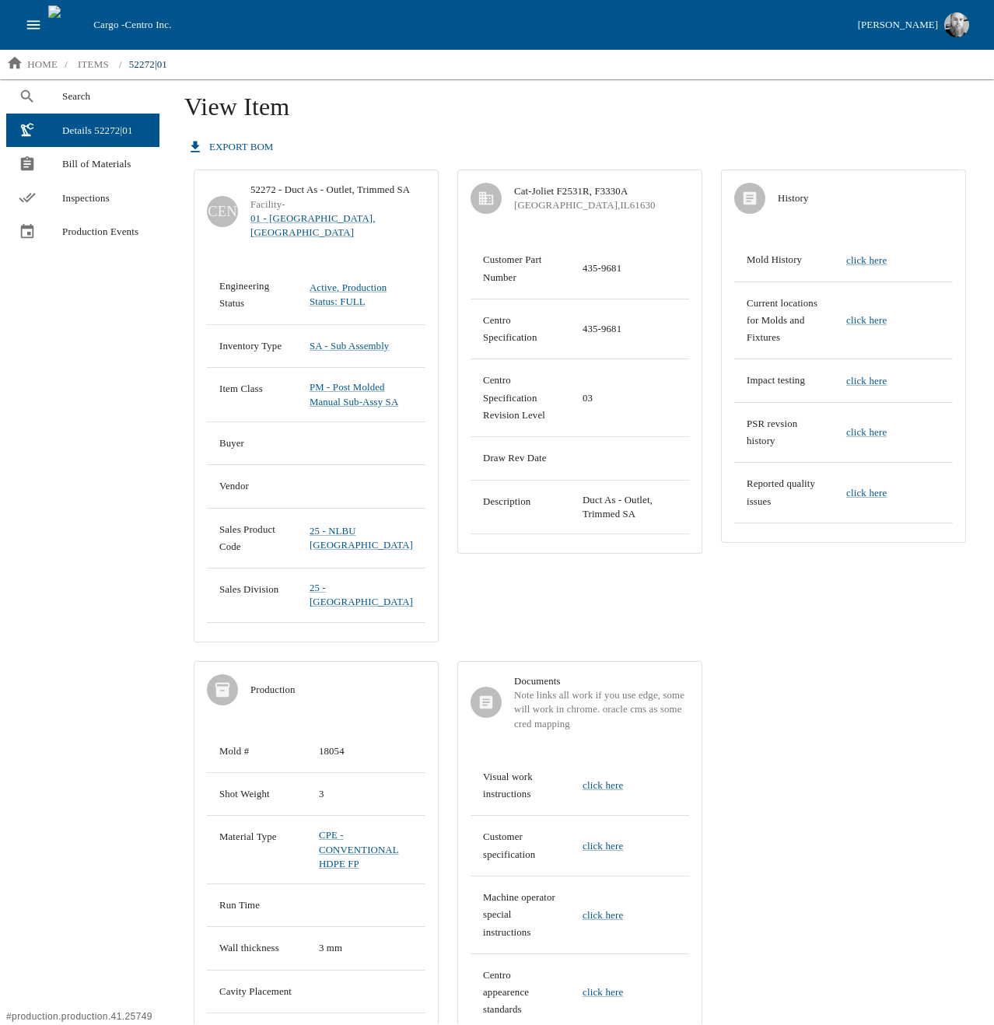
click at [794, 706] on div "CEN 52272 - Duct As - Outlet, Trimmed SA Facility - 01 - [GEOGRAPHIC_DATA], [GE…" at bounding box center [579, 722] width 791 height 1124
click at [70, 336] on div "Search Details 52272|01 Bill of Materials Inspections Production Events" at bounding box center [83, 551] width 166 height 945
click at [110, 170] on span "Bill of Materials" at bounding box center [104, 164] width 85 height 16
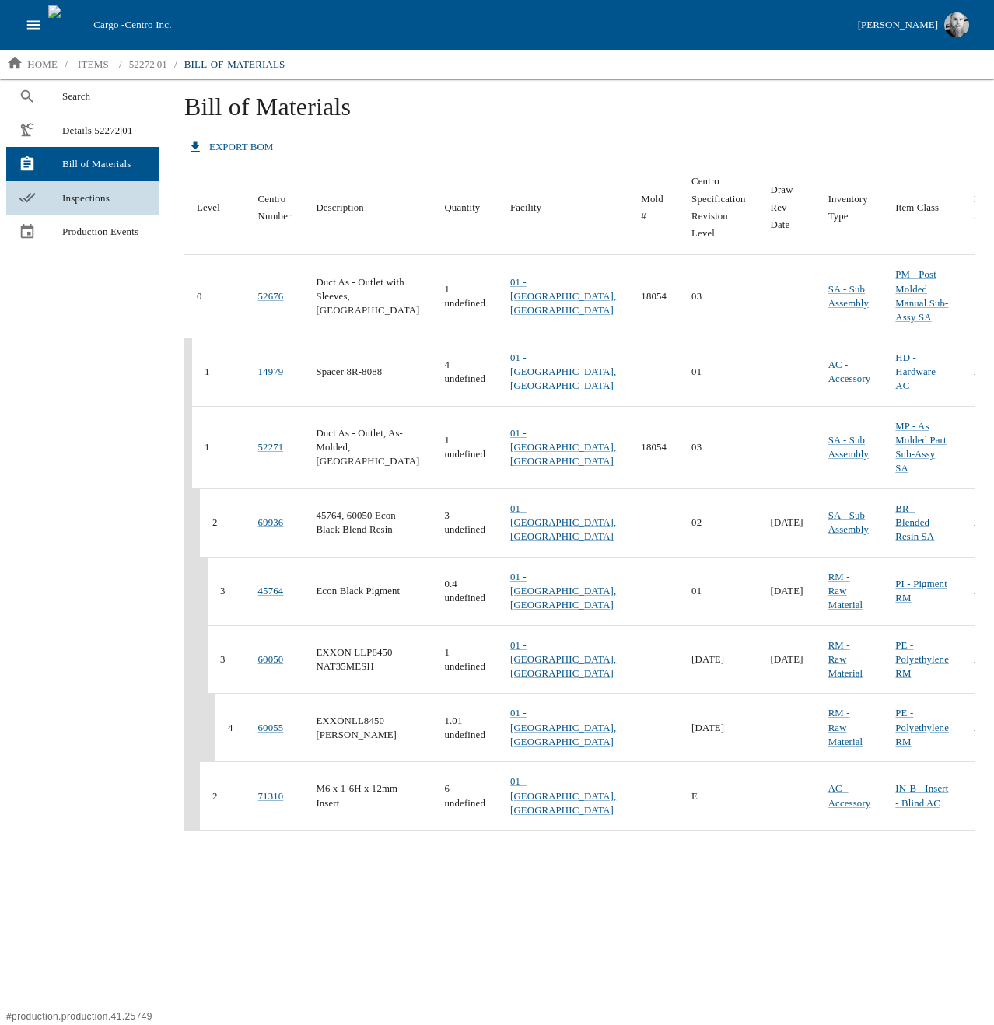
click at [93, 201] on span "Inspections" at bounding box center [104, 199] width 85 height 16
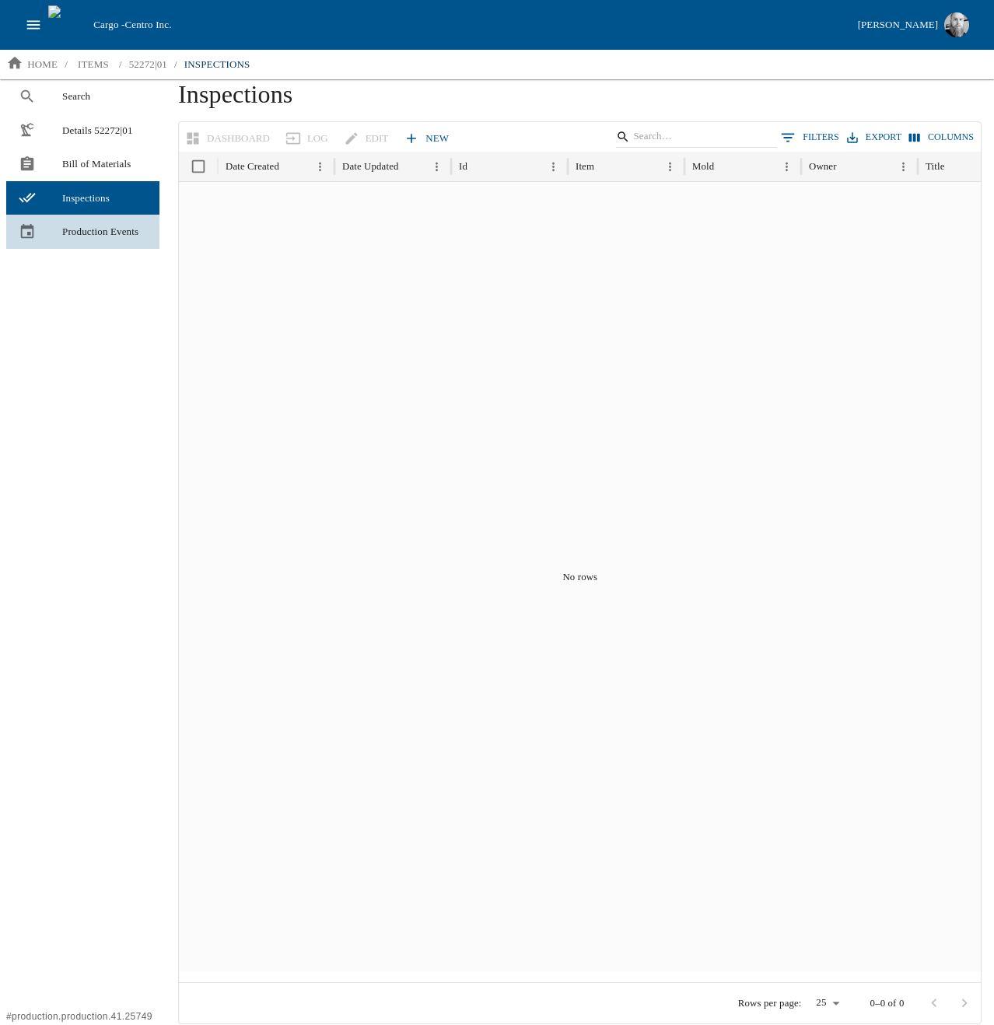
click at [89, 237] on span "Production Events" at bounding box center [104, 232] width 85 height 16
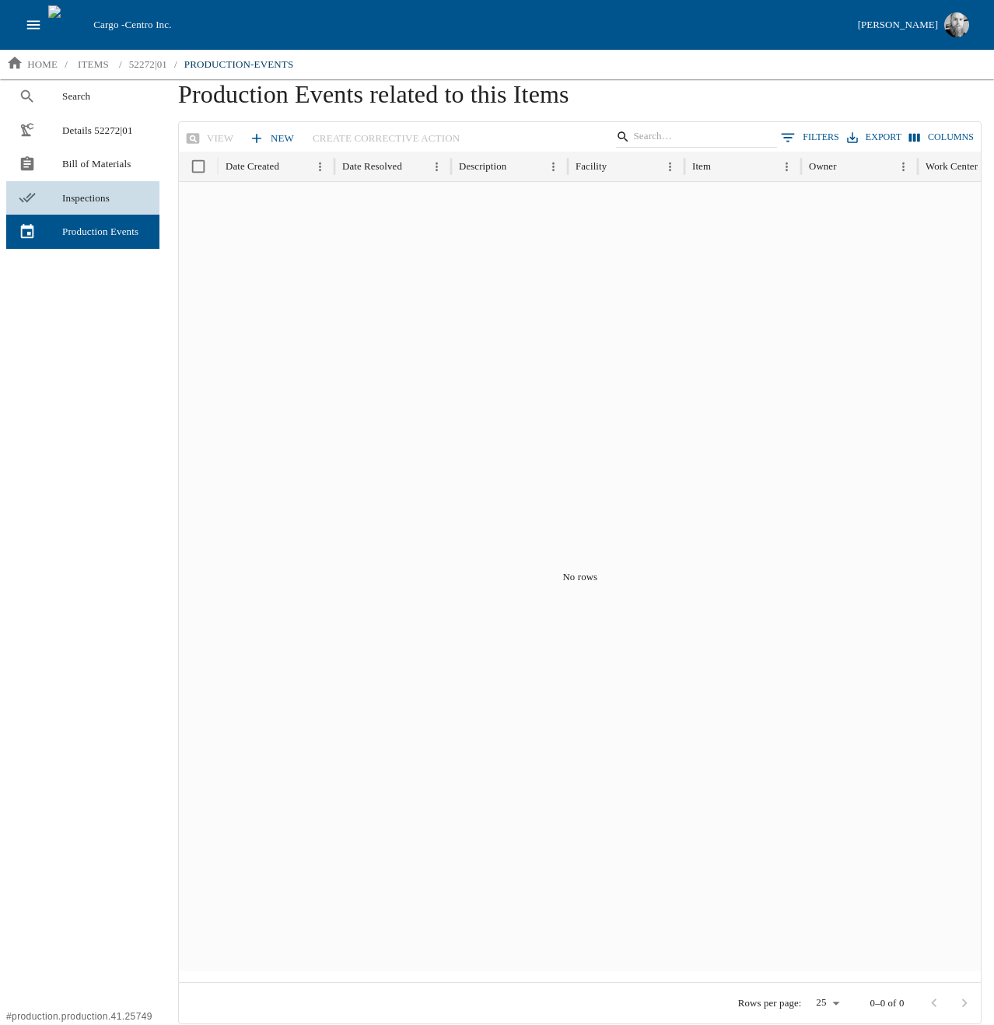
click at [87, 181] on link "Inspections" at bounding box center [82, 198] width 153 height 34
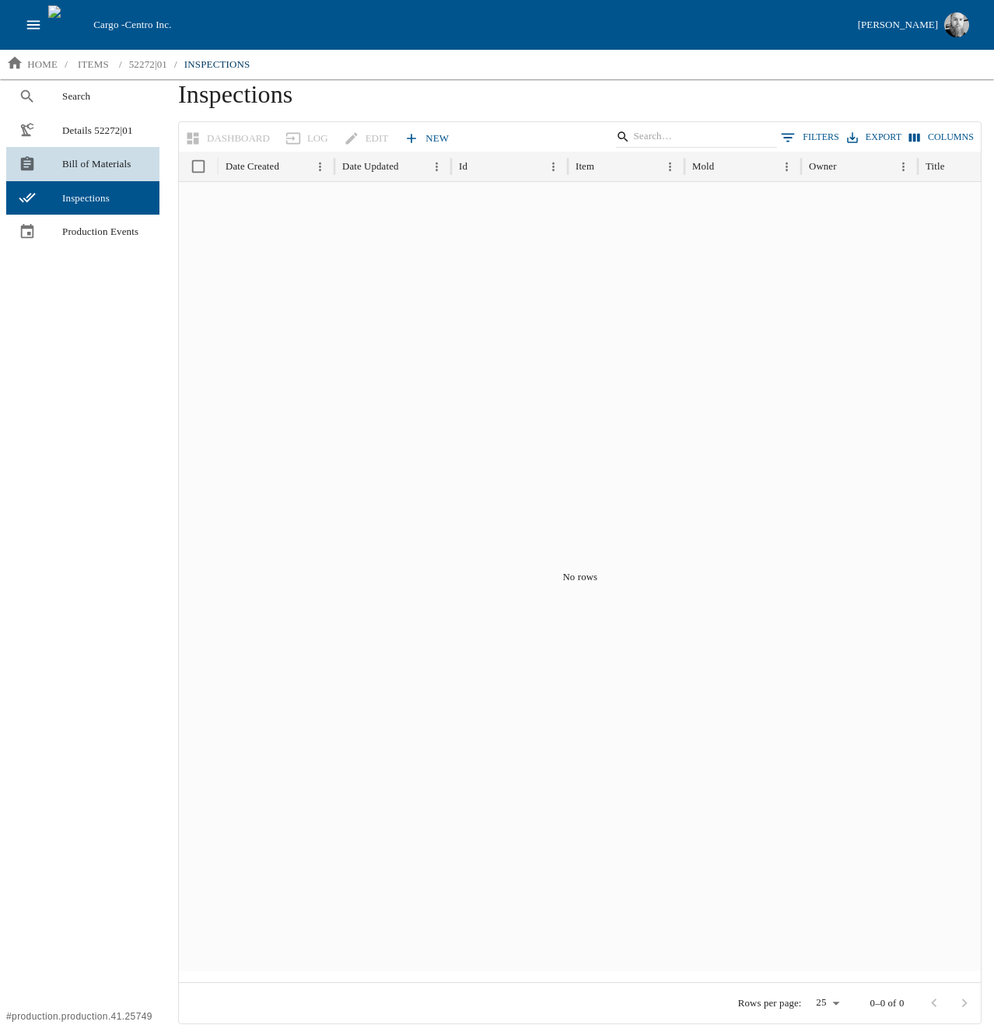
click at [94, 163] on span "Bill of Materials" at bounding box center [104, 164] width 85 height 16
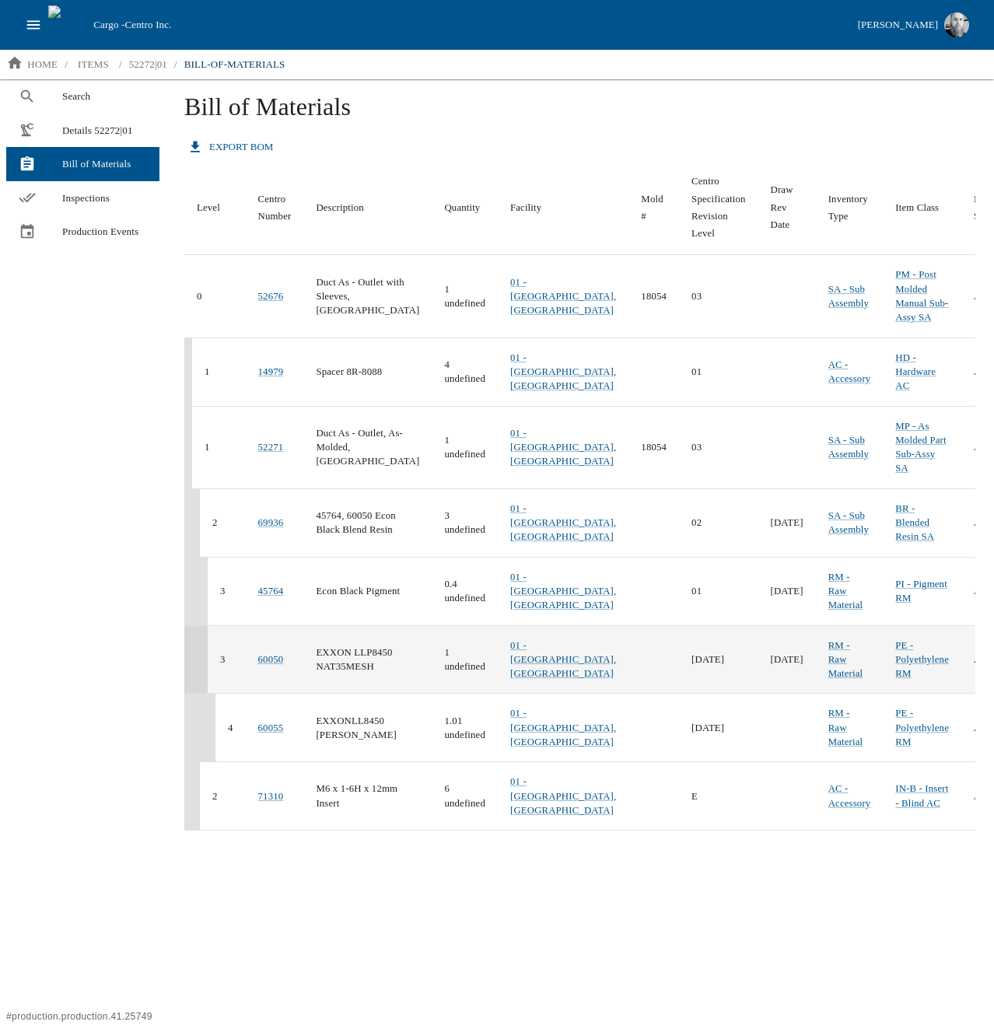
click at [328, 694] on td "EXXON LLP8450 NAT35MESH" at bounding box center [367, 659] width 128 height 68
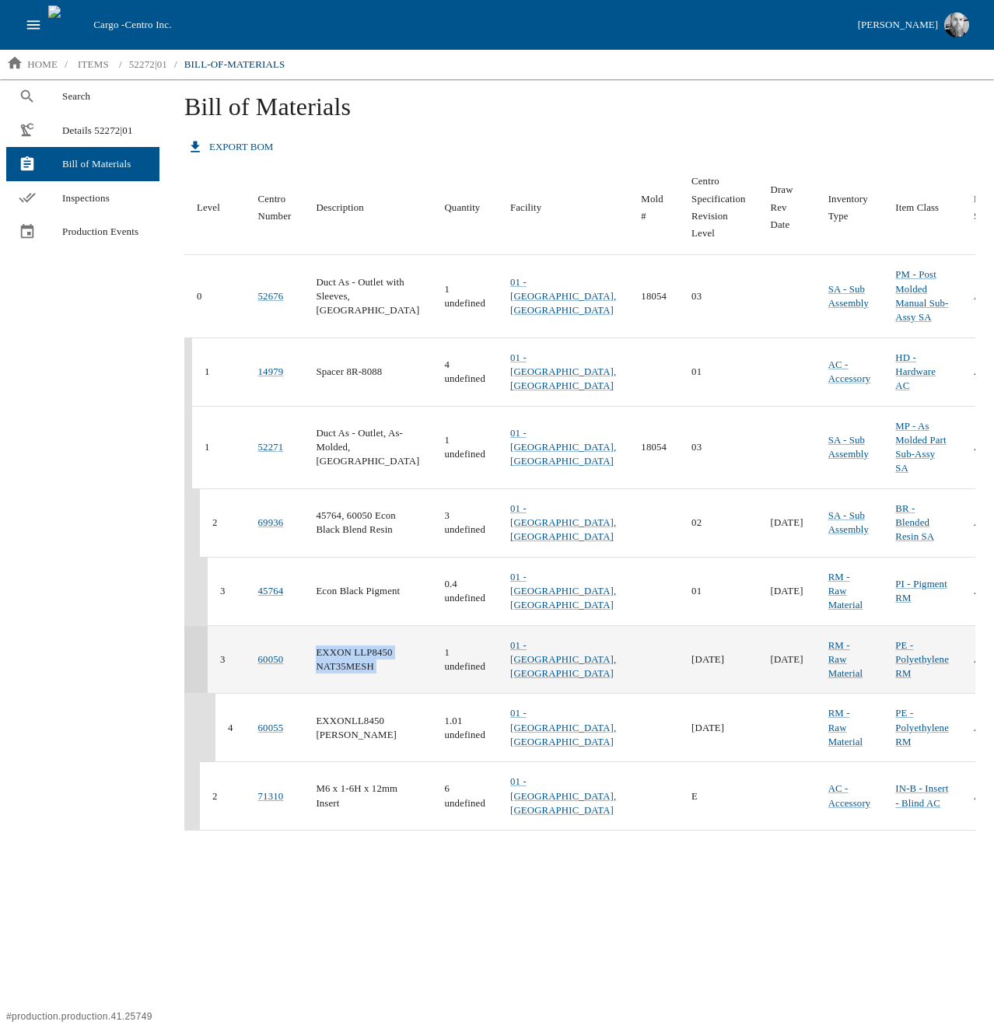
click at [328, 694] on td "EXXON LLP8450 NAT35MESH" at bounding box center [367, 659] width 128 height 68
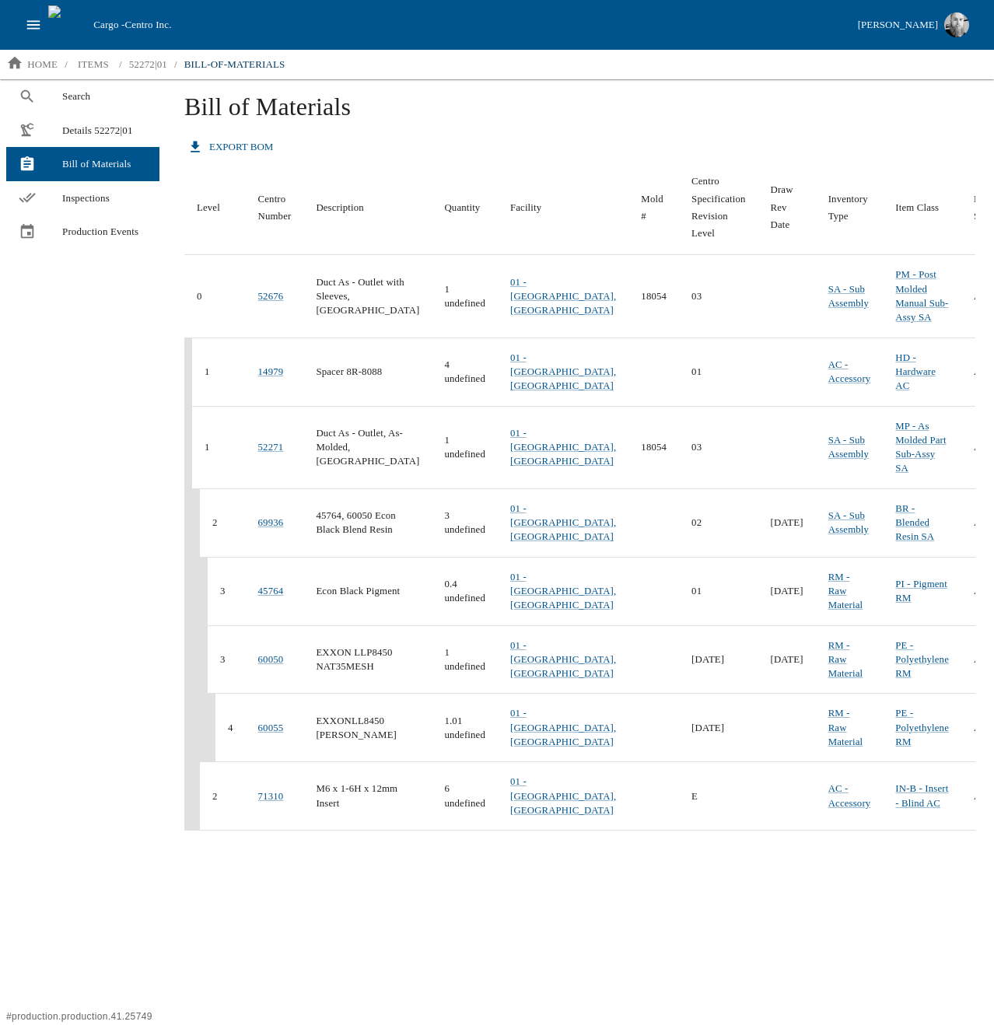
click at [162, 478] on div "Search Details 52272|01 Bill of Materials Inspections Production Events" at bounding box center [83, 551] width 166 height 945
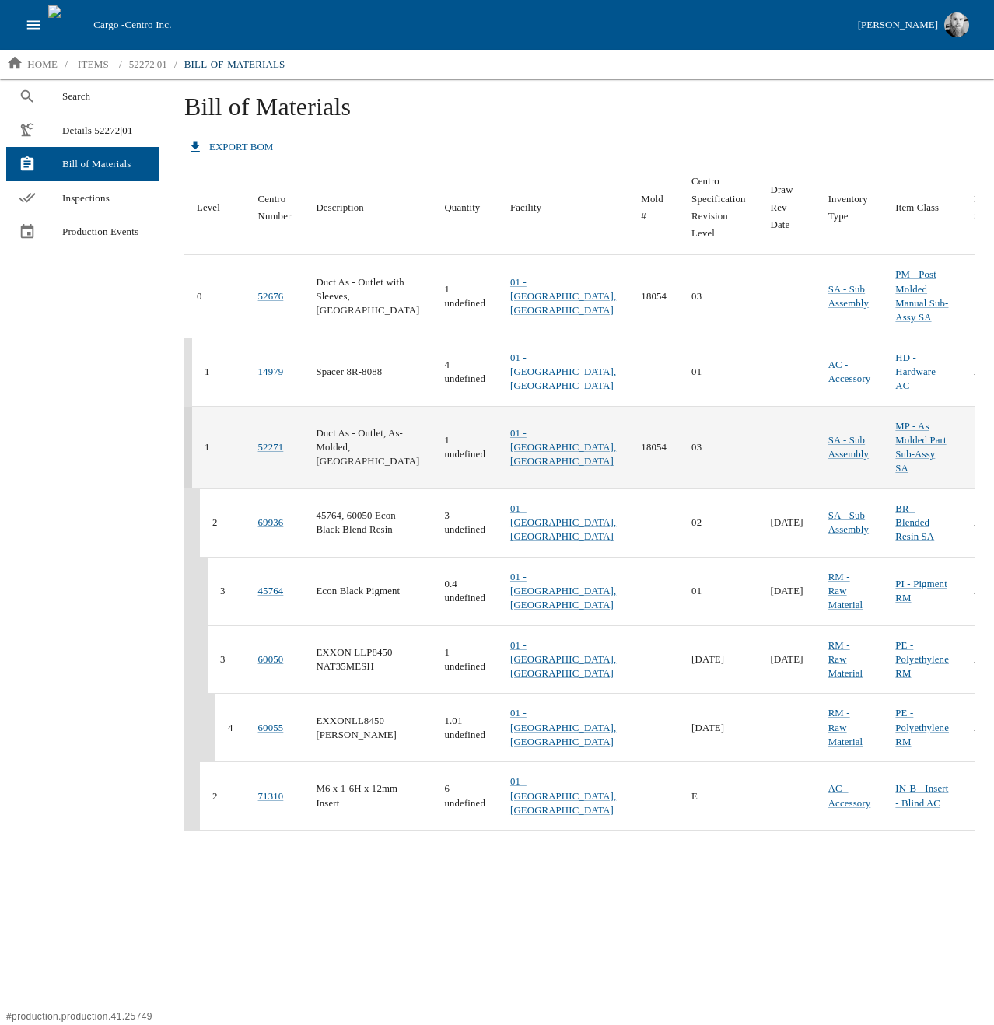
click at [324, 458] on td "Duct As - Outlet, As-Molded, [GEOGRAPHIC_DATA]" at bounding box center [367, 447] width 128 height 82
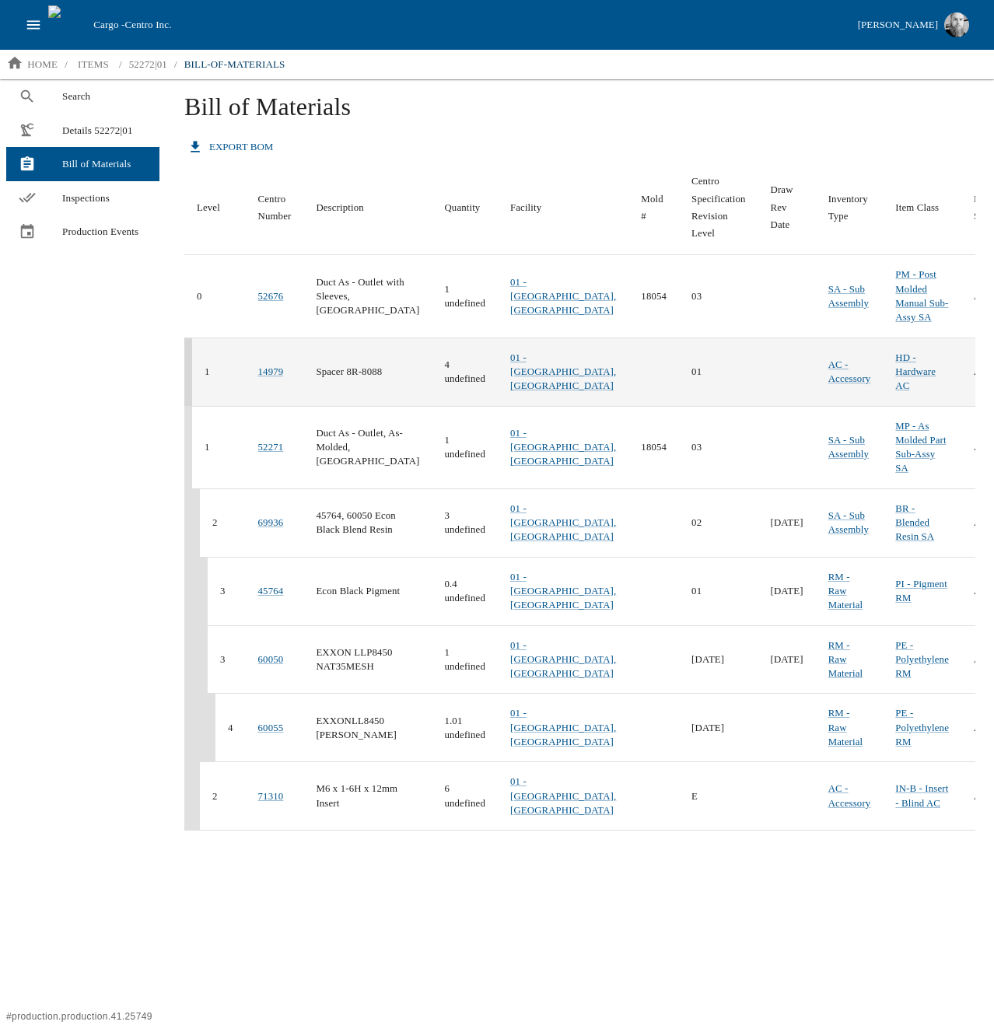
click at [679, 379] on td "01" at bounding box center [718, 372] width 79 height 68
click at [679, 385] on td "01" at bounding box center [718, 372] width 79 height 68
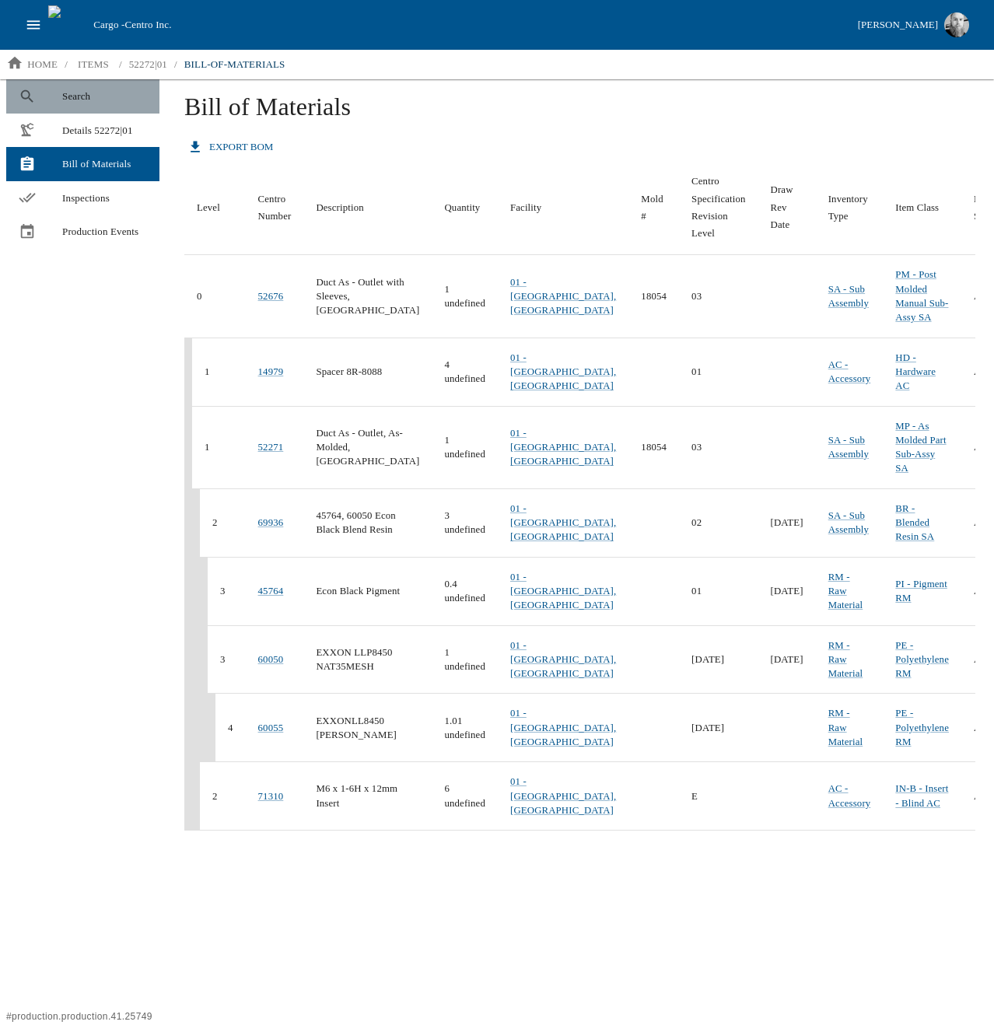
click at [84, 106] on link "Search" at bounding box center [82, 96] width 153 height 34
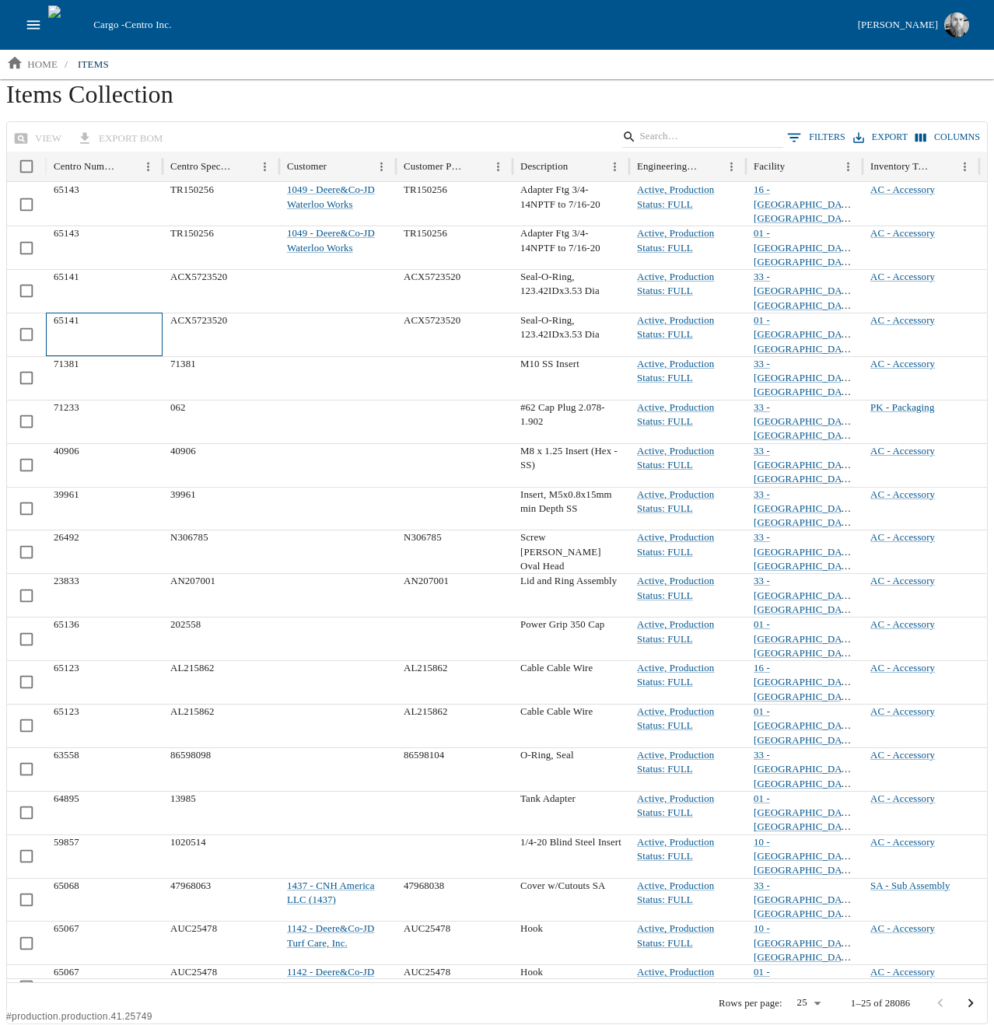
click at [79, 313] on div "65141" at bounding box center [104, 335] width 117 height 44
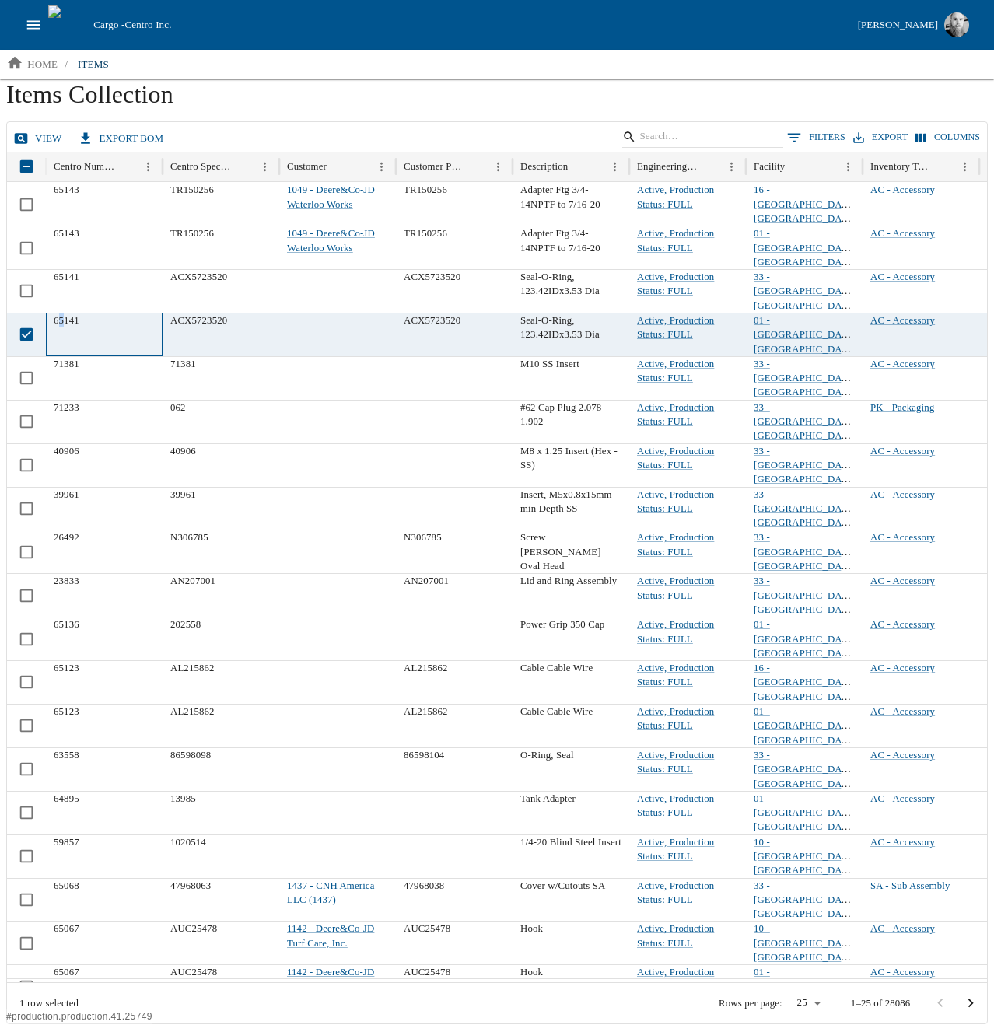
click at [61, 313] on div "65141" at bounding box center [104, 335] width 117 height 44
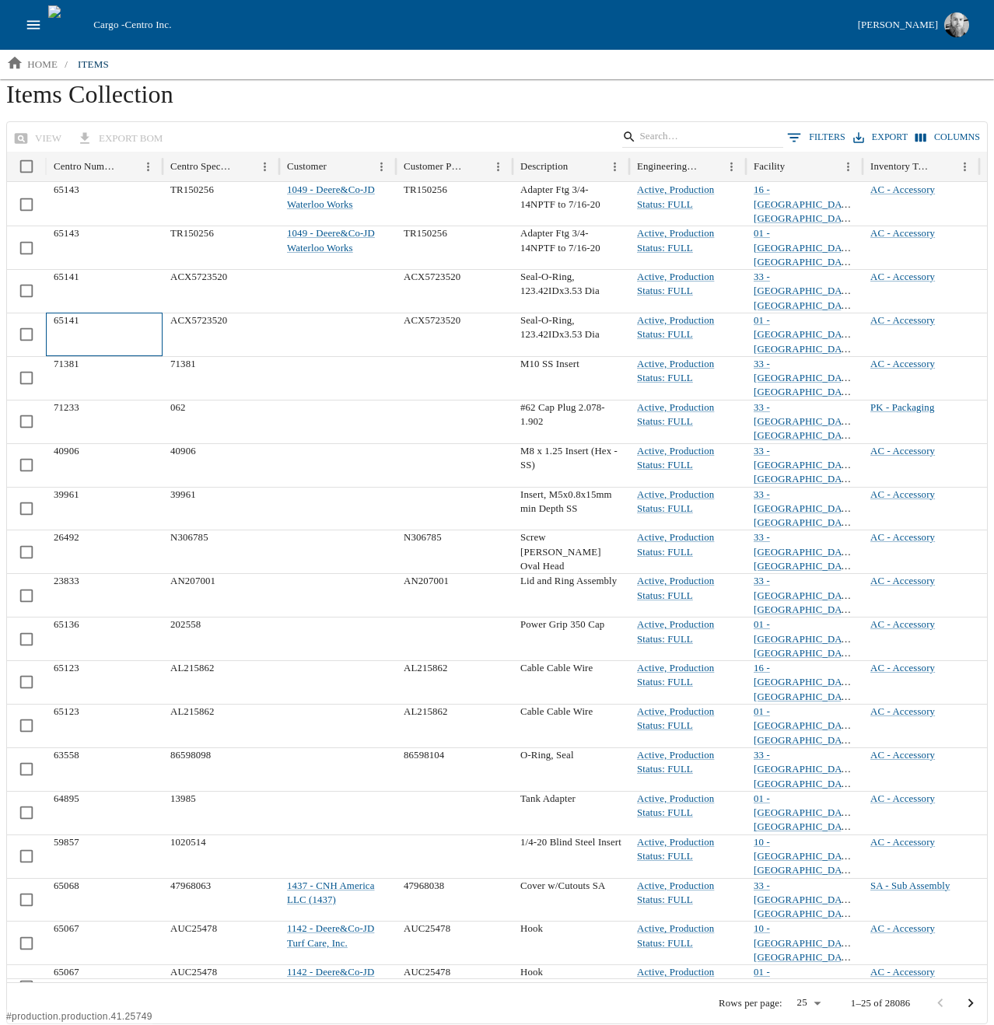
click at [69, 313] on div "65141" at bounding box center [104, 335] width 117 height 44
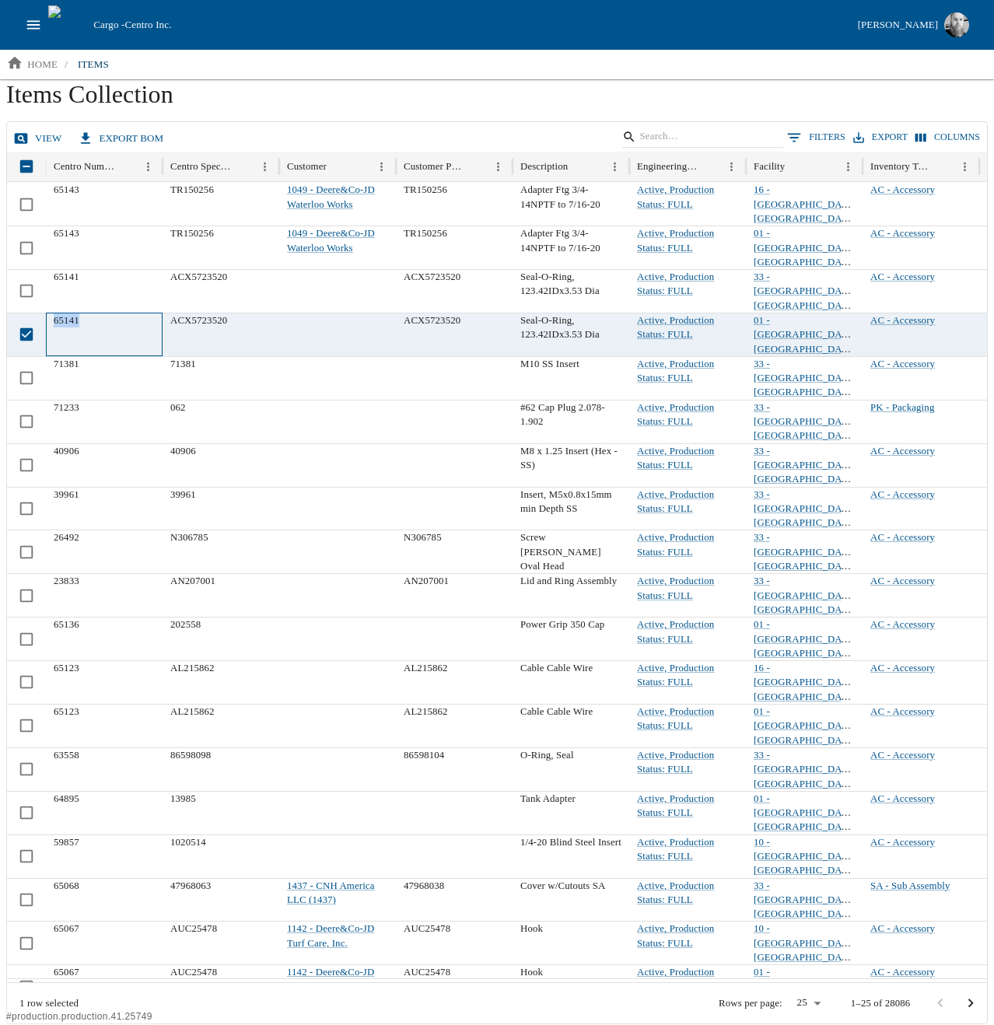
click at [69, 313] on div "65141" at bounding box center [104, 335] width 117 height 44
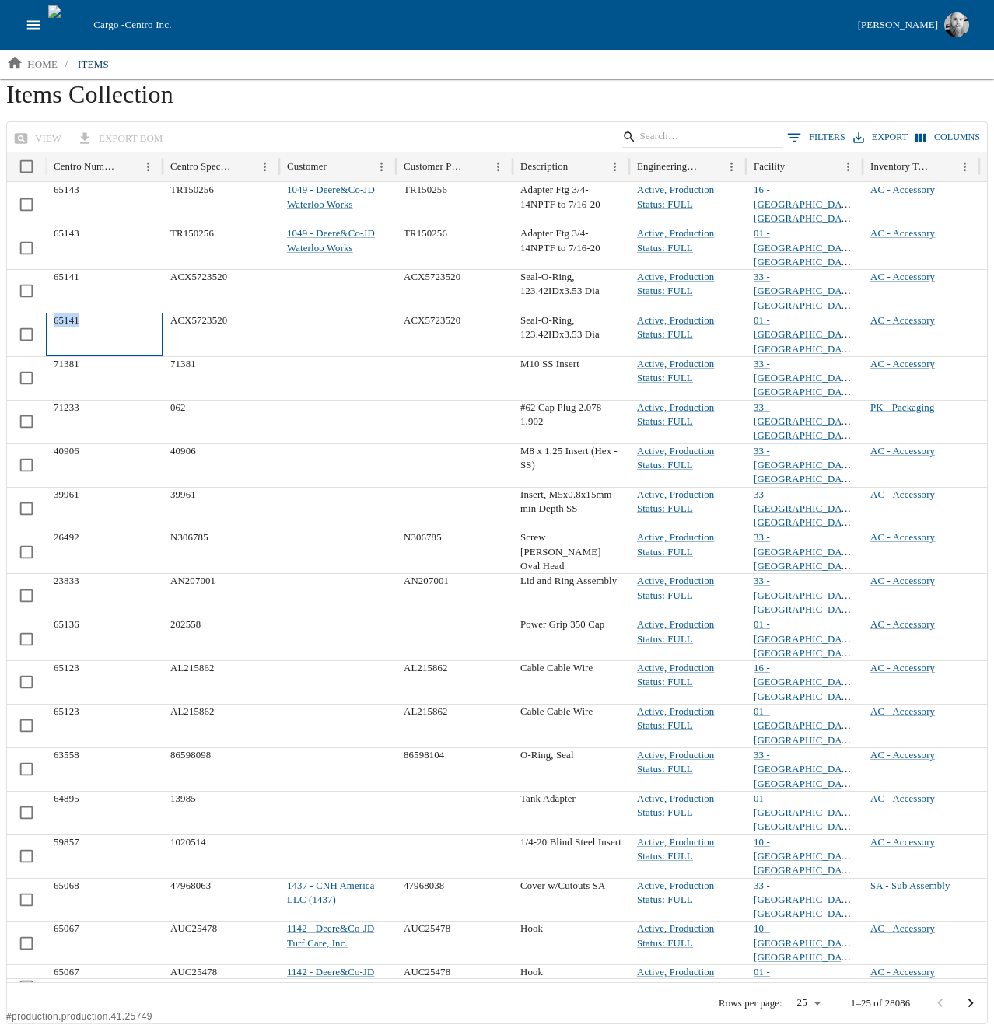
click at [65, 313] on div "65141" at bounding box center [104, 335] width 117 height 44
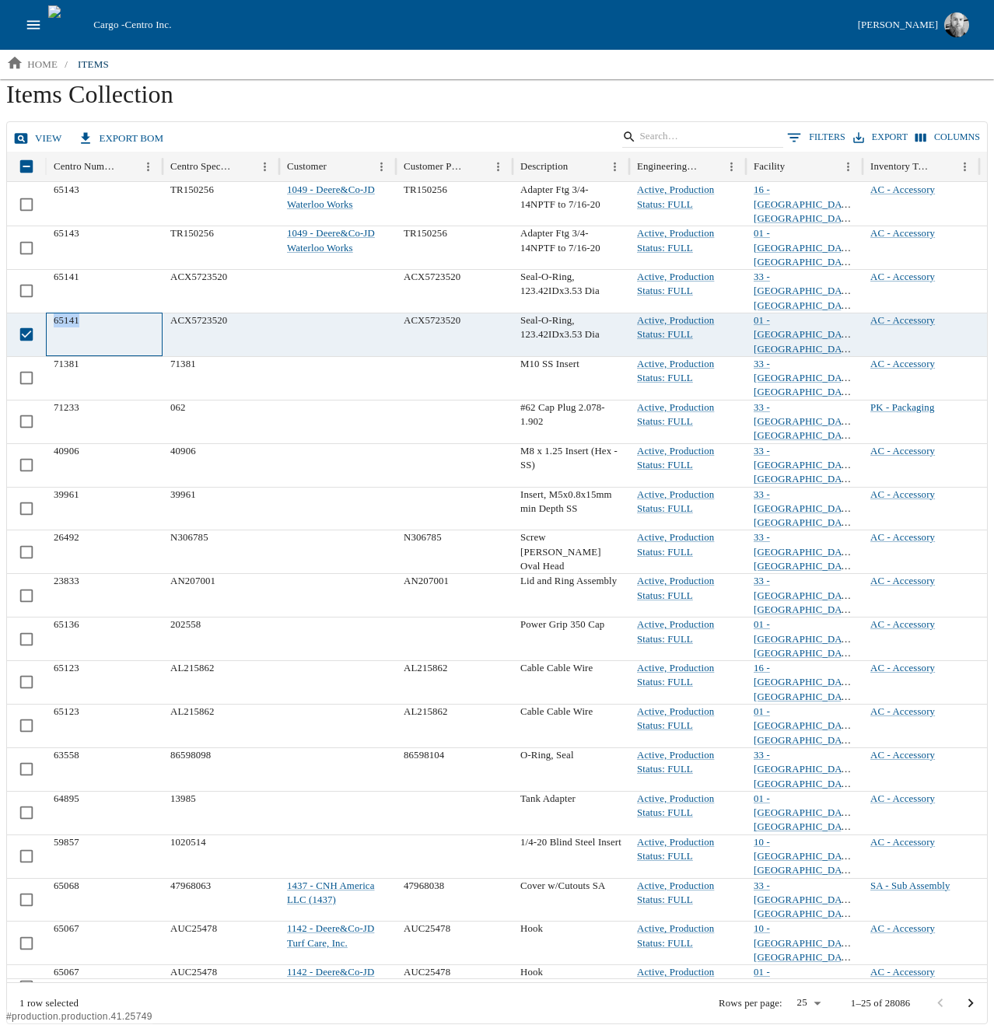
click at [65, 313] on div "65141" at bounding box center [104, 335] width 117 height 44
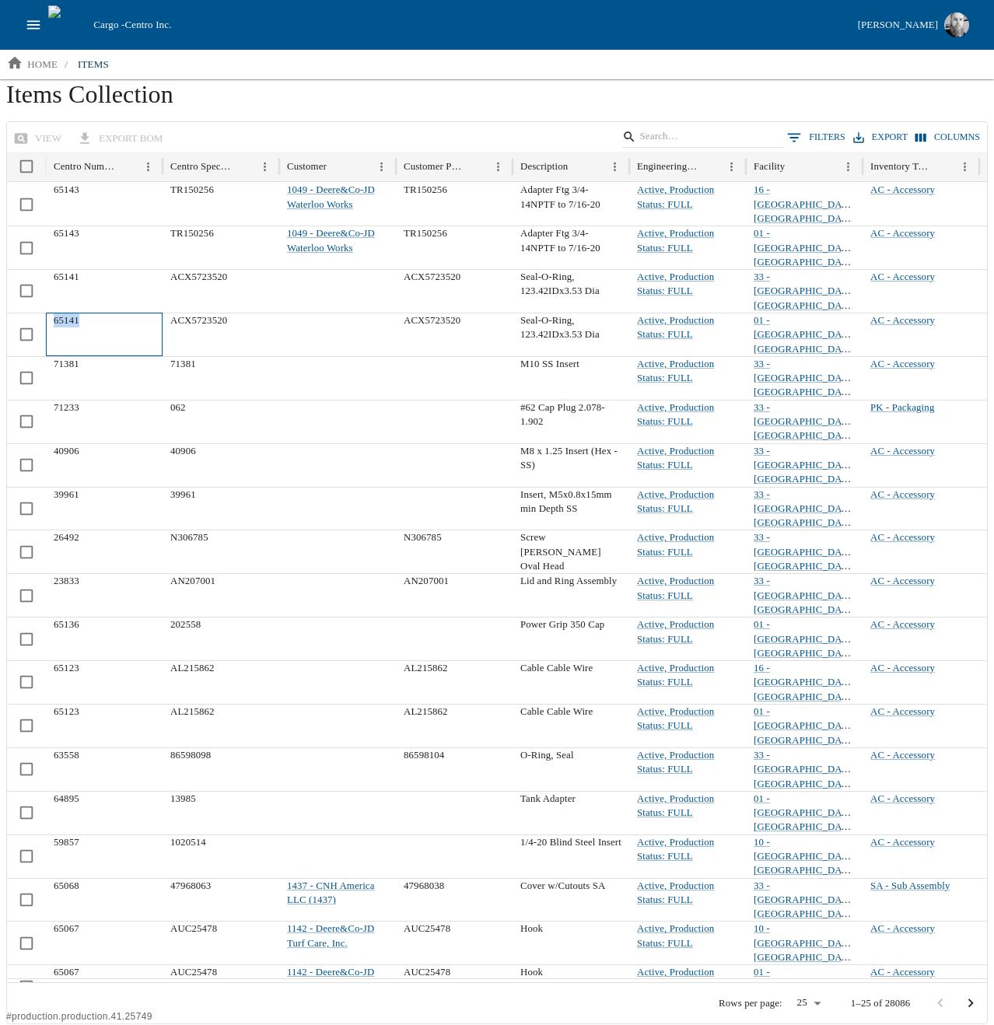
click at [65, 313] on div "65141" at bounding box center [104, 335] width 117 height 44
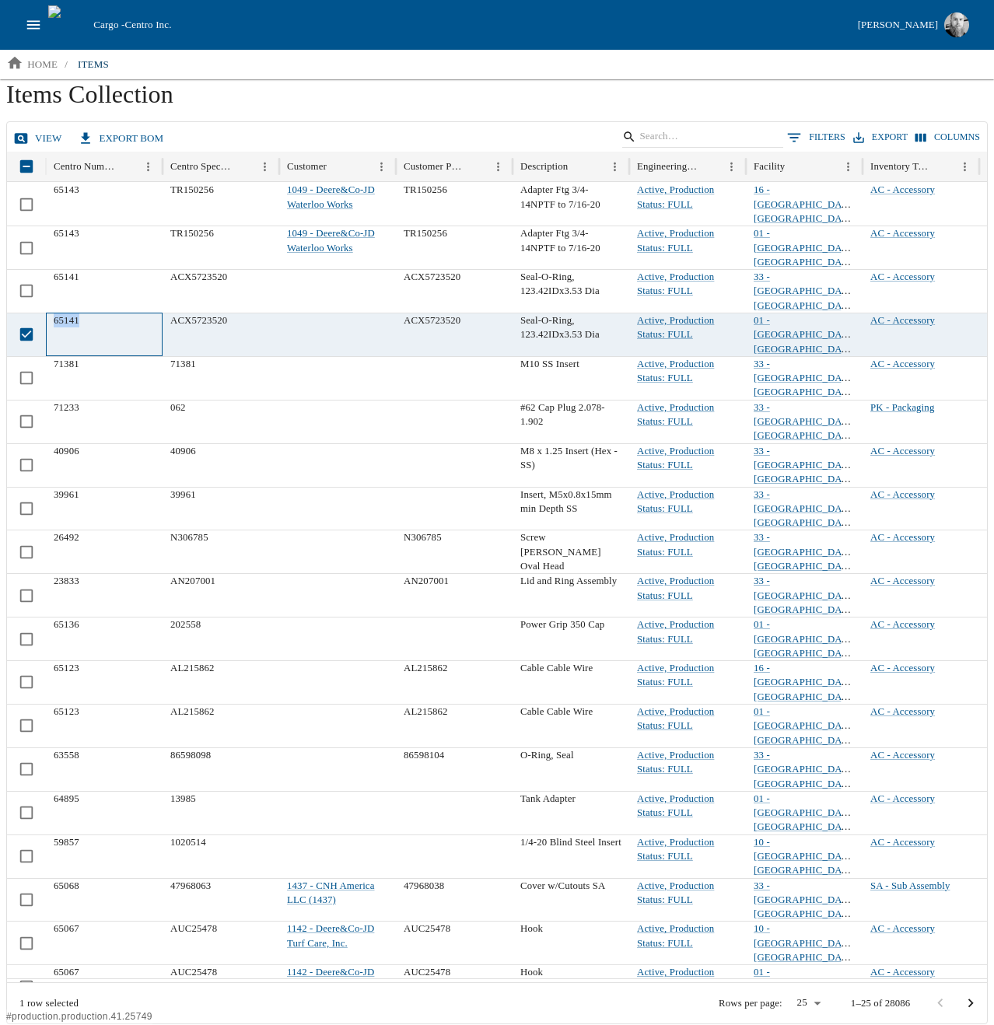
click at [65, 313] on div "65141" at bounding box center [104, 335] width 117 height 44
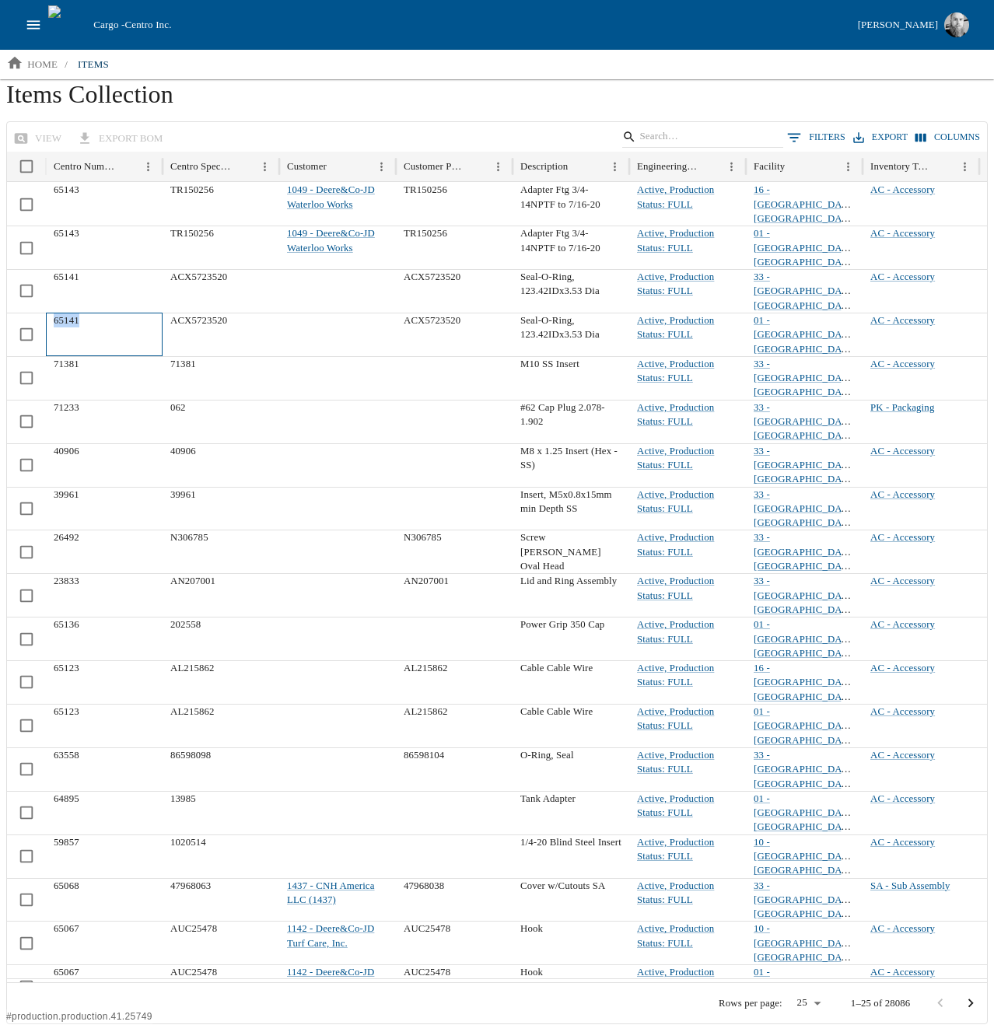
click at [65, 313] on div "65141" at bounding box center [104, 335] width 117 height 44
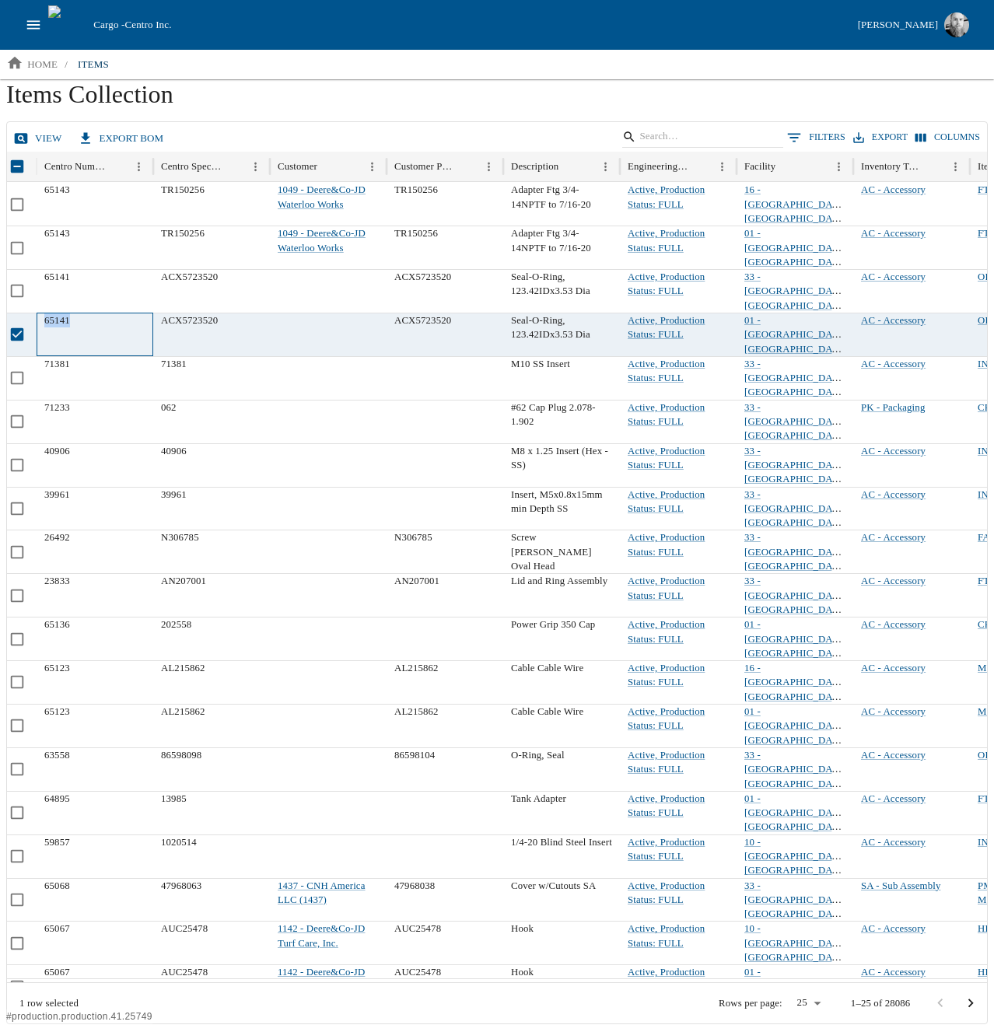
scroll to position [0, 10]
click at [68, 313] on div "65141" at bounding box center [94, 335] width 117 height 44
click at [75, 313] on div "65141" at bounding box center [94, 335] width 117 height 44
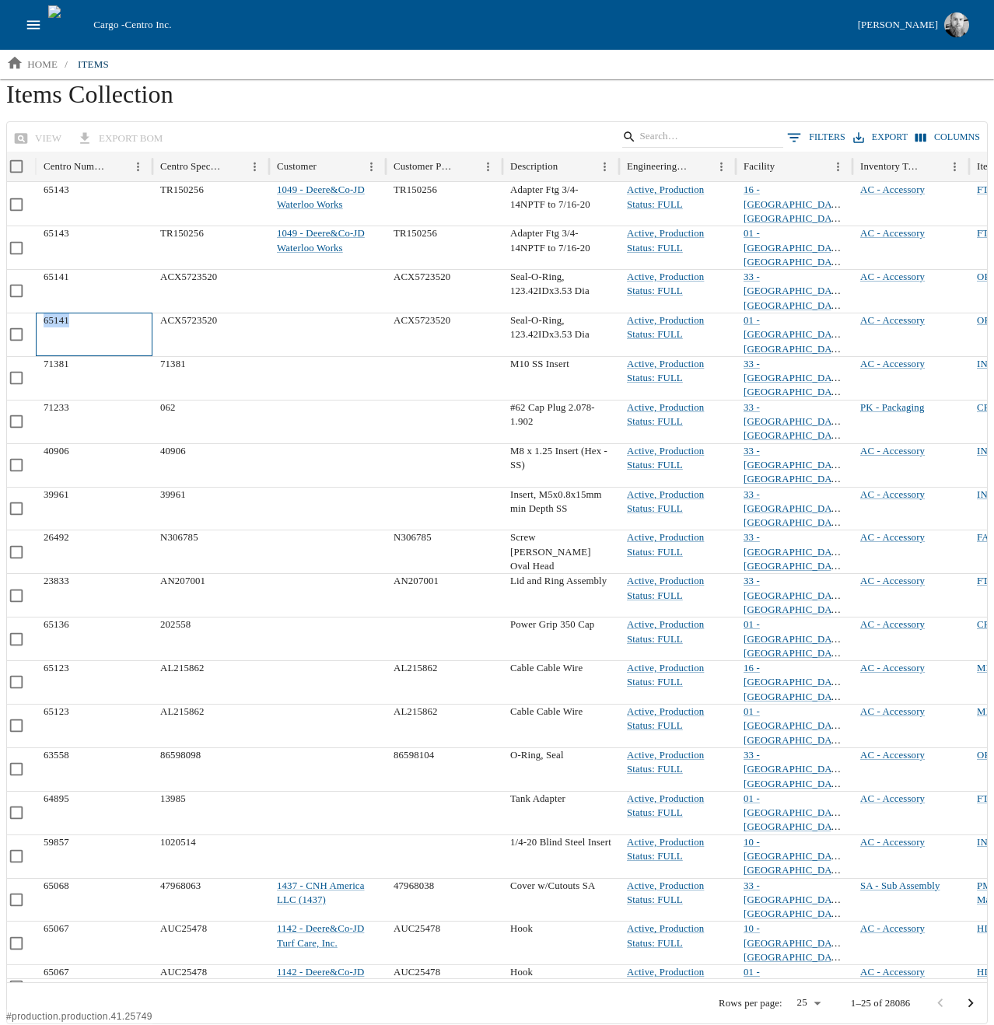
click at [75, 313] on div "65141" at bounding box center [94, 335] width 117 height 44
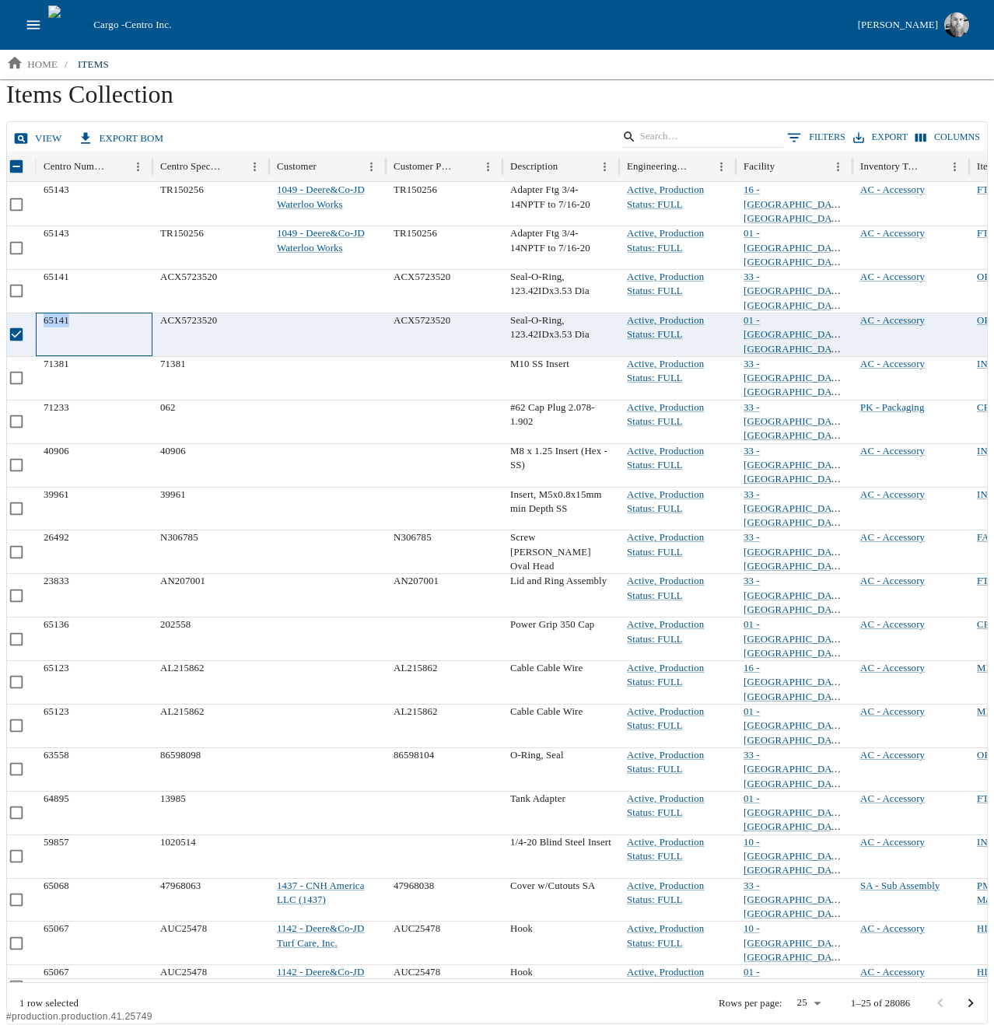
click at [71, 313] on div "65141" at bounding box center [94, 335] width 117 height 44
click at [48, 313] on div "65141" at bounding box center [94, 335] width 117 height 44
click at [64, 313] on div "65141" at bounding box center [94, 335] width 117 height 44
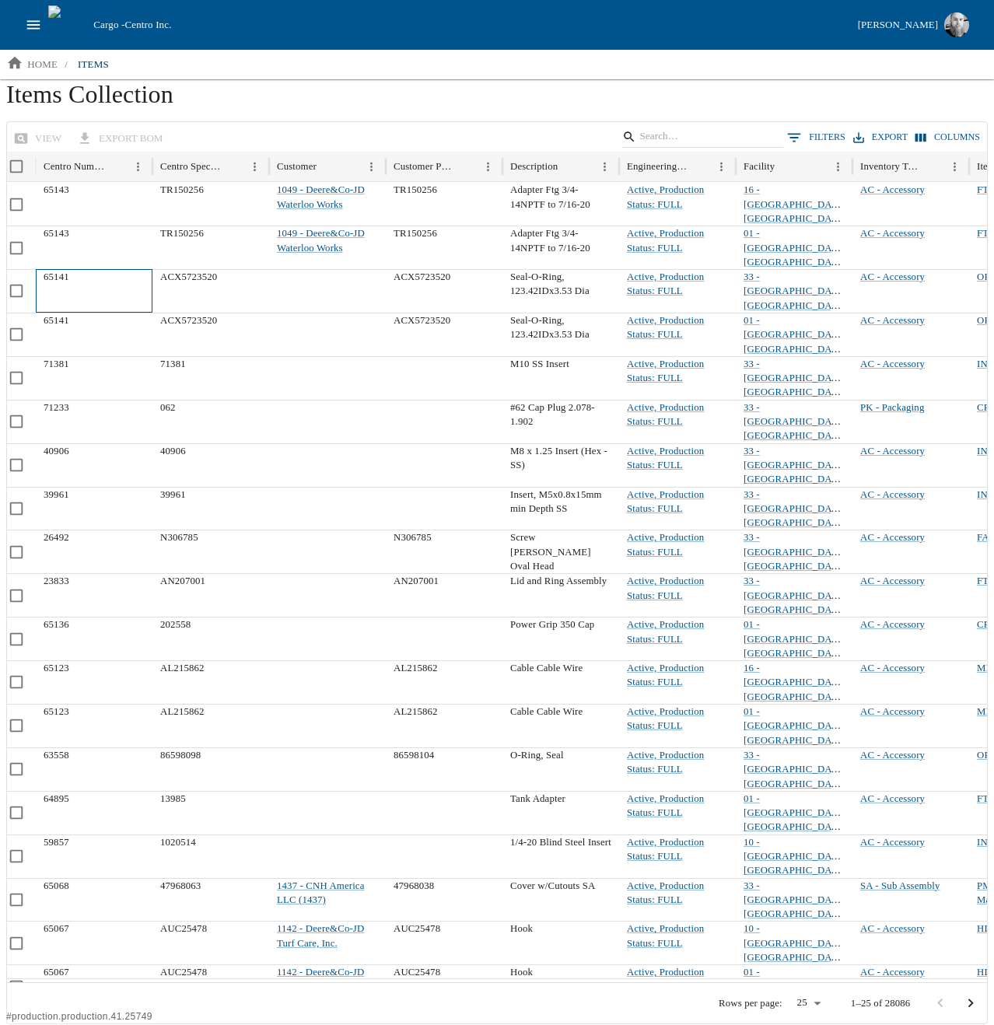
click at [67, 269] on div "65141" at bounding box center [94, 291] width 117 height 44
click at [68, 226] on div "65143" at bounding box center [94, 248] width 117 height 44
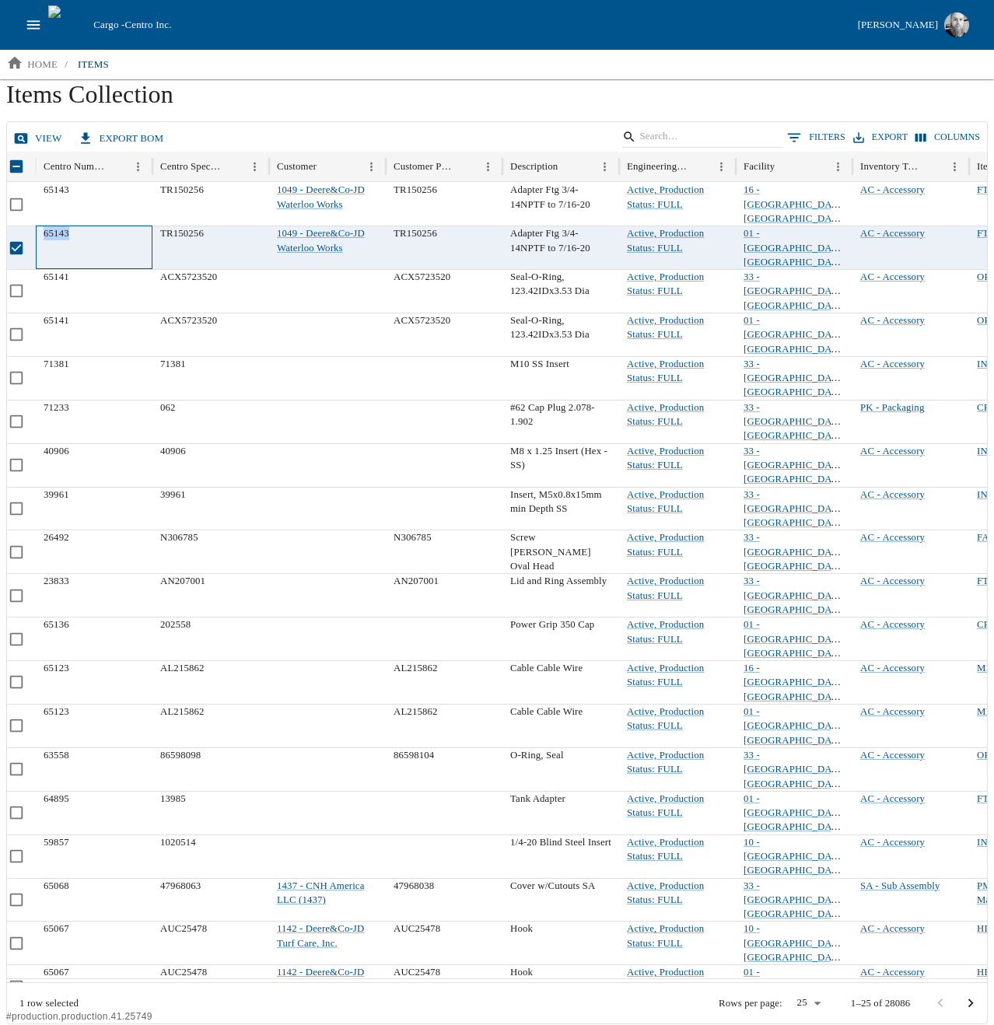
click at [68, 226] on div "65143" at bounding box center [94, 248] width 117 height 44
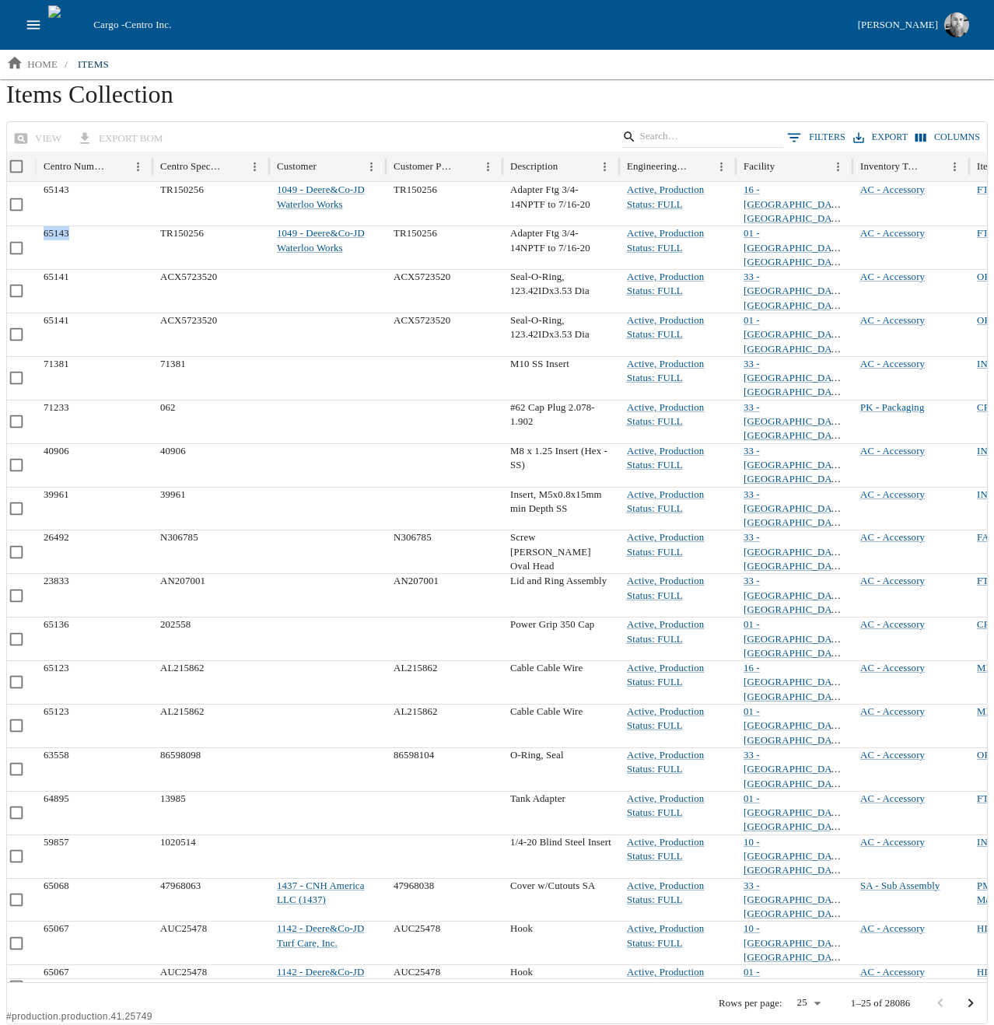
click at [33, 23] on icon "open drawer" at bounding box center [33, 24] width 17 height 17
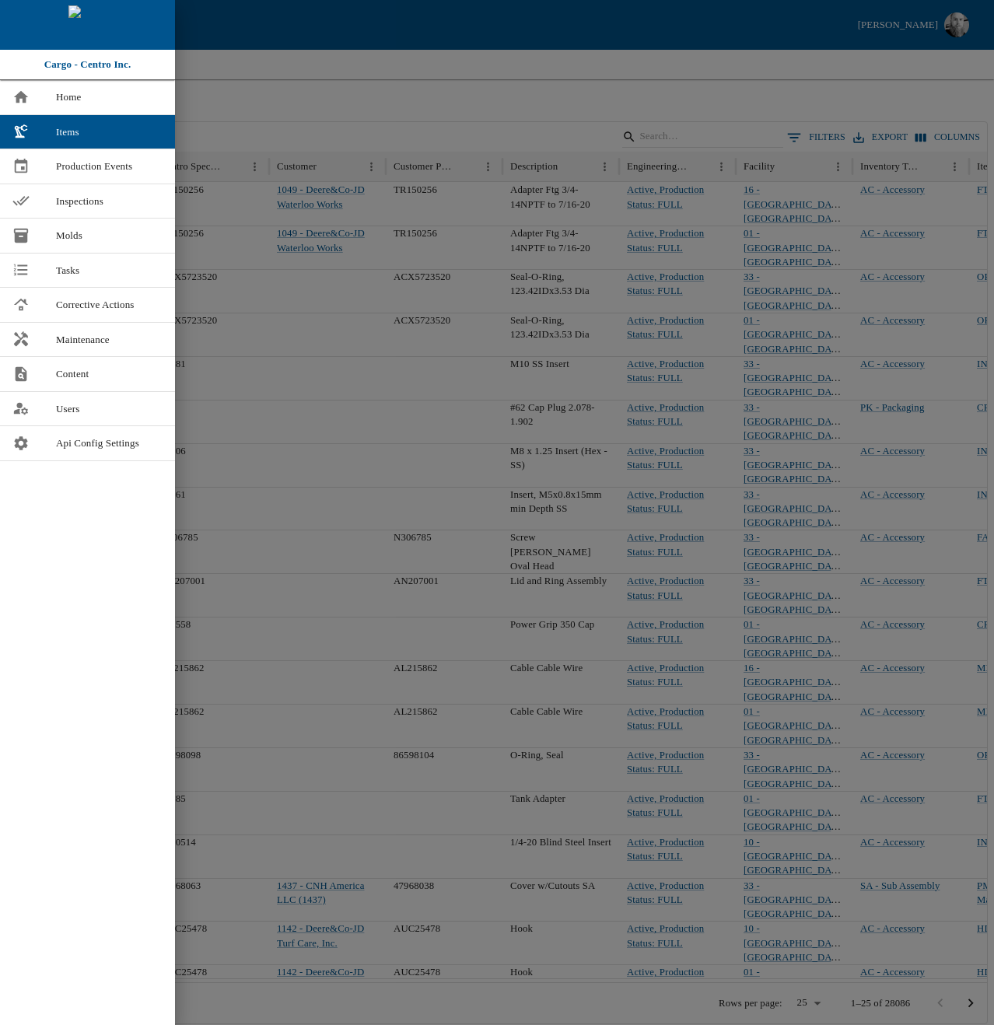
click at [126, 597] on ul "Home Items Production Events Inspections Molds Tasks Corrective Actions Mainten…" at bounding box center [87, 552] width 175 height 945
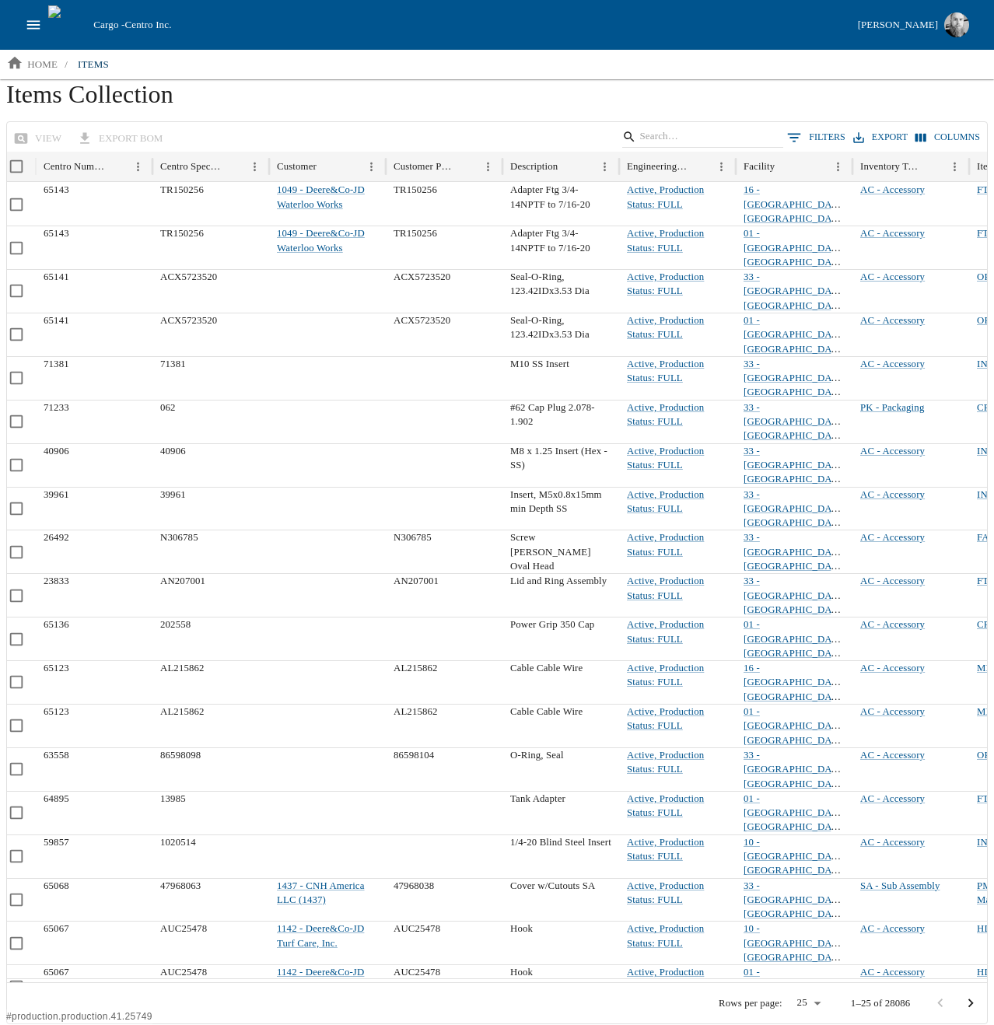
click at [433, 118] on h1 "Items Collection" at bounding box center [497, 100] width 982 height 42
click at [37, 26] on icon "open drawer" at bounding box center [33, 24] width 17 height 17
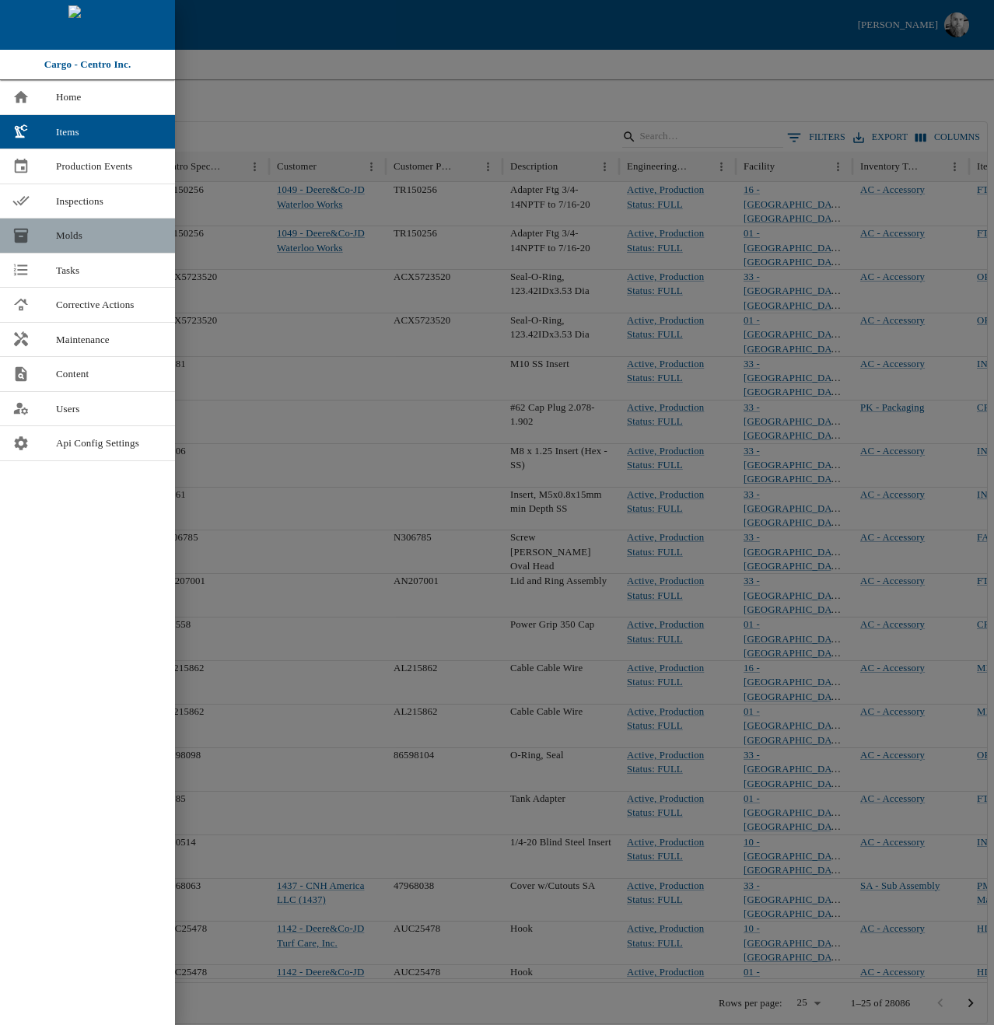
click at [100, 240] on span "Molds" at bounding box center [109, 236] width 107 height 16
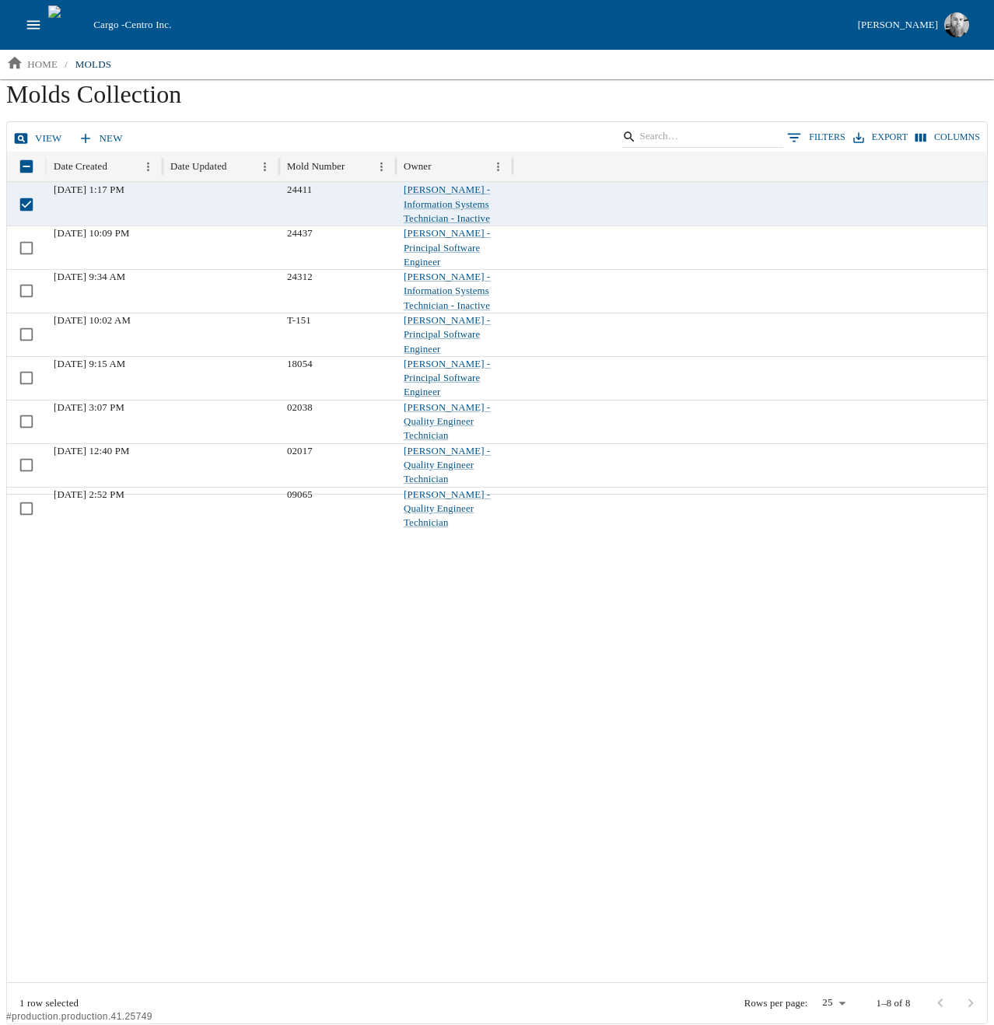
click at [47, 130] on link "view" at bounding box center [39, 138] width 58 height 27
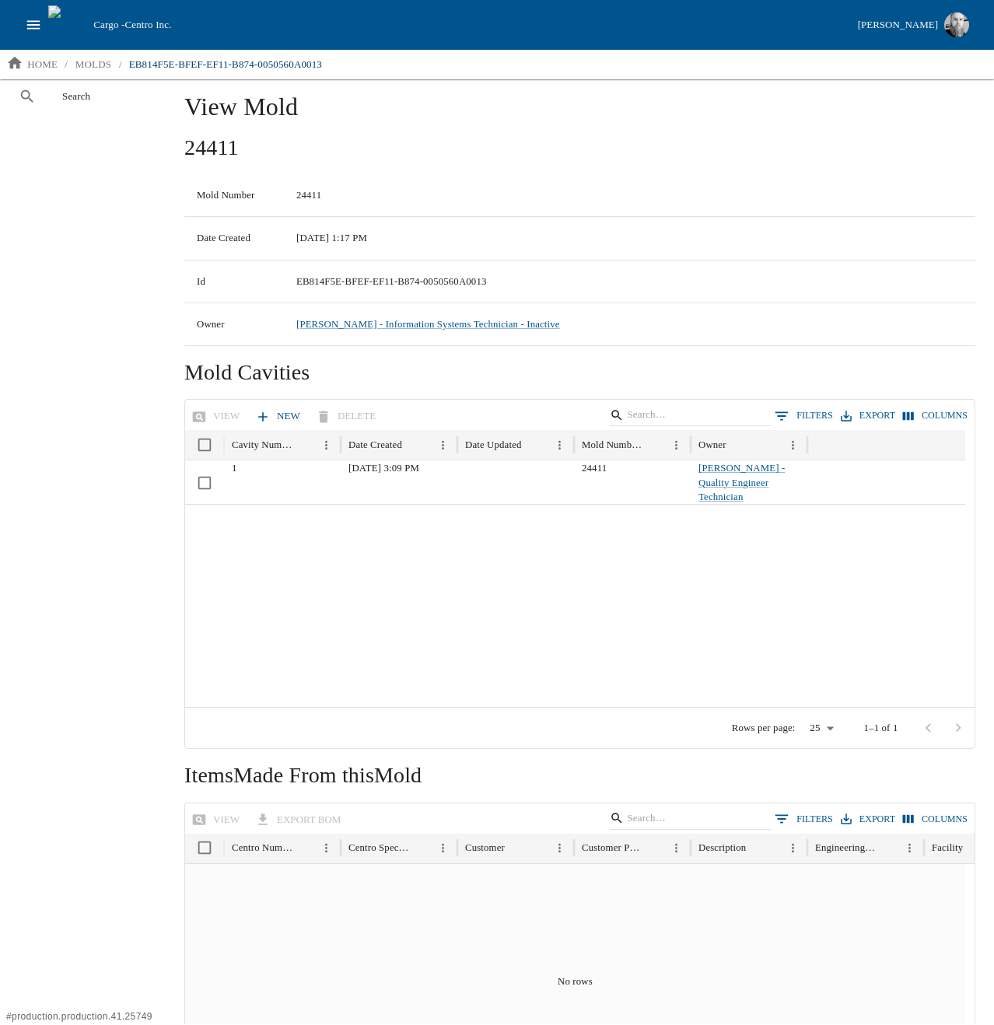
click at [92, 251] on div "Search" at bounding box center [83, 551] width 166 height 945
click at [132, 535] on div "Search" at bounding box center [83, 551] width 166 height 945
click at [339, 562] on div at bounding box center [575, 606] width 780 height 204
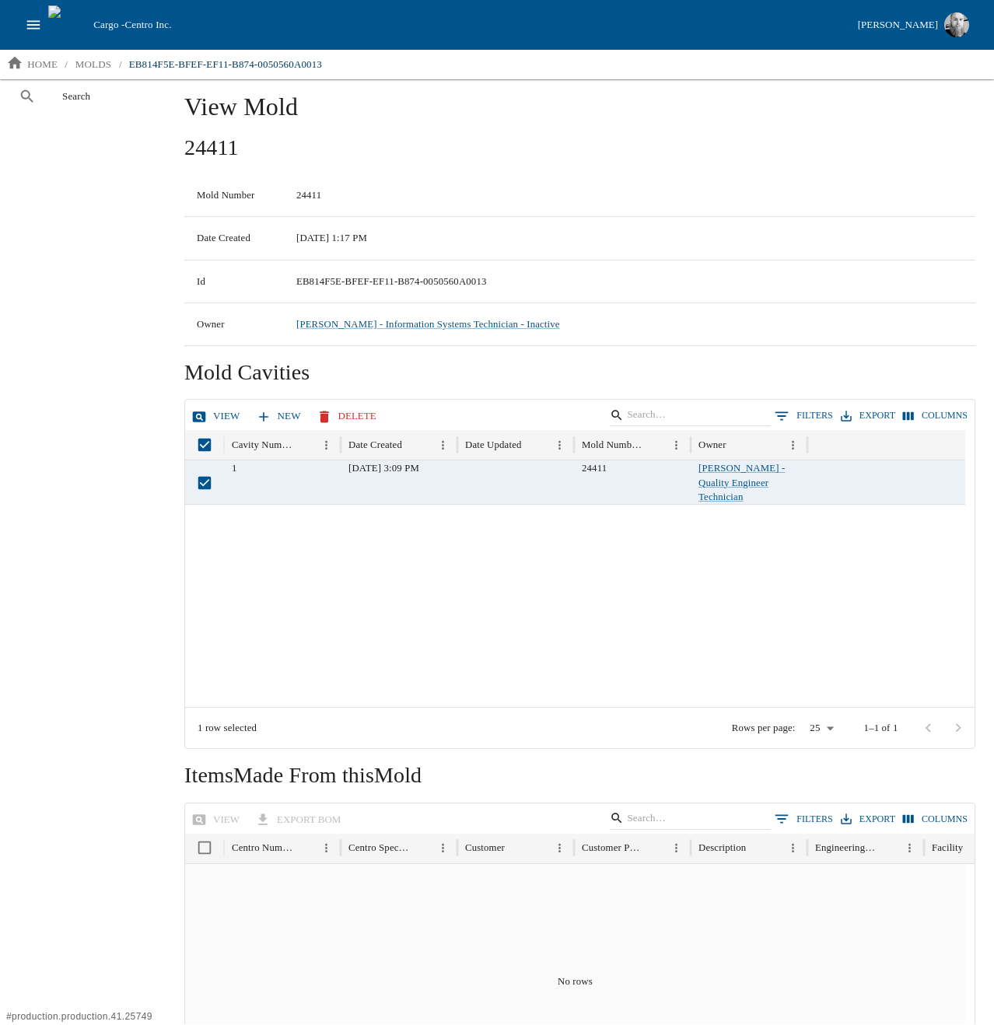
drag, startPoint x: 192, startPoint y: 408, endPoint x: 165, endPoint y: 432, distance: 35.9
click at [192, 409] on icon at bounding box center [199, 417] width 16 height 16
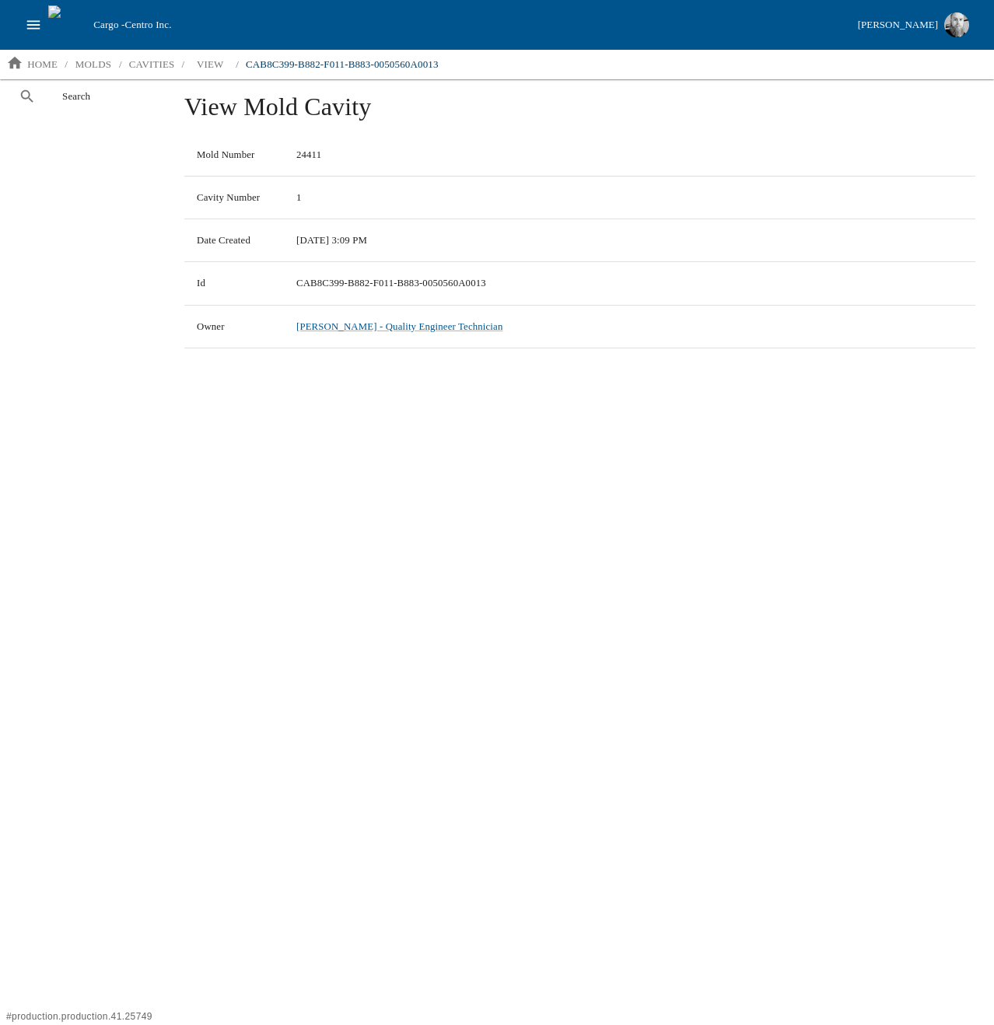
click at [530, 427] on div "View Mold Cavity Mold Number 24411 Cavity Number 1 Date Created [DATE] 3:09 PM …" at bounding box center [580, 551] width 829 height 945
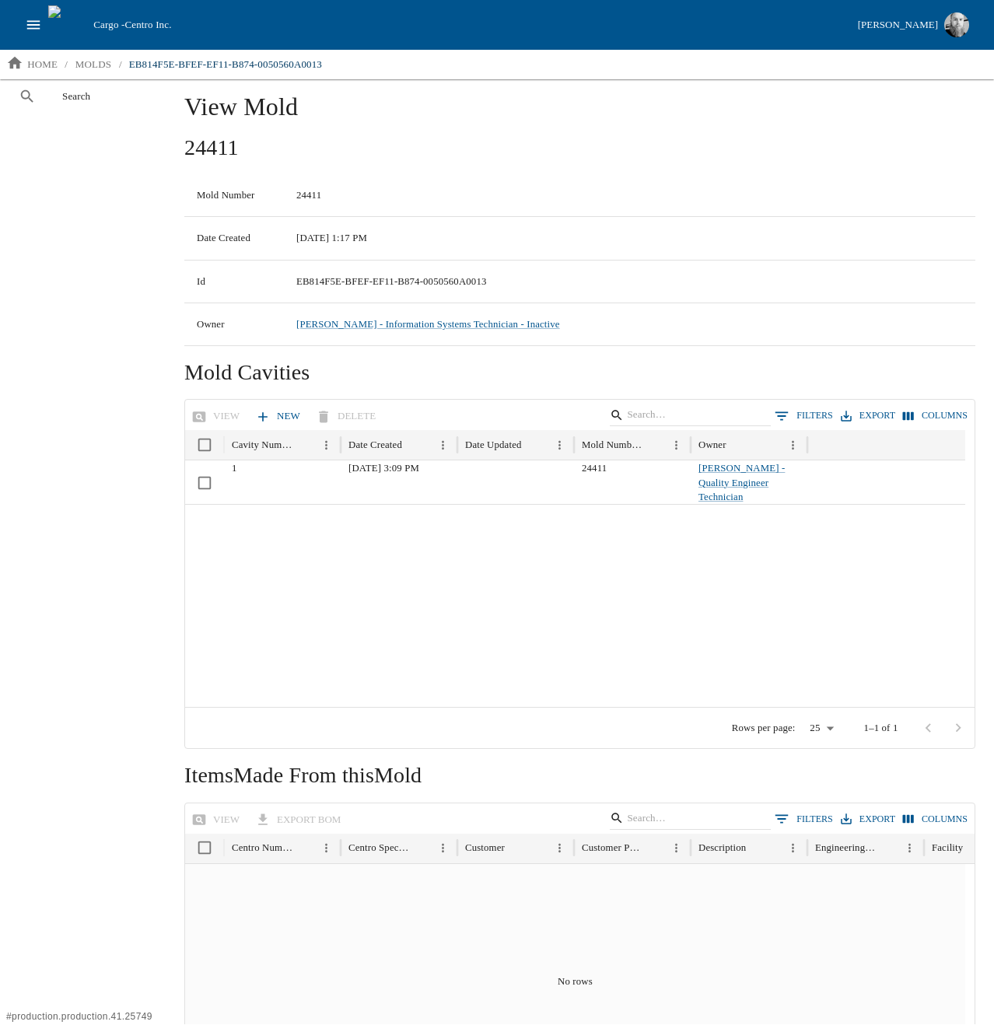
click at [273, 412] on link "New" at bounding box center [279, 416] width 54 height 27
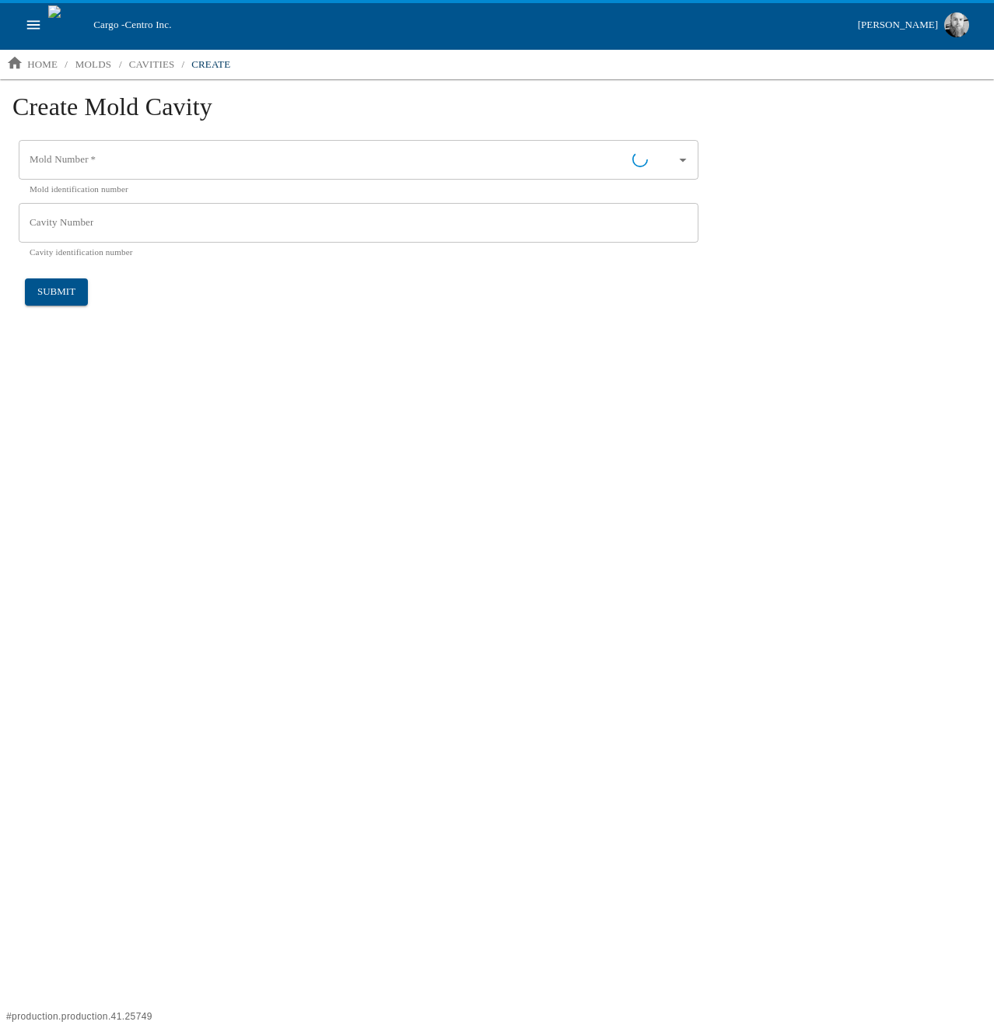
type input "24411"
click at [766, 331] on html "Cargo - Centro Inc. [PERSON_NAME] home / molds / cavities / create Create Mold …" at bounding box center [497, 165] width 994 height 331
drag, startPoint x: 461, startPoint y: 365, endPoint x: 454, endPoint y: 349, distance: 17.5
